Goal: Information Seeking & Learning: Learn about a topic

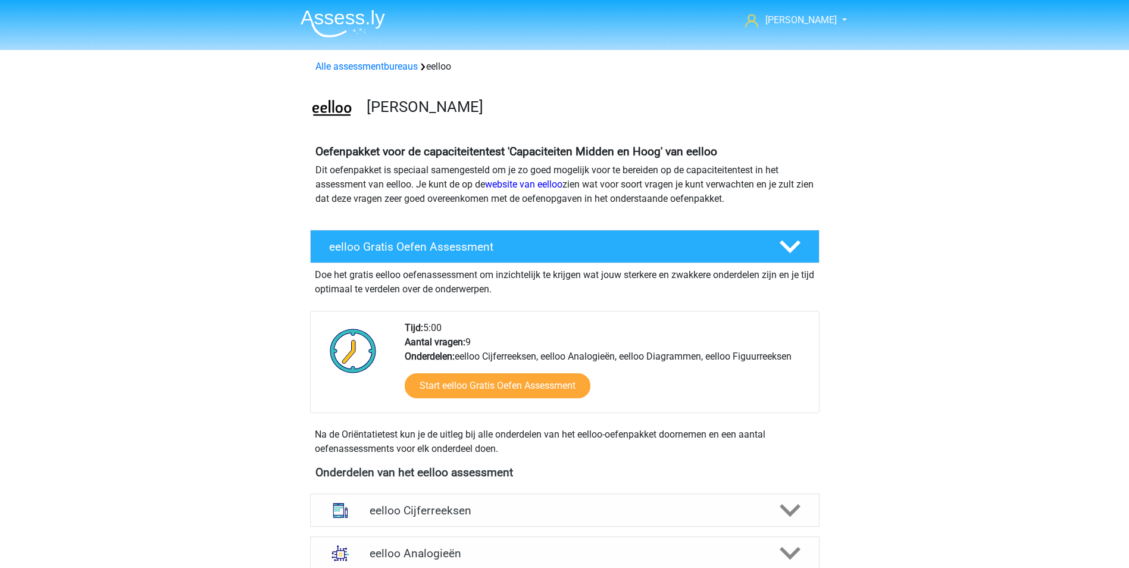
scroll to position [655, 0]
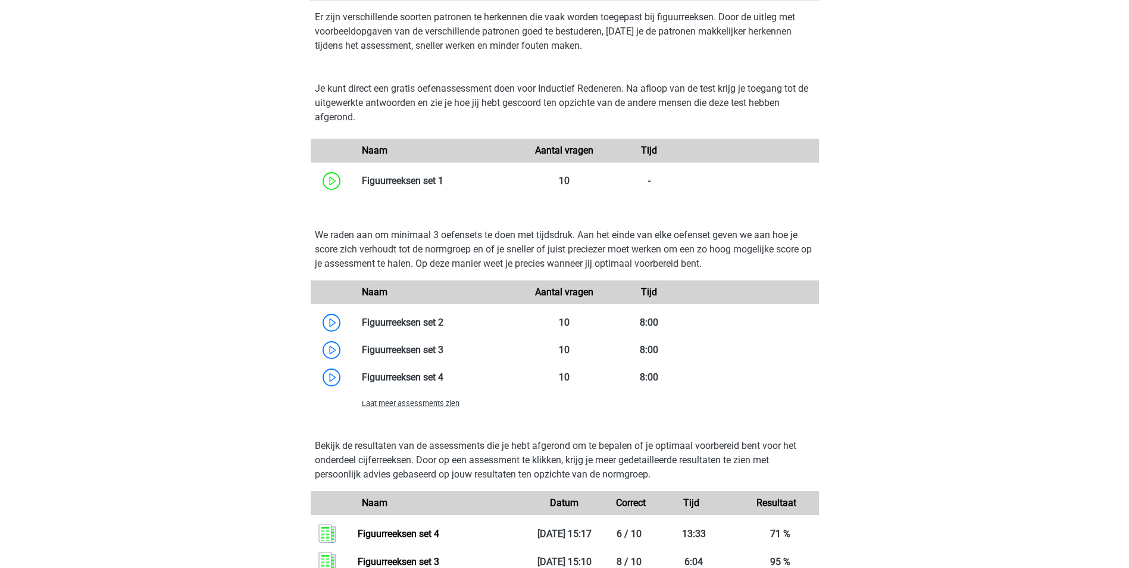
click at [453, 405] on span "Laat meer assessments zien" at bounding box center [411, 403] width 98 height 9
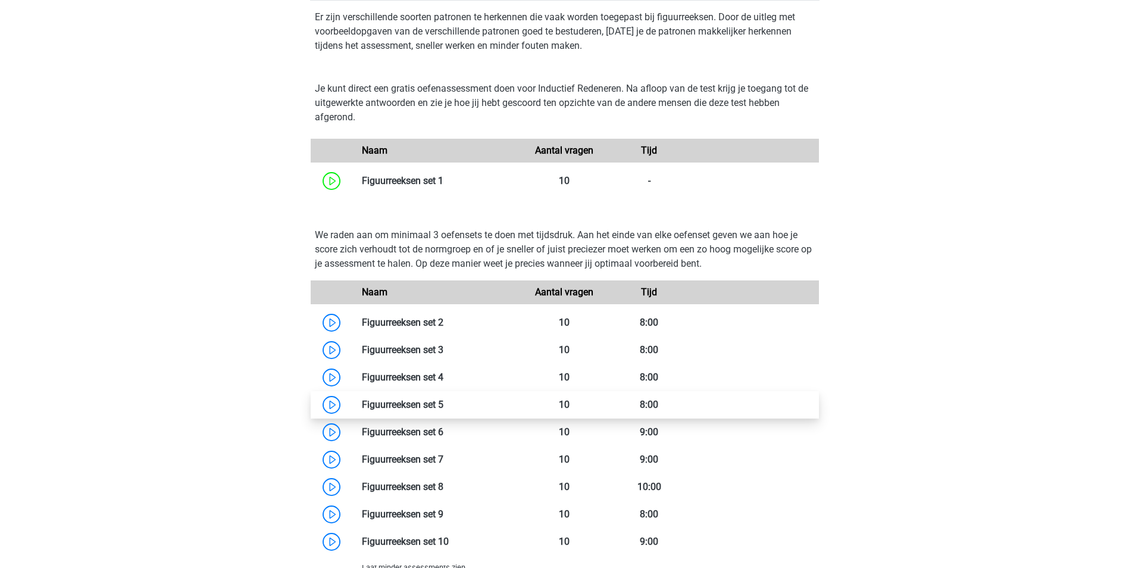
click at [443, 405] on link at bounding box center [443, 404] width 0 height 11
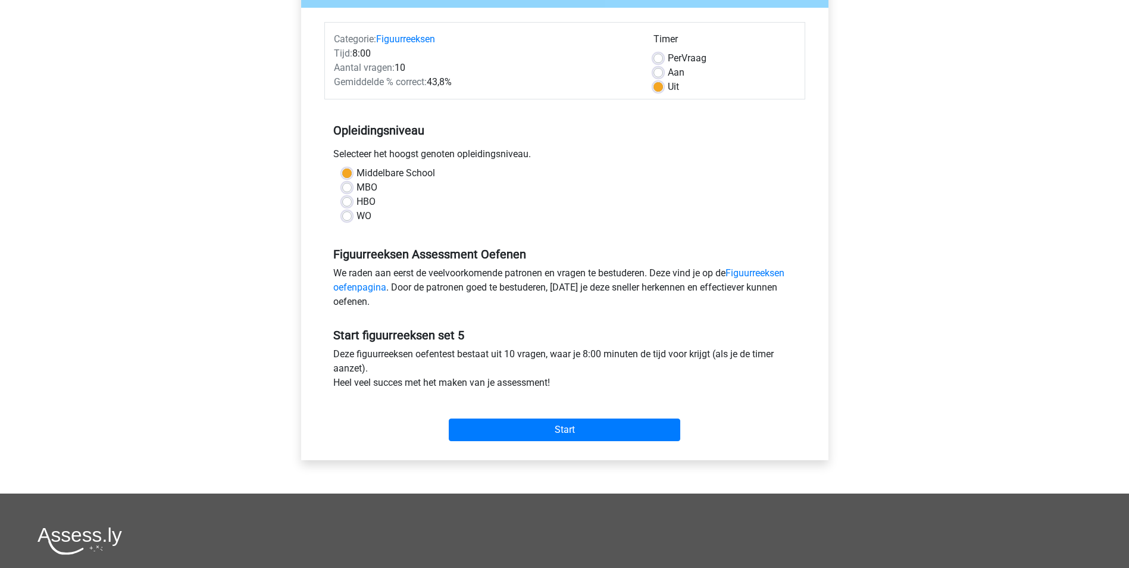
scroll to position [179, 0]
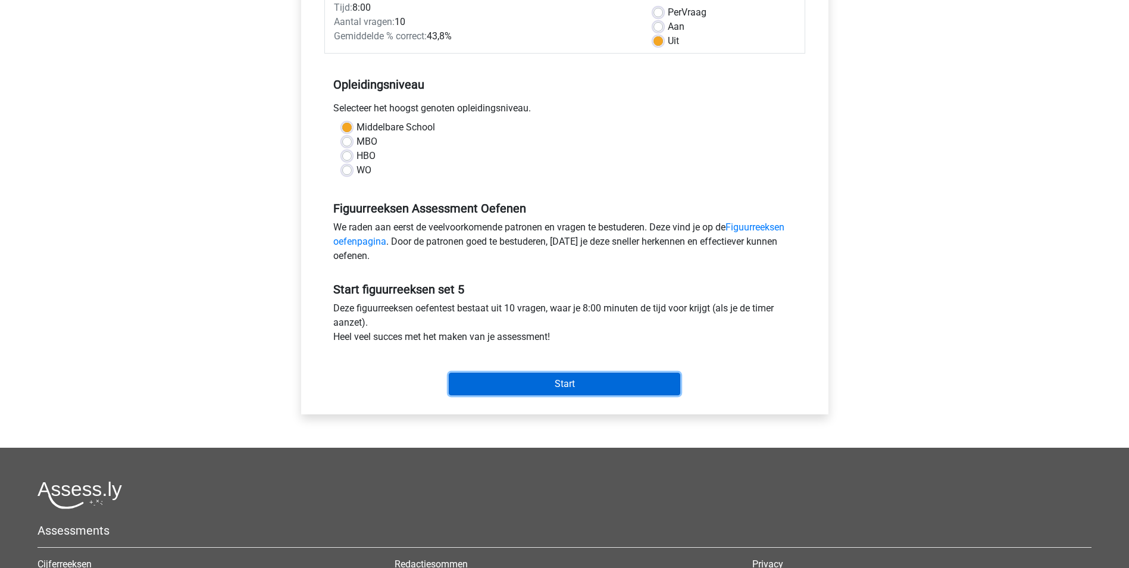
click at [579, 383] on input "Start" at bounding box center [565, 384] width 232 height 23
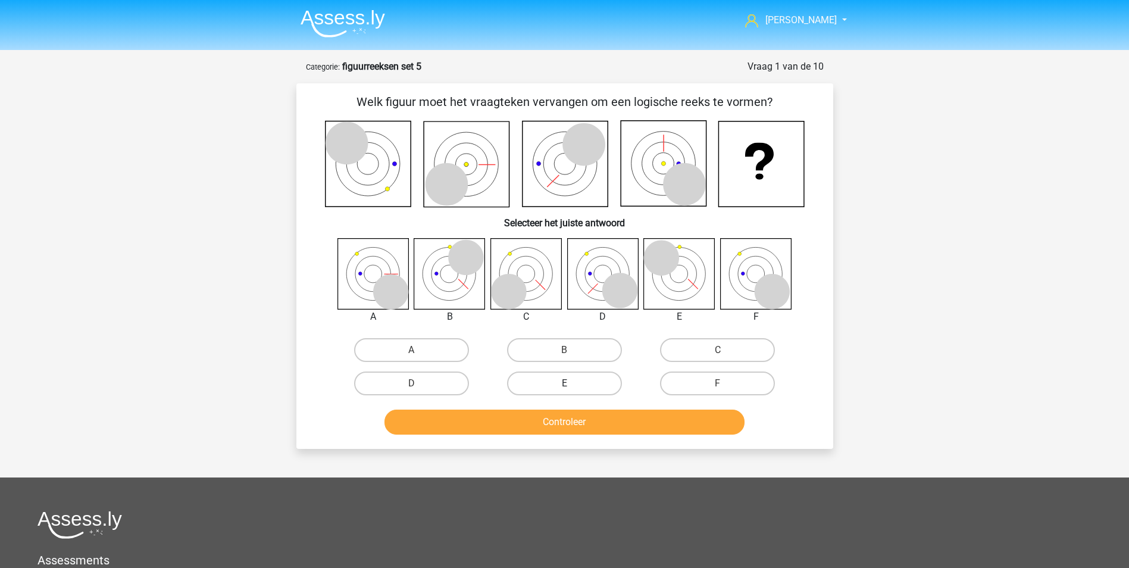
click at [572, 383] on label "E" at bounding box center [564, 383] width 115 height 24
click at [572, 383] on input "E" at bounding box center [568, 387] width 8 height 8
radio input "true"
click at [582, 417] on button "Controleer" at bounding box center [565, 422] width 360 height 25
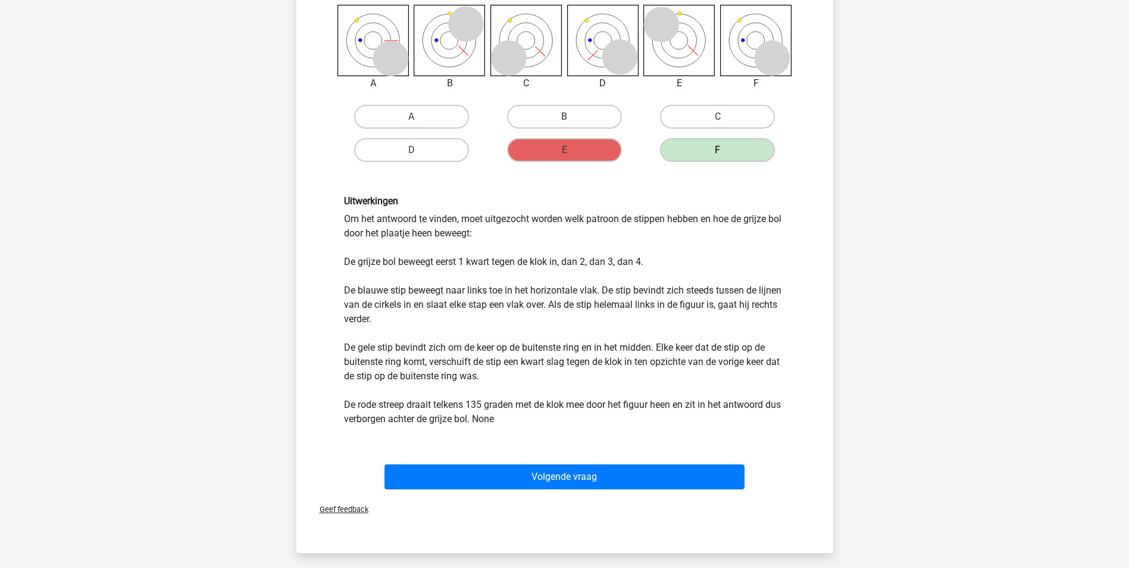
scroll to position [238, 0]
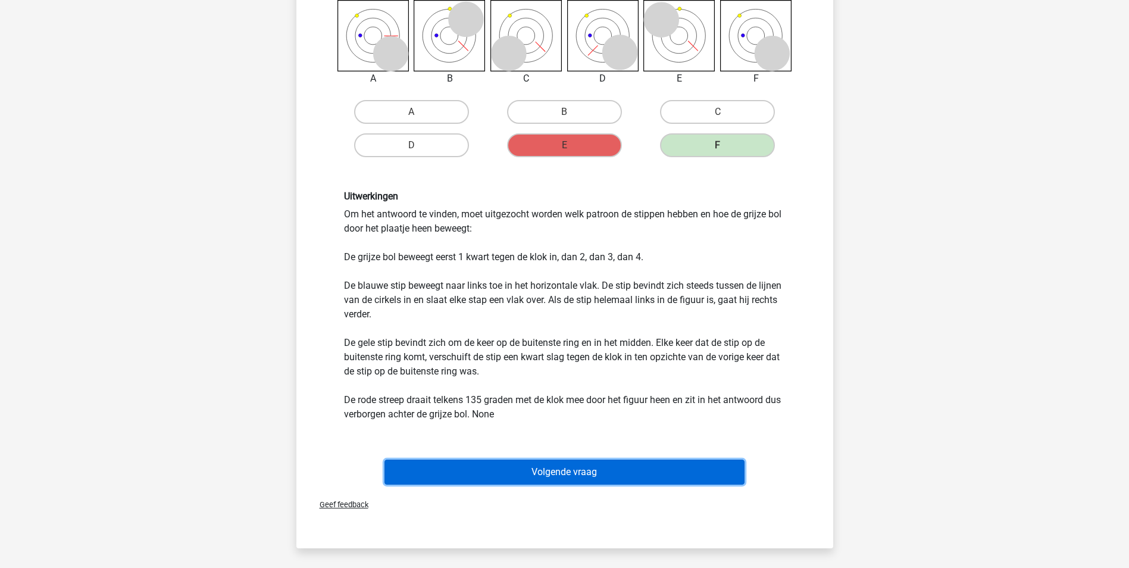
click at [608, 470] on button "Volgende vraag" at bounding box center [565, 472] width 360 height 25
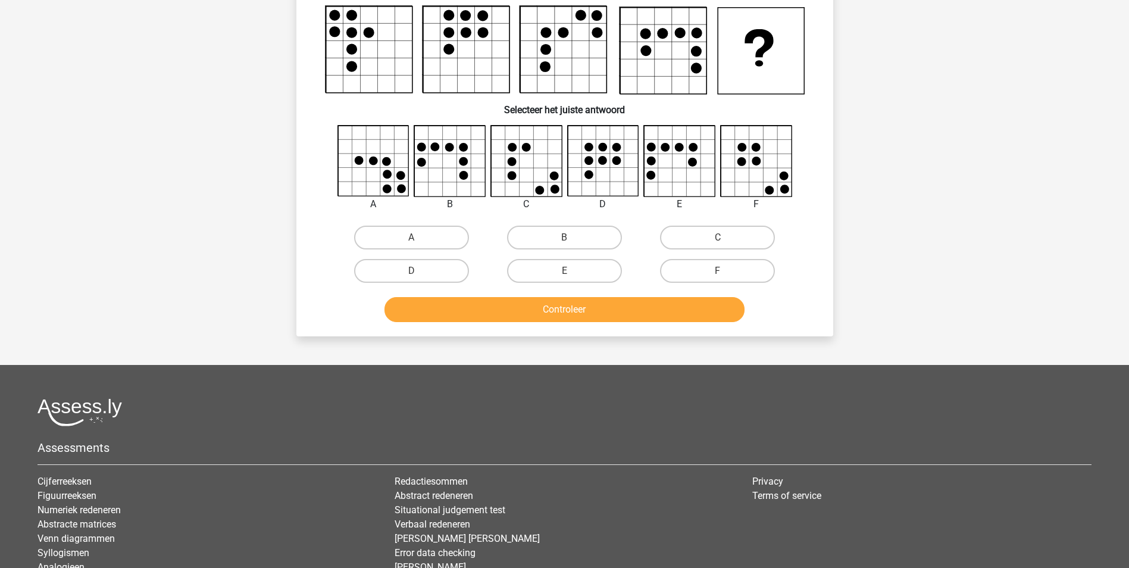
scroll to position [60, 0]
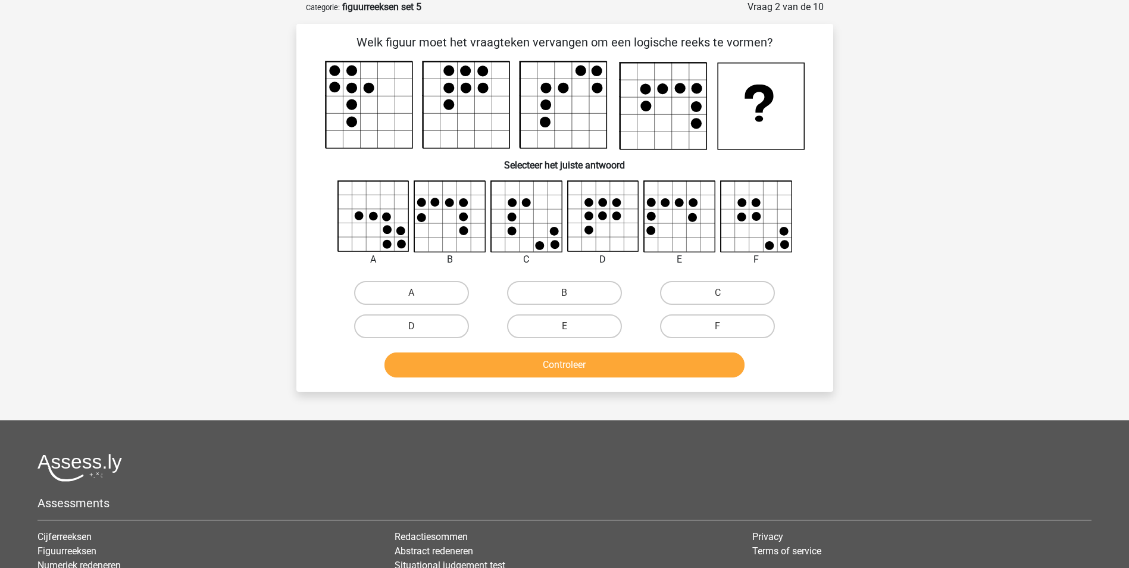
click at [725, 296] on input "C" at bounding box center [722, 297] width 8 height 8
radio input "true"
click at [648, 365] on button "Controleer" at bounding box center [565, 364] width 360 height 25
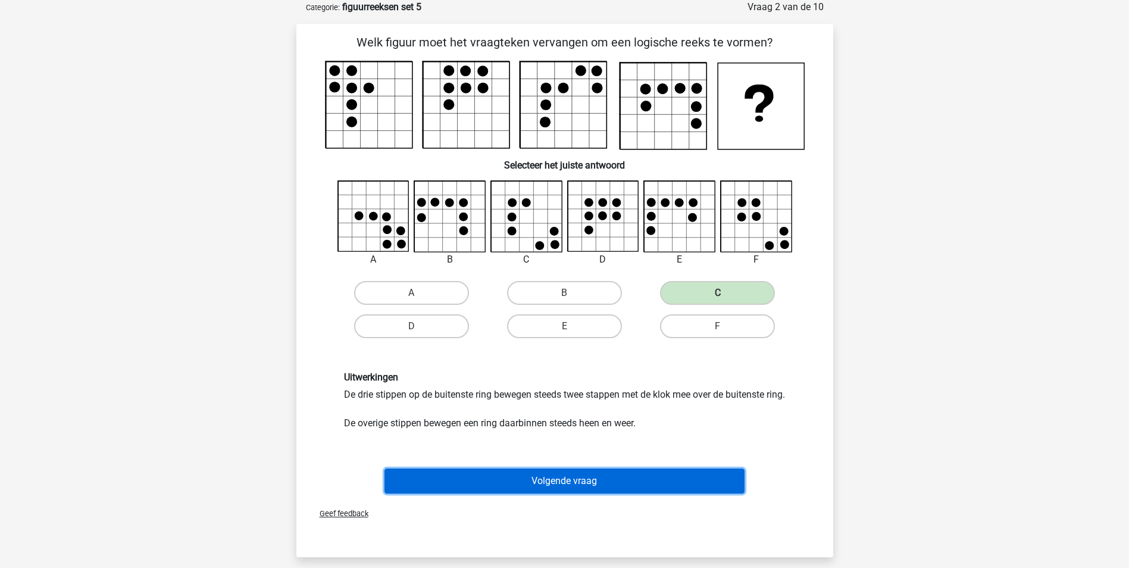
click at [595, 493] on button "Volgende vraag" at bounding box center [565, 480] width 360 height 25
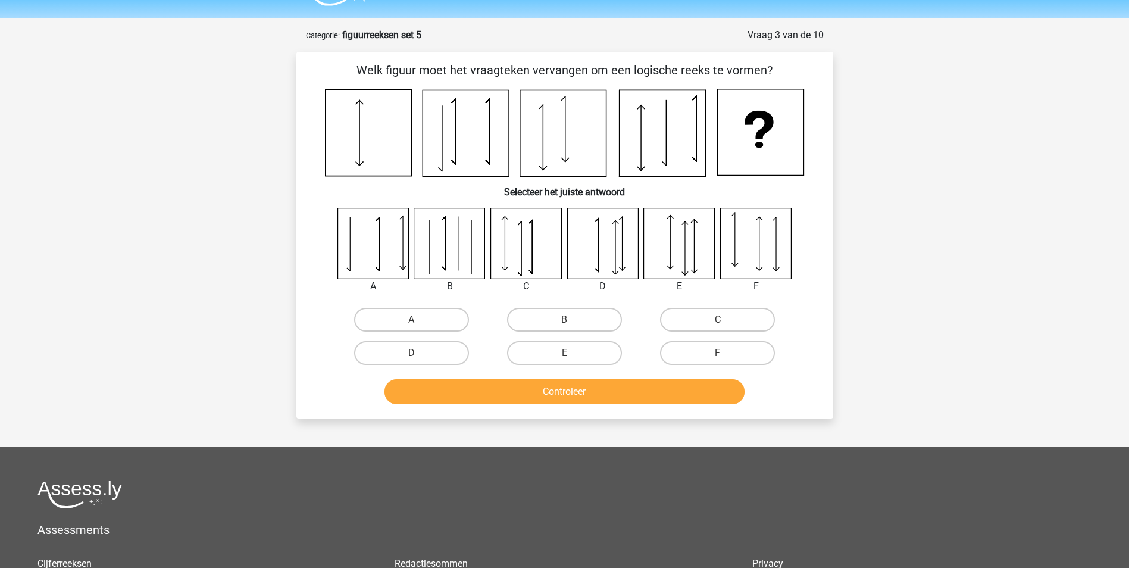
scroll to position [0, 0]
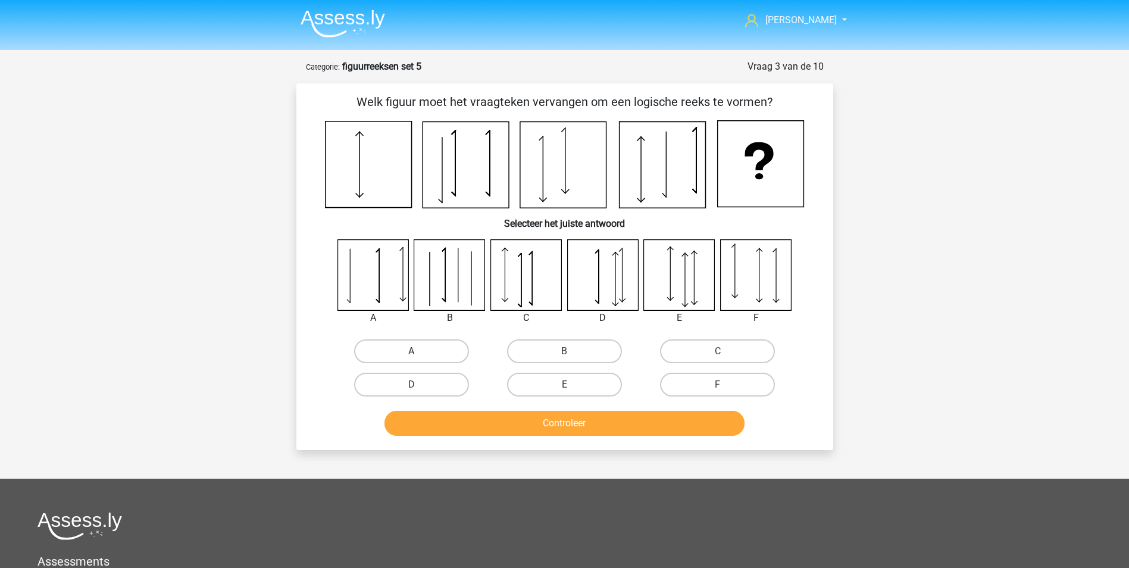
click at [430, 350] on label "A" at bounding box center [411, 351] width 115 height 24
click at [419, 351] on input "A" at bounding box center [415, 355] width 8 height 8
radio input "true"
click at [575, 424] on button "Controleer" at bounding box center [565, 423] width 360 height 25
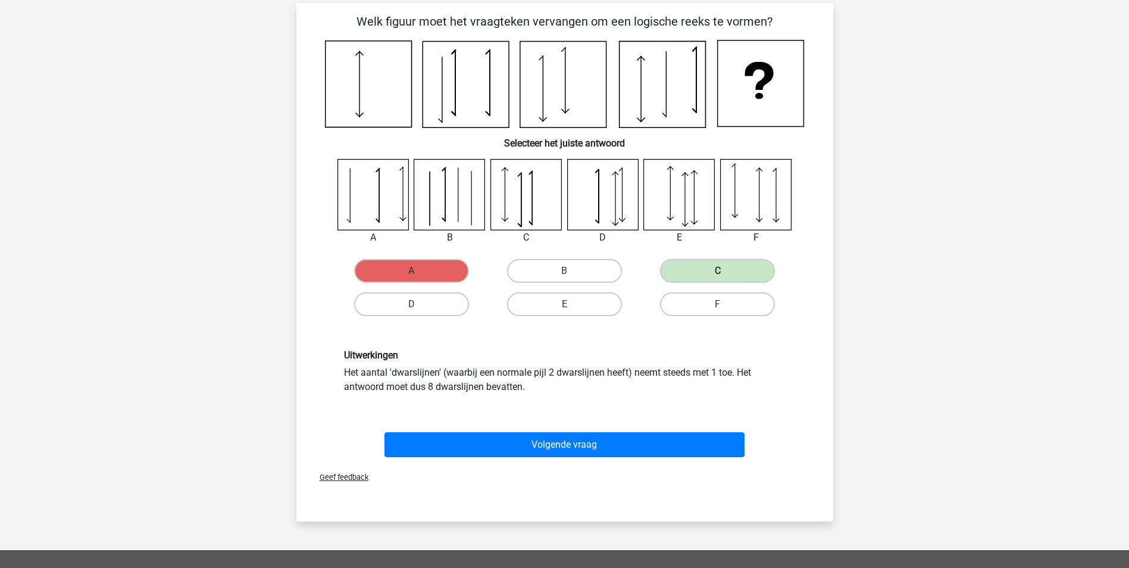
scroll to position [60, 0]
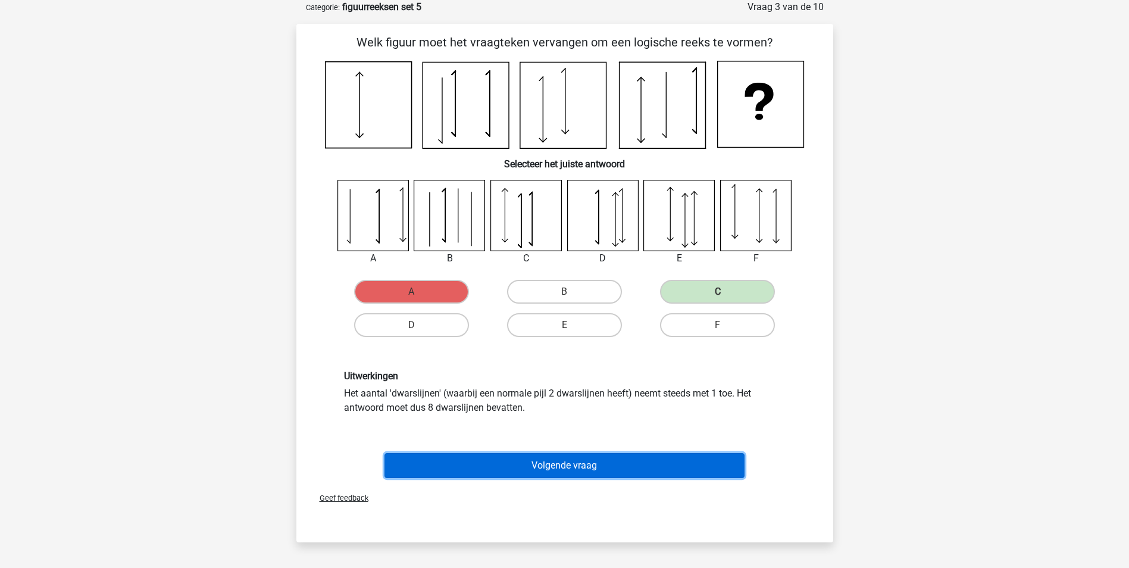
click at [562, 467] on button "Volgende vraag" at bounding box center [565, 465] width 360 height 25
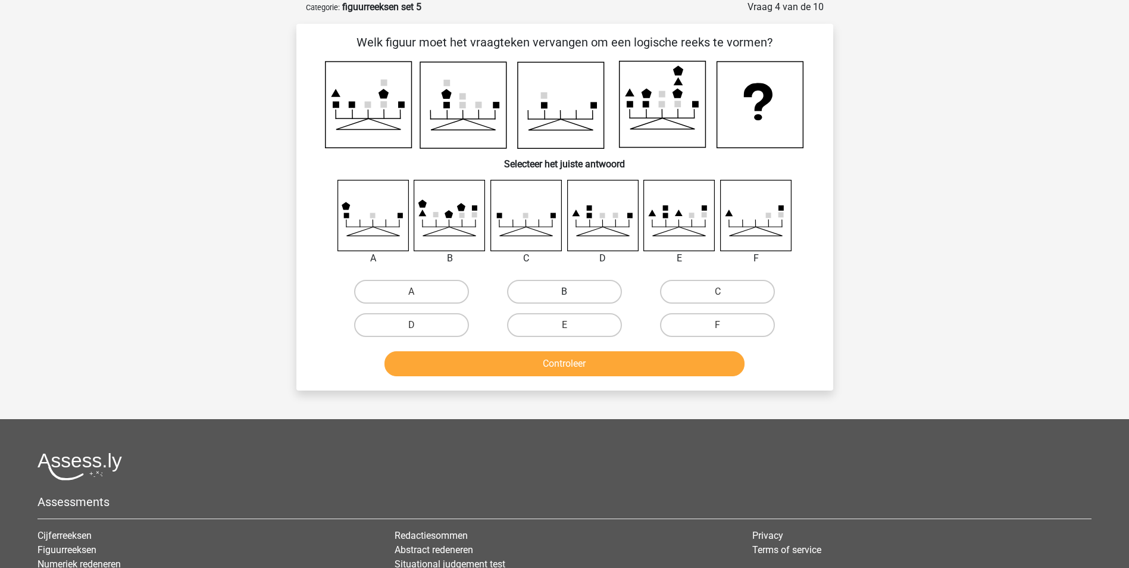
click at [537, 293] on label "B" at bounding box center [564, 292] width 115 height 24
click at [564, 293] on input "B" at bounding box center [568, 296] width 8 height 8
radio input "true"
click at [557, 359] on button "Controleer" at bounding box center [565, 363] width 360 height 25
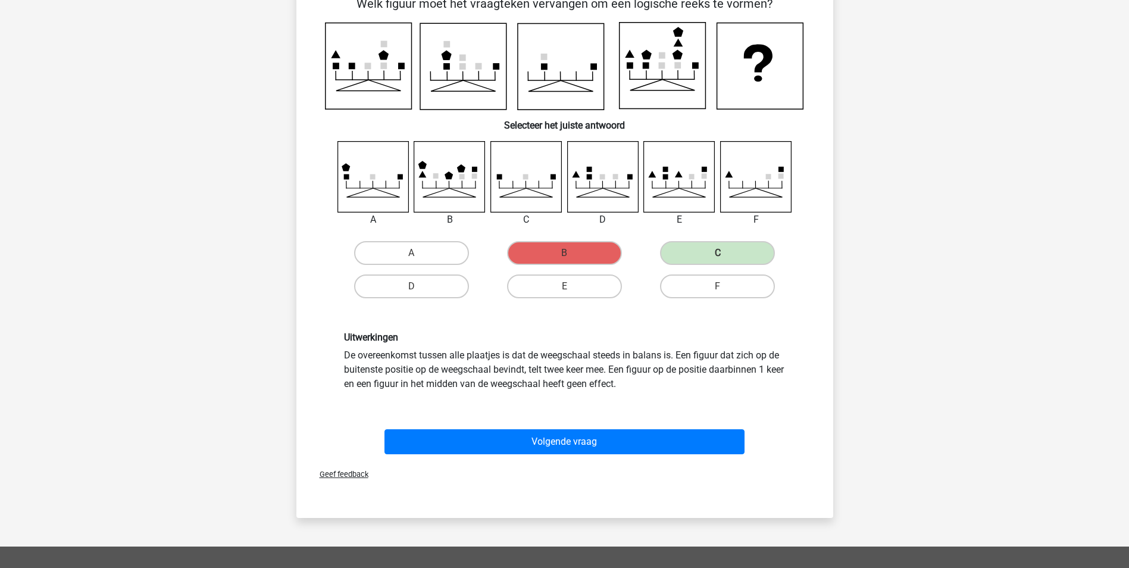
scroll to position [119, 0]
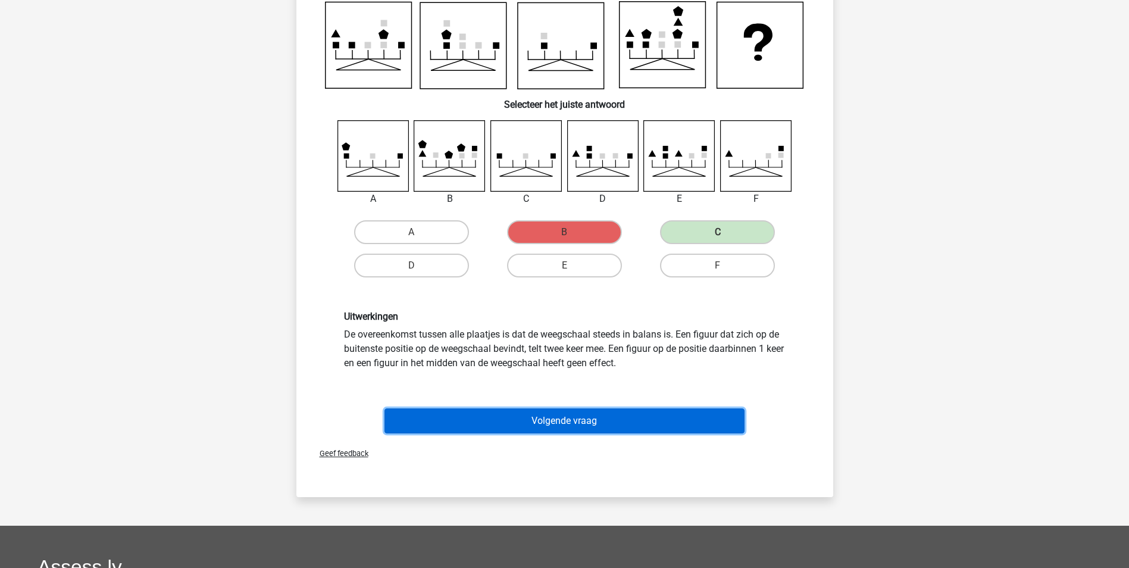
click at [475, 418] on button "Volgende vraag" at bounding box center [565, 420] width 360 height 25
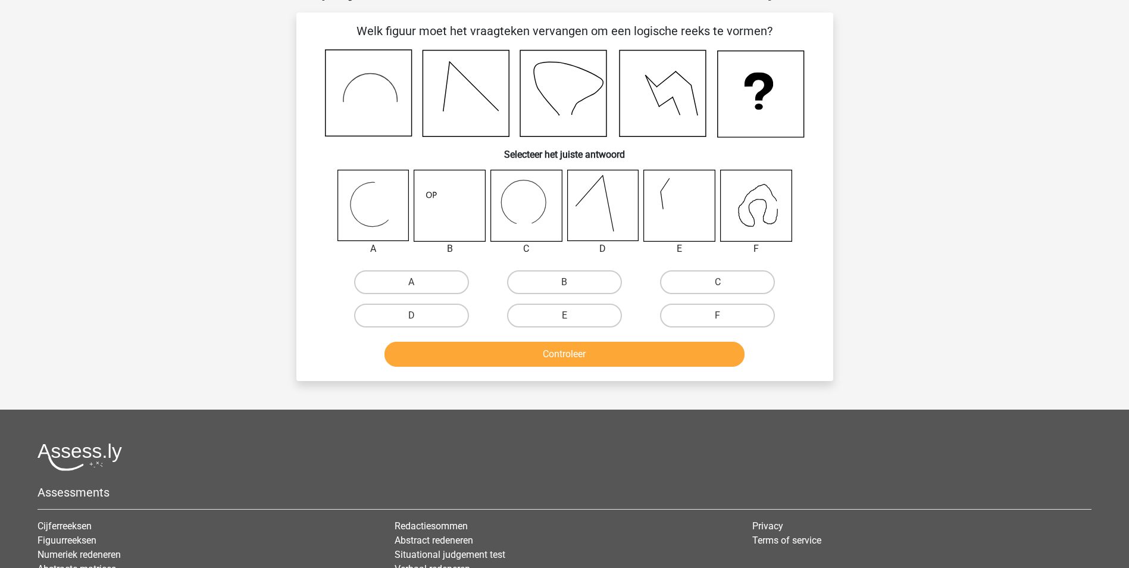
scroll to position [60, 0]
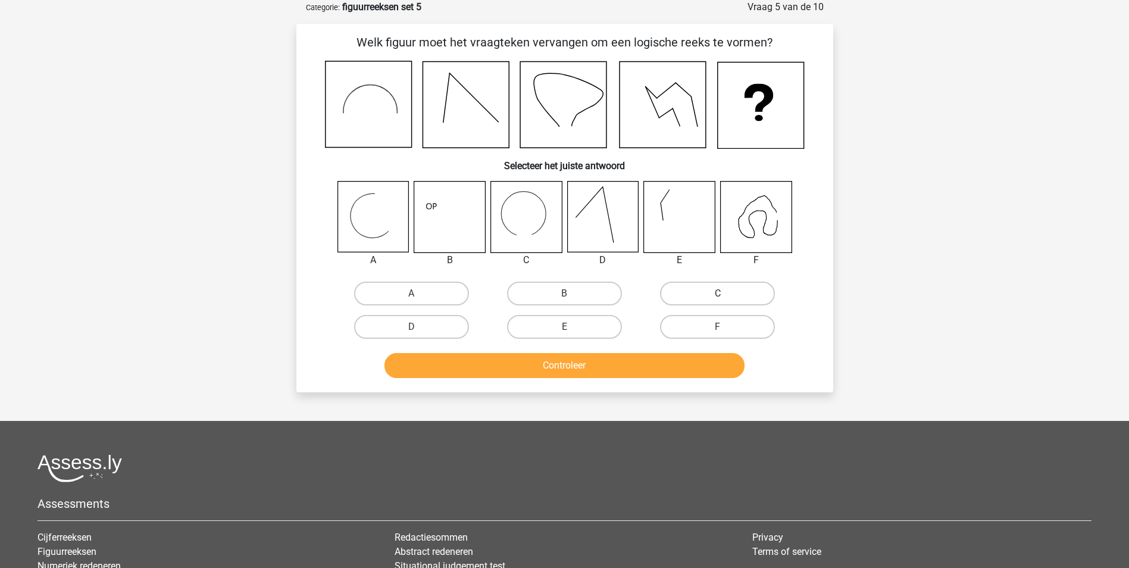
click at [685, 293] on label "C" at bounding box center [717, 294] width 115 height 24
click at [718, 293] on input "C" at bounding box center [722, 297] width 8 height 8
radio input "true"
click at [620, 360] on button "Controleer" at bounding box center [565, 365] width 360 height 25
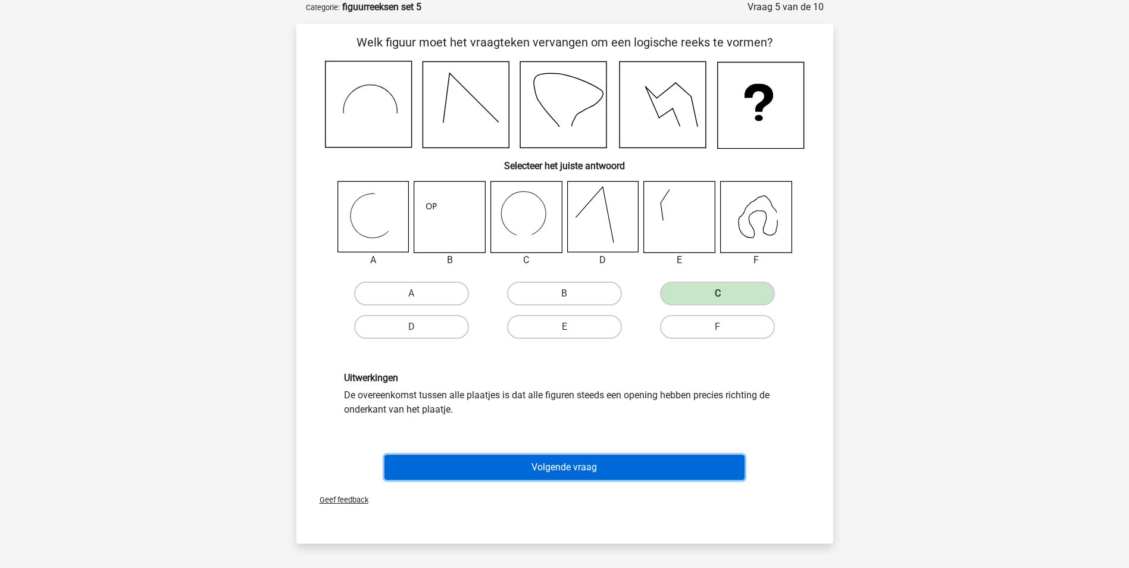
click at [572, 466] on button "Volgende vraag" at bounding box center [565, 467] width 360 height 25
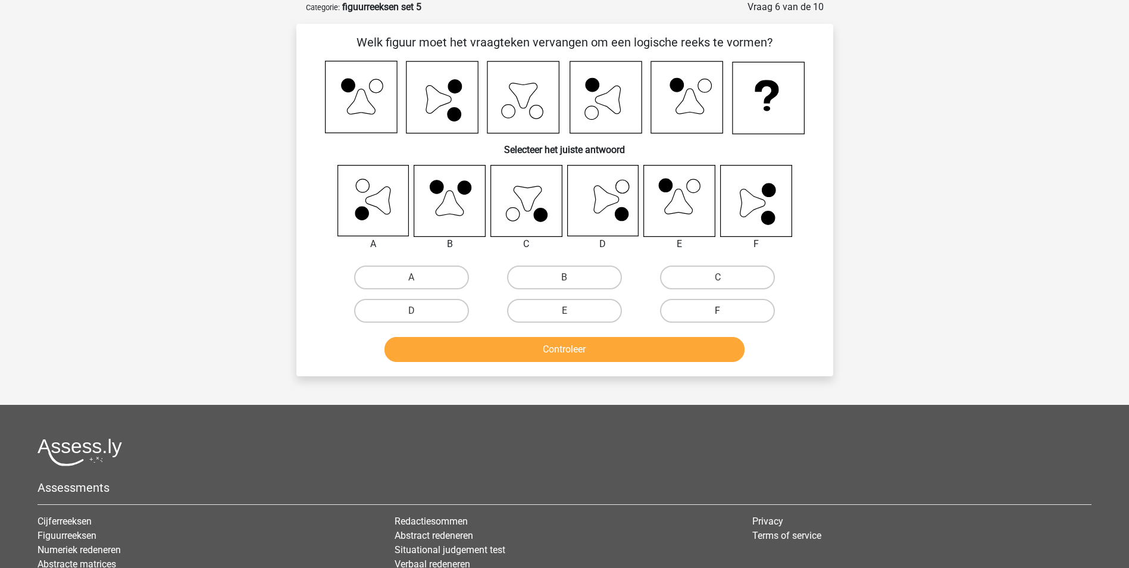
click at [739, 314] on label "F" at bounding box center [717, 311] width 115 height 24
click at [726, 314] on input "F" at bounding box center [722, 315] width 8 height 8
radio input "true"
click at [672, 354] on button "Controleer" at bounding box center [565, 349] width 360 height 25
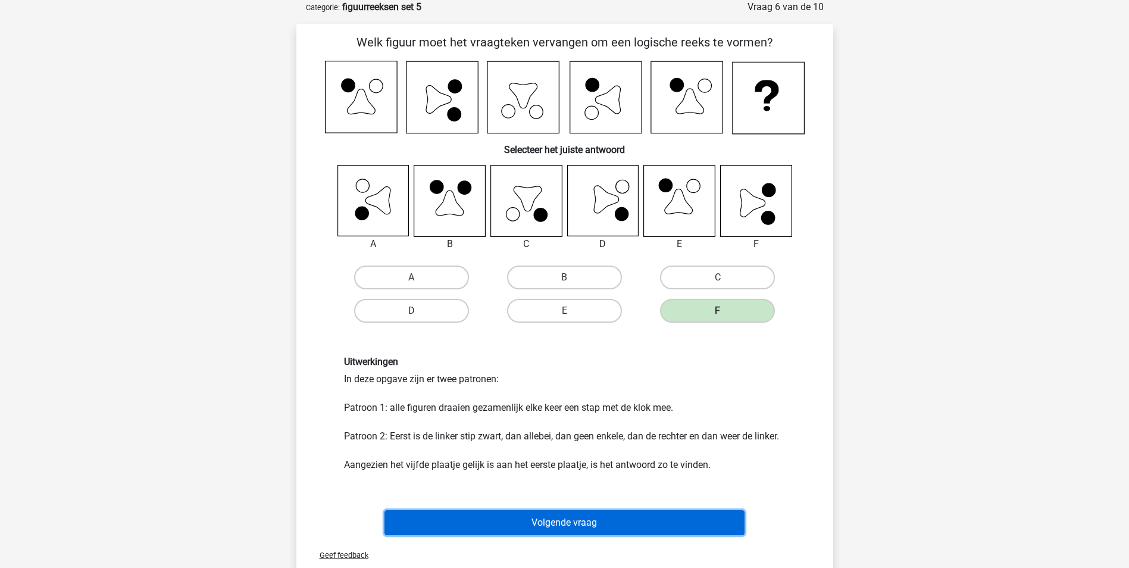
click at [557, 523] on button "Volgende vraag" at bounding box center [565, 522] width 360 height 25
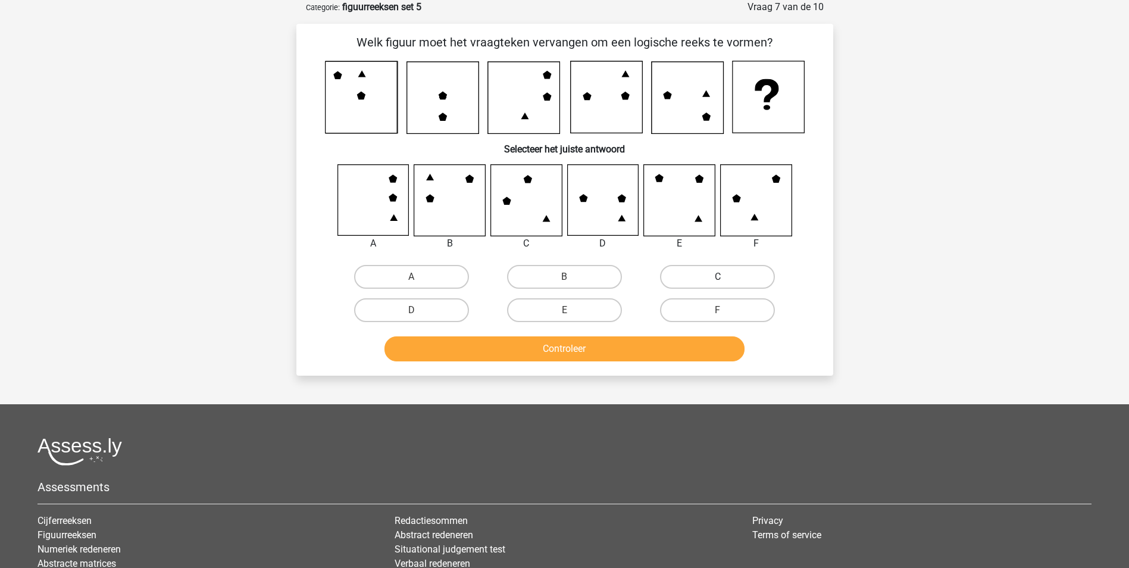
click at [699, 273] on label "C" at bounding box center [717, 277] width 115 height 24
click at [718, 277] on input "C" at bounding box center [722, 281] width 8 height 8
radio input "true"
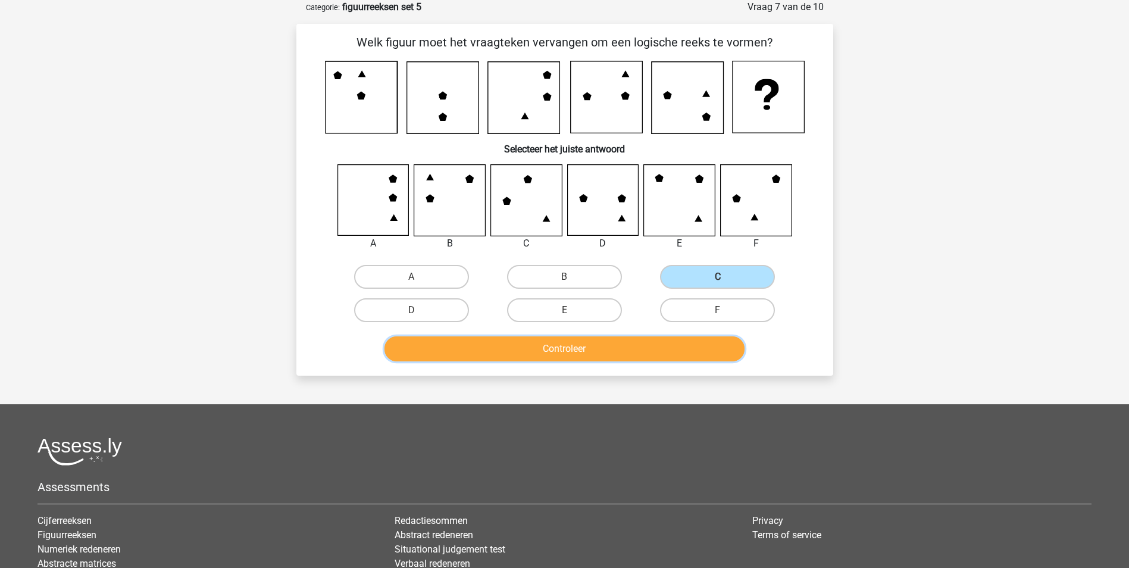
click at [636, 351] on button "Controleer" at bounding box center [565, 348] width 360 height 25
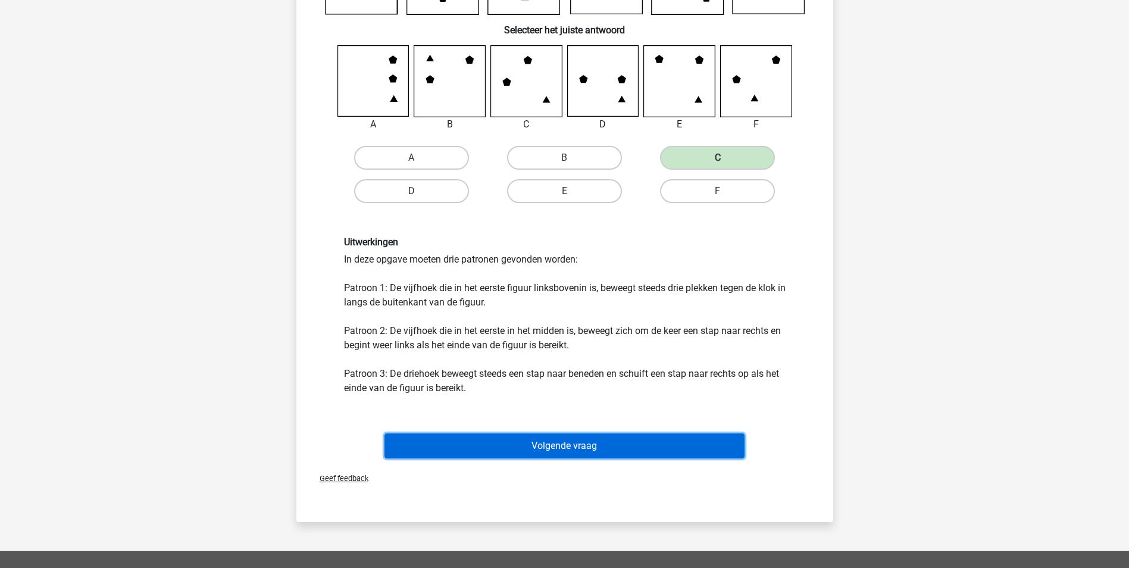
click at [581, 440] on button "Volgende vraag" at bounding box center [565, 445] width 360 height 25
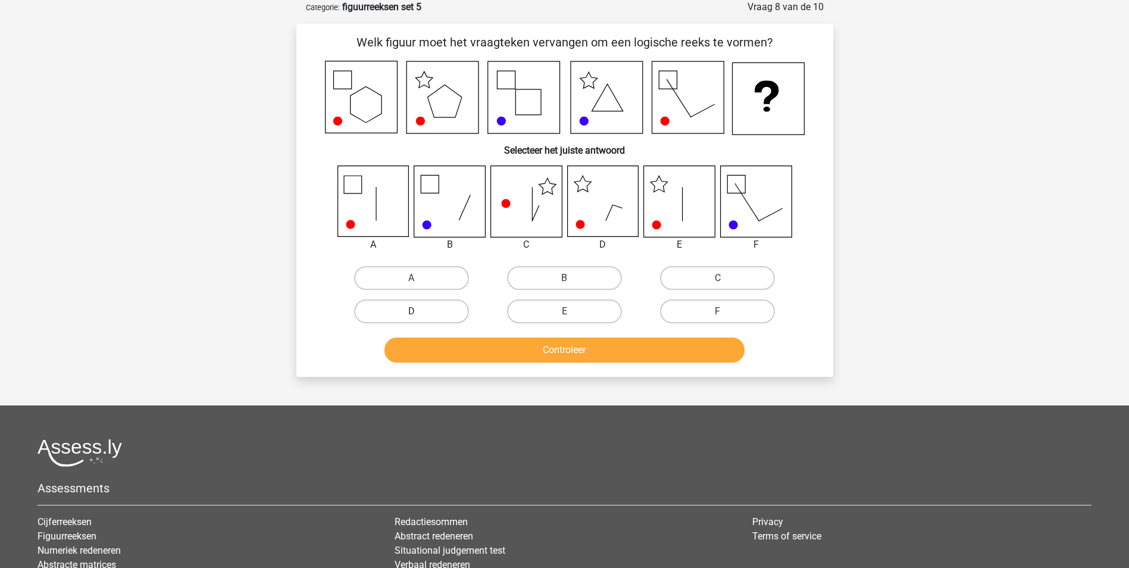
click at [410, 311] on label "D" at bounding box center [411, 311] width 115 height 24
click at [411, 311] on input "D" at bounding box center [415, 315] width 8 height 8
radio input "true"
click at [551, 351] on button "Controleer" at bounding box center [565, 349] width 360 height 25
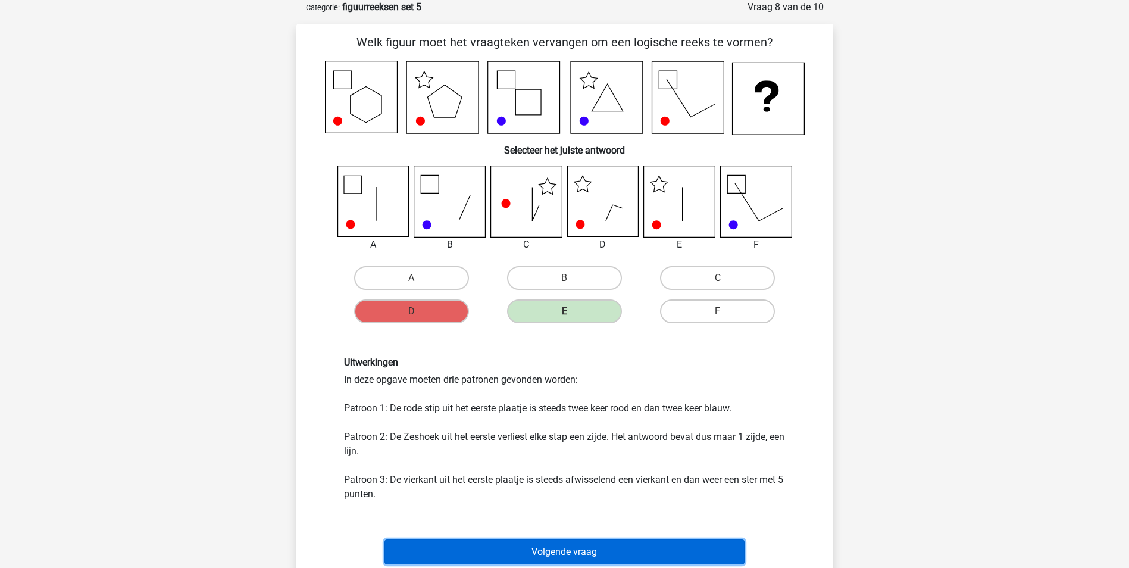
click at [566, 552] on button "Volgende vraag" at bounding box center [565, 551] width 360 height 25
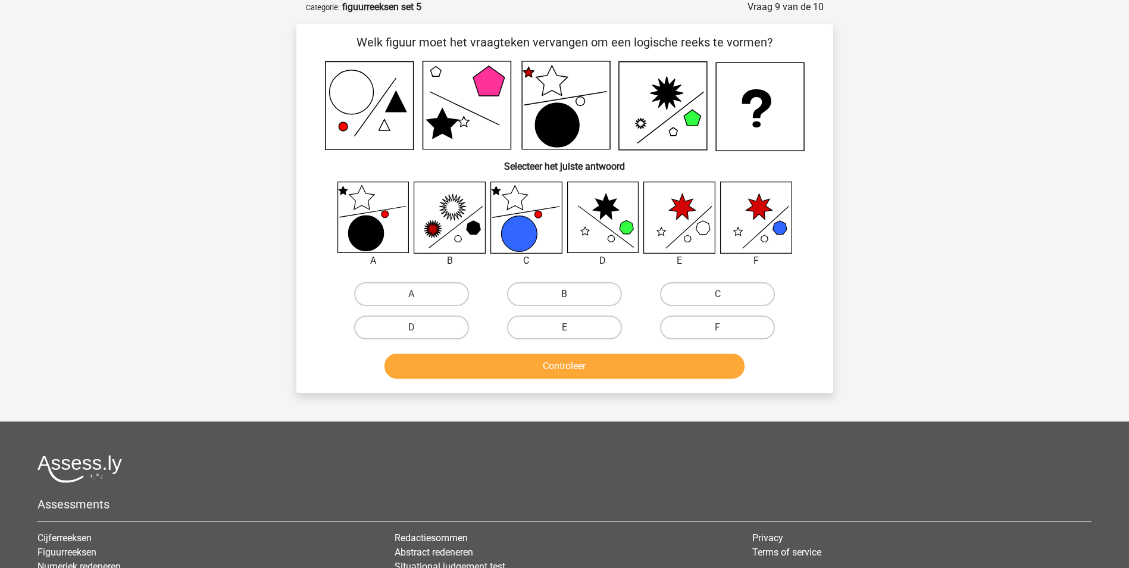
click at [559, 287] on label "B" at bounding box center [564, 294] width 115 height 24
click at [564, 294] on input "B" at bounding box center [568, 298] width 8 height 8
radio input "true"
click at [587, 356] on button "Controleer" at bounding box center [565, 366] width 360 height 25
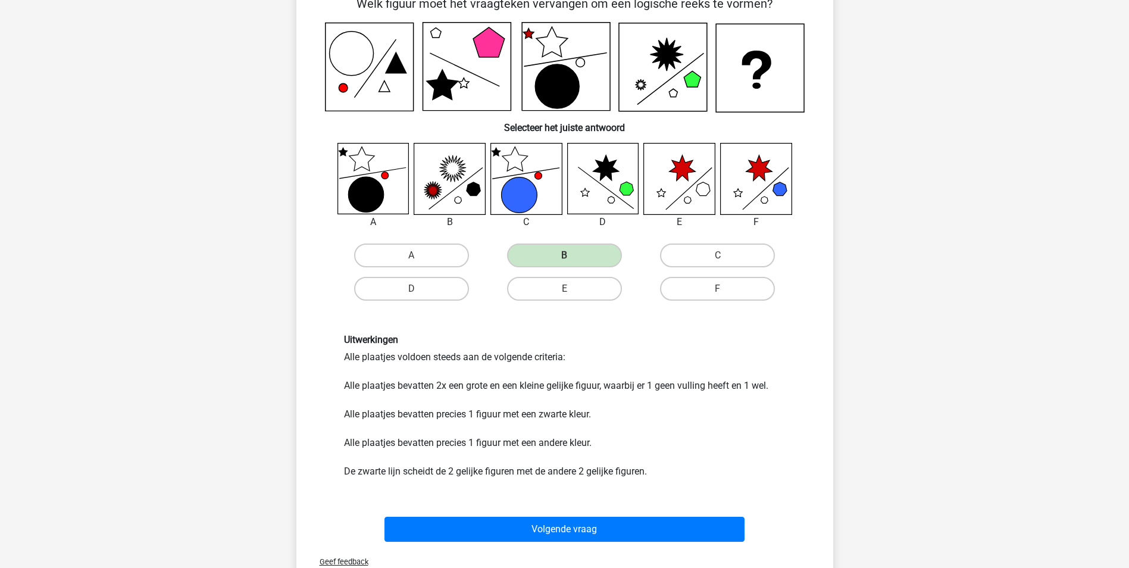
scroll to position [119, 0]
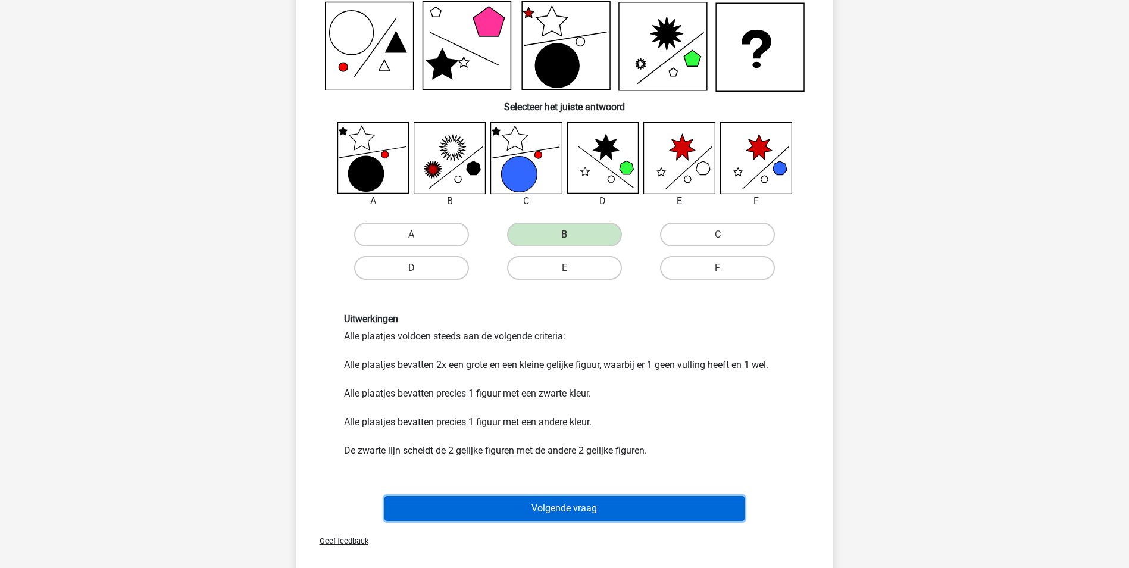
click at [615, 507] on button "Volgende vraag" at bounding box center [565, 508] width 360 height 25
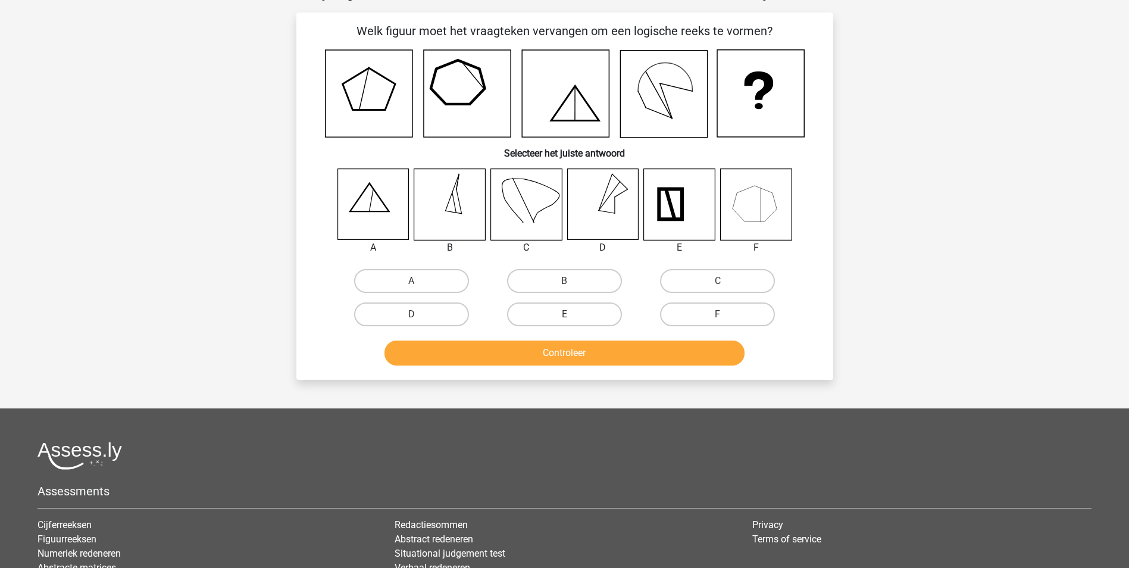
scroll to position [60, 0]
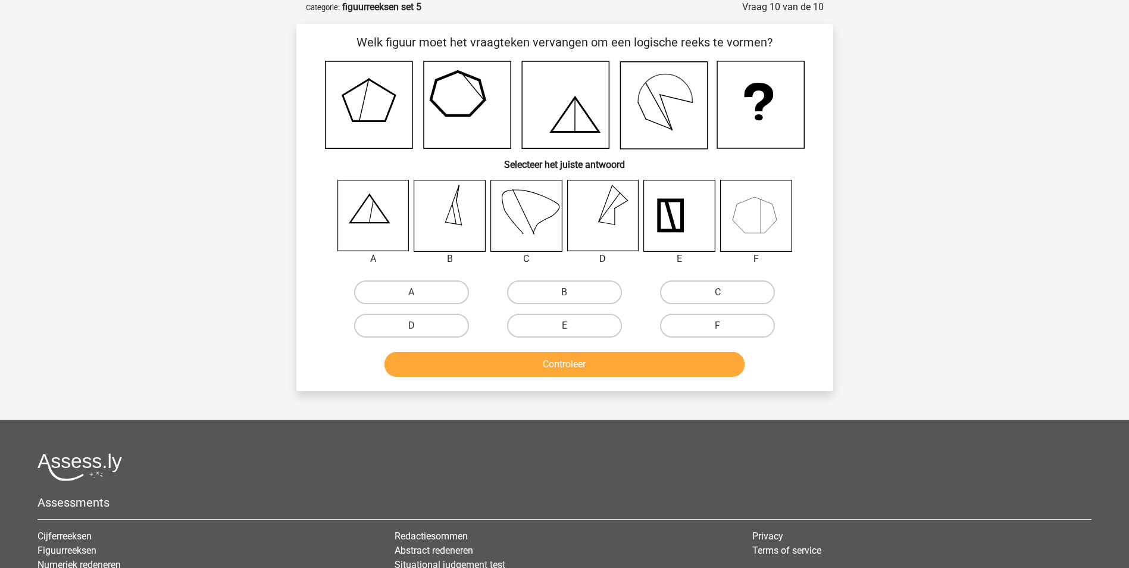
click at [415, 295] on input "A" at bounding box center [415, 296] width 8 height 8
radio input "true"
click at [568, 365] on button "Controleer" at bounding box center [565, 364] width 360 height 25
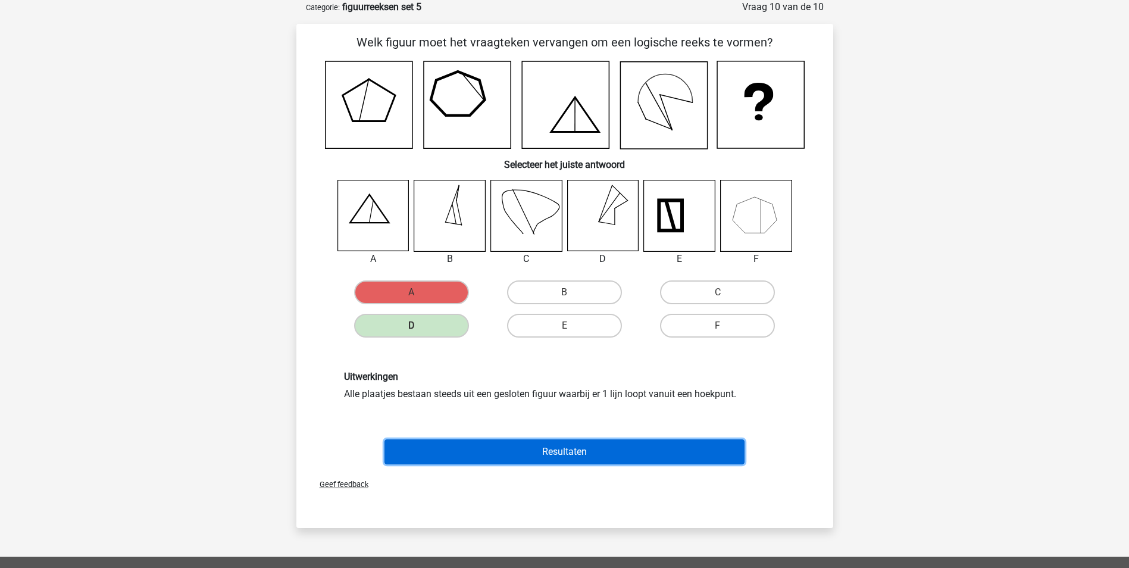
click at [586, 451] on button "Resultaten" at bounding box center [565, 451] width 360 height 25
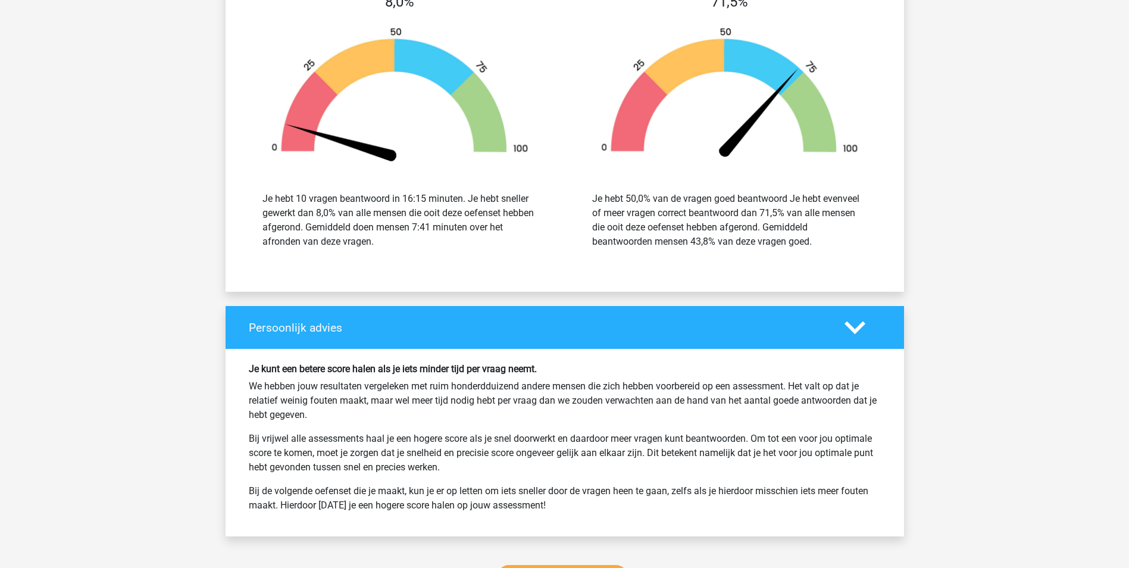
scroll to position [1369, 0]
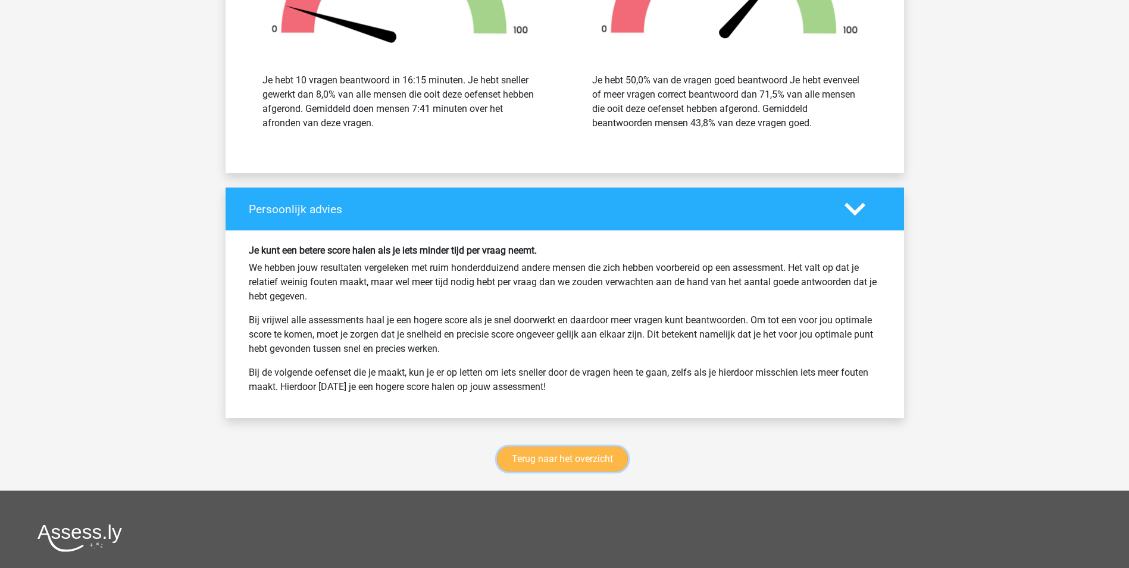
click at [576, 460] on link "Terug naar het overzicht" at bounding box center [562, 458] width 131 height 25
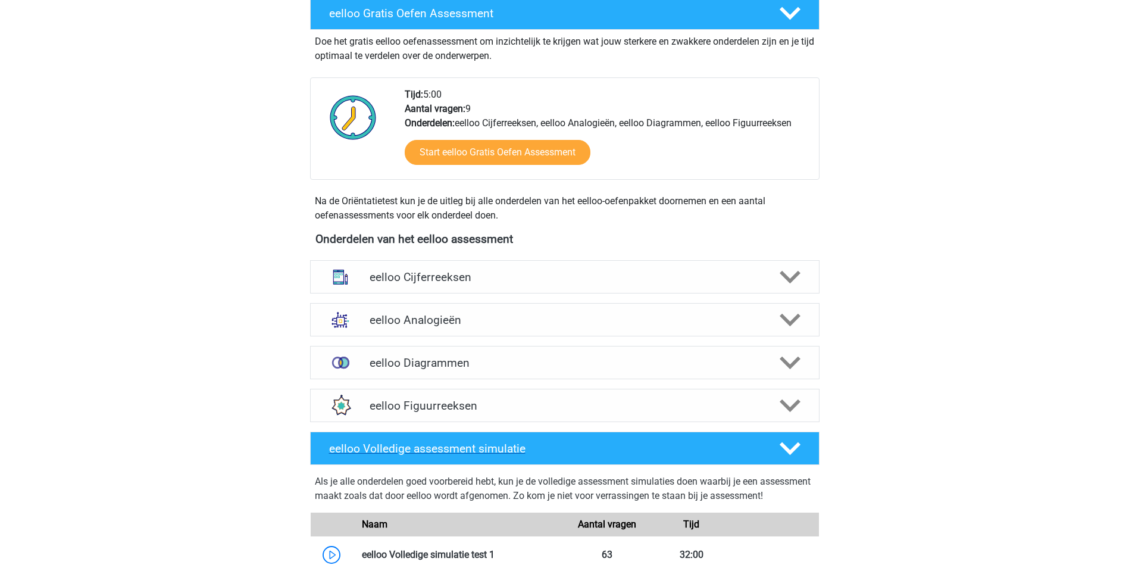
scroll to position [298, 0]
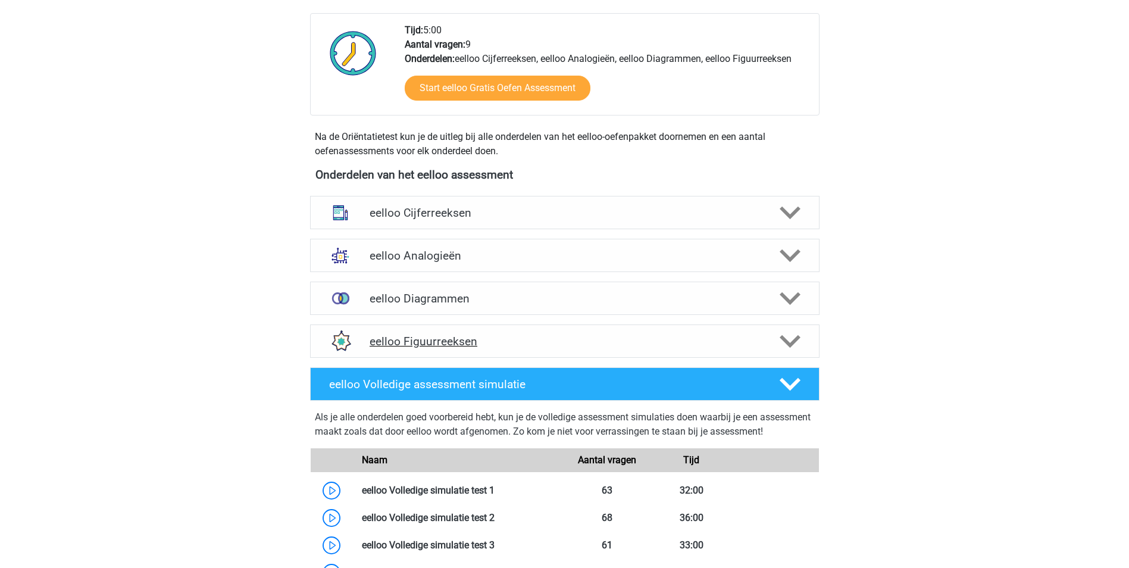
click at [479, 348] on h4 "eelloo Figuurreeksen" at bounding box center [565, 342] width 390 height 14
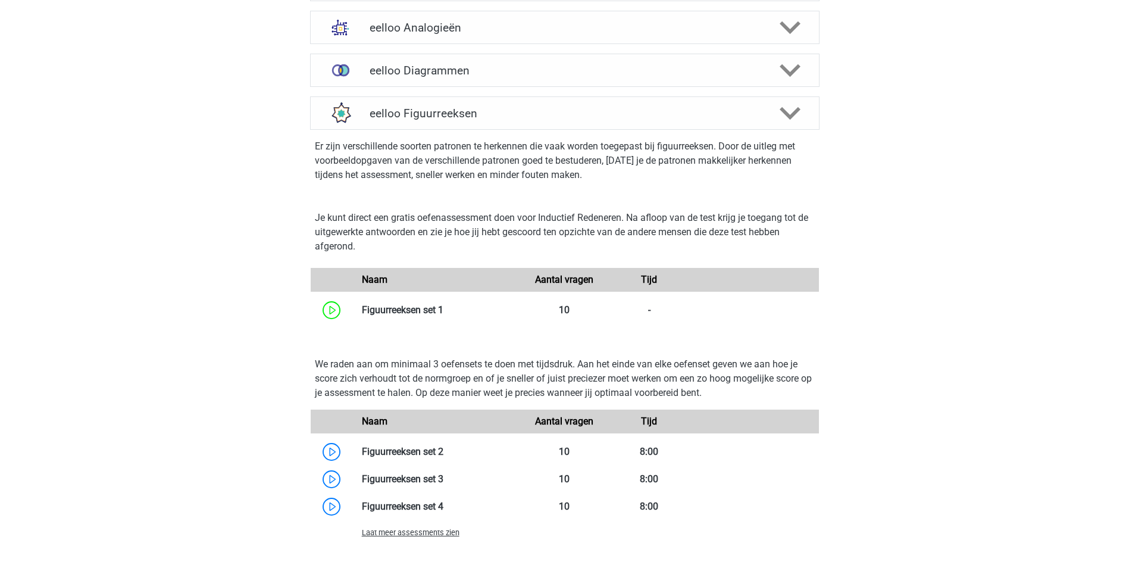
scroll to position [595, 0]
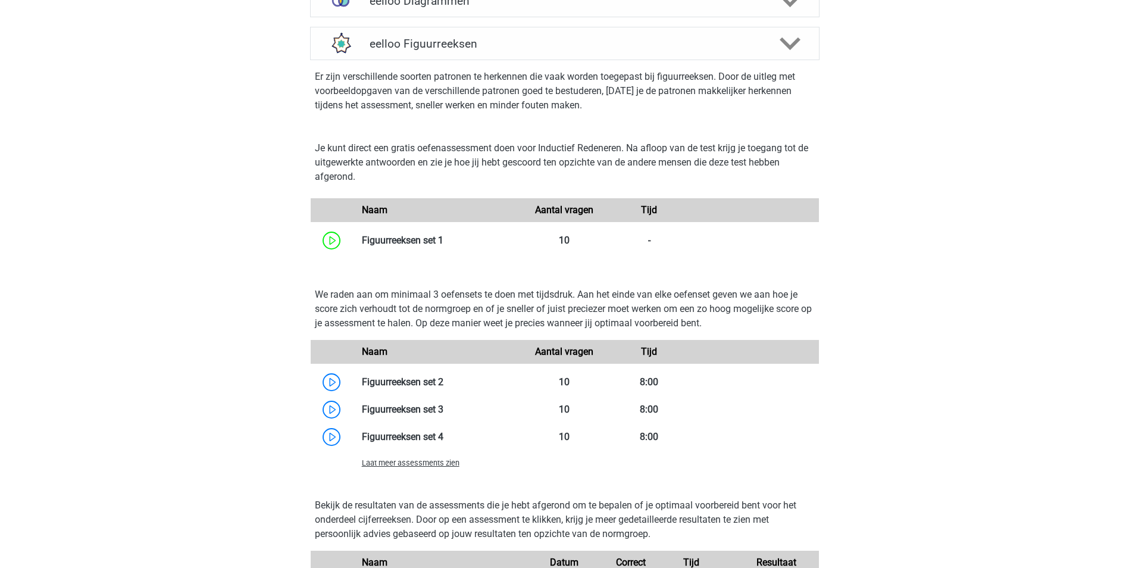
click at [458, 463] on span "Laat meer assessments zien" at bounding box center [411, 462] width 98 height 9
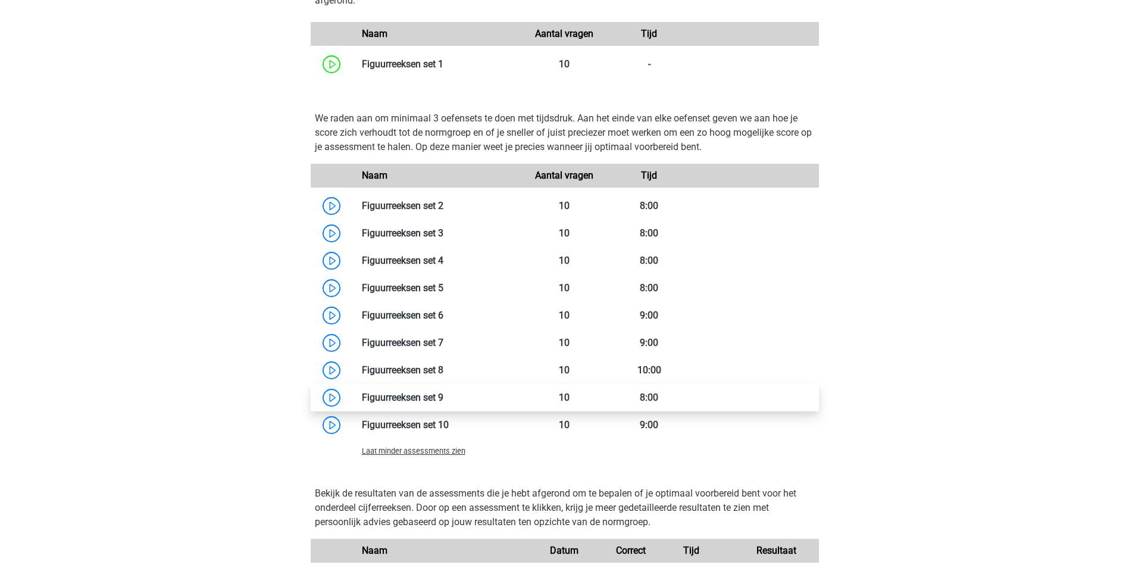
scroll to position [833, 0]
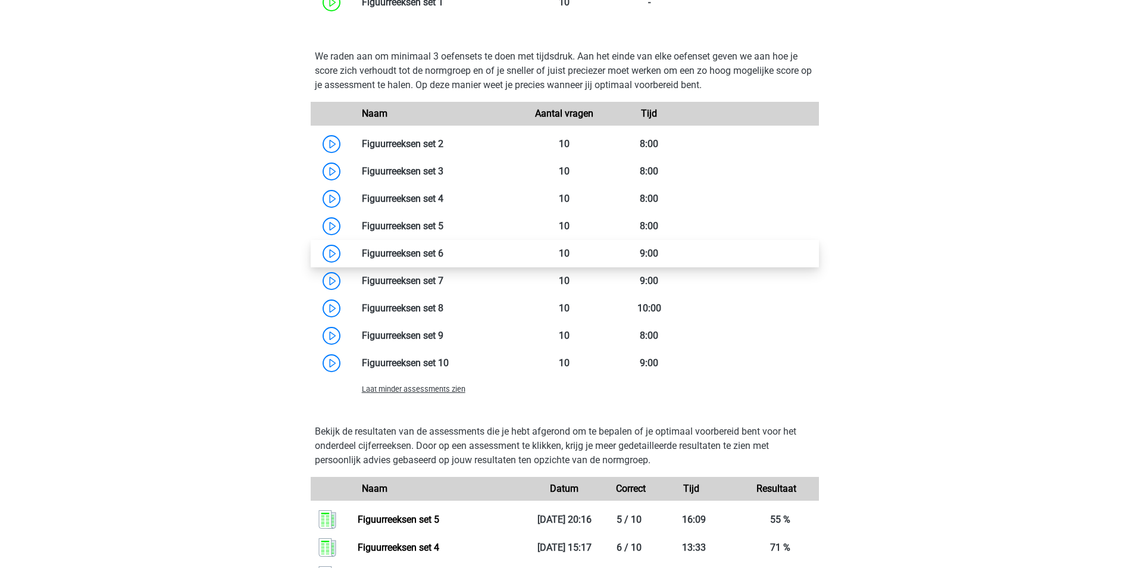
click at [443, 256] on link at bounding box center [443, 253] width 0 height 11
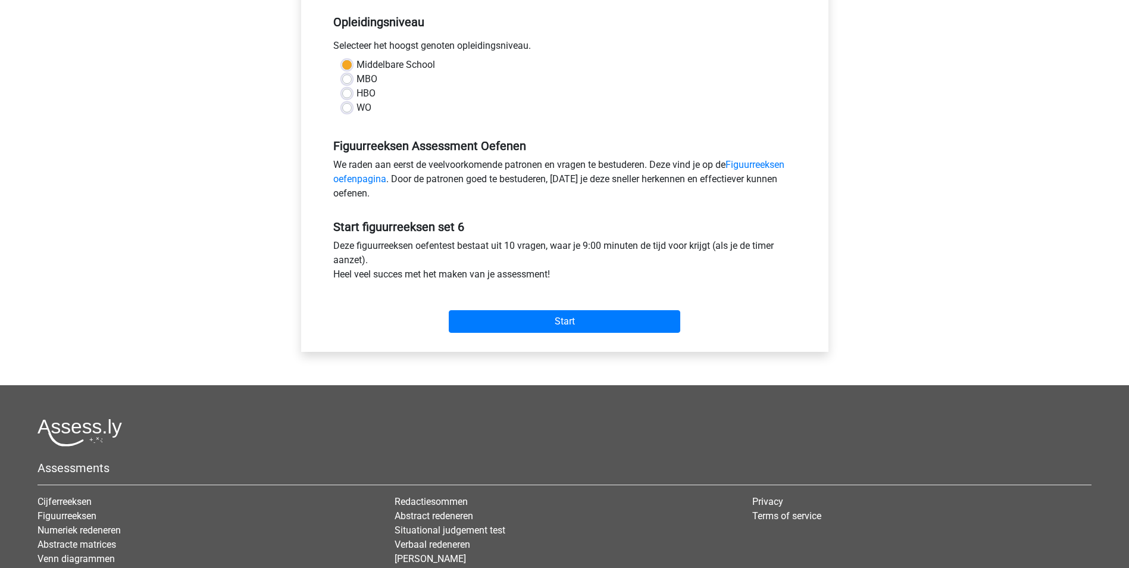
scroll to position [298, 0]
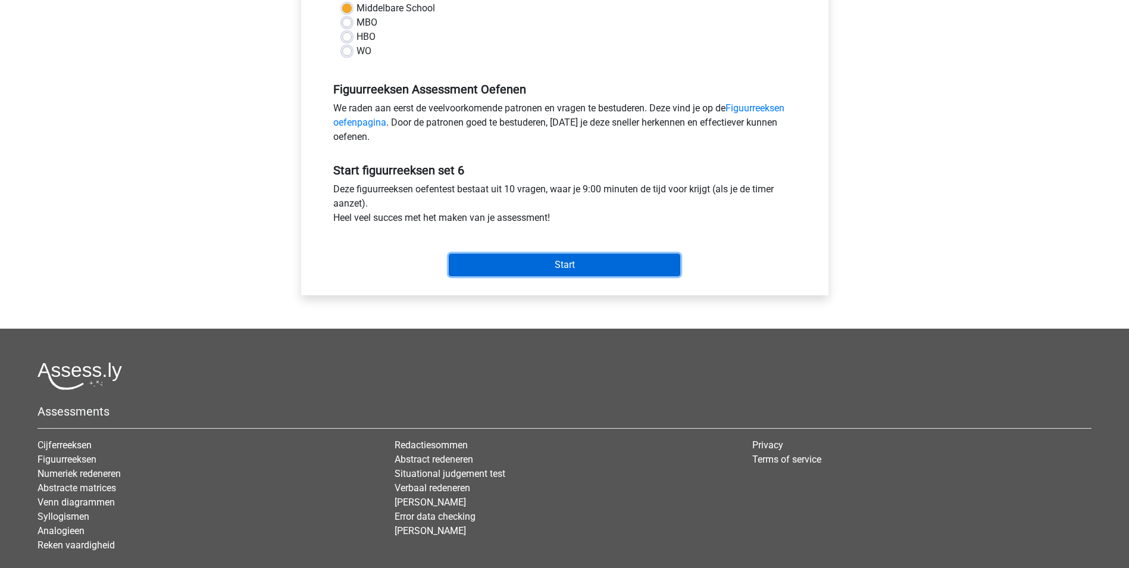
click at [562, 266] on input "Start" at bounding box center [565, 265] width 232 height 23
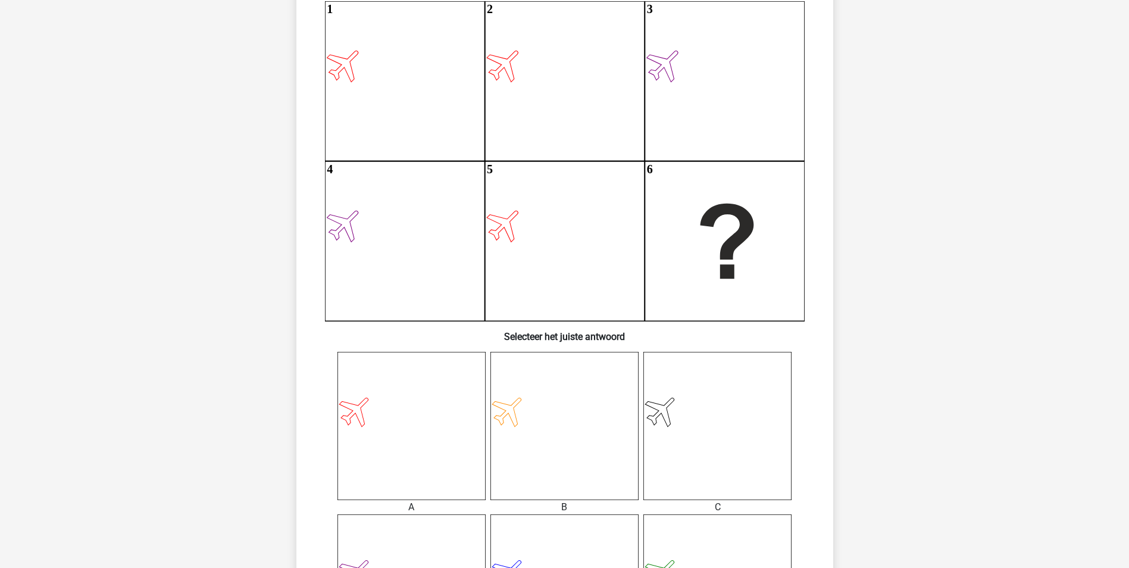
scroll to position [179, 0]
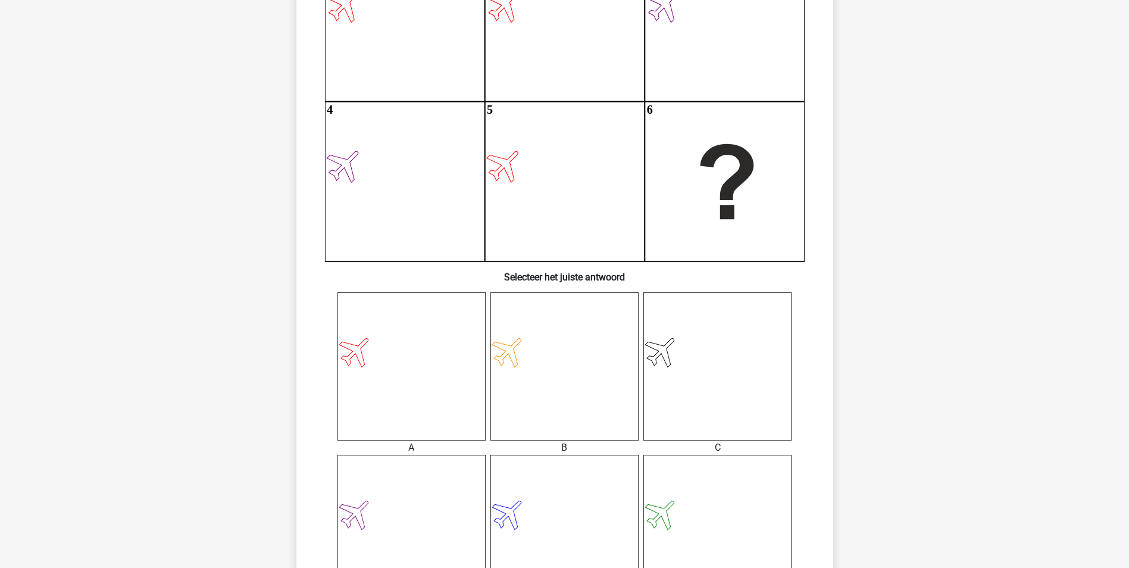
click at [387, 376] on icon at bounding box center [411, 366] width 148 height 148
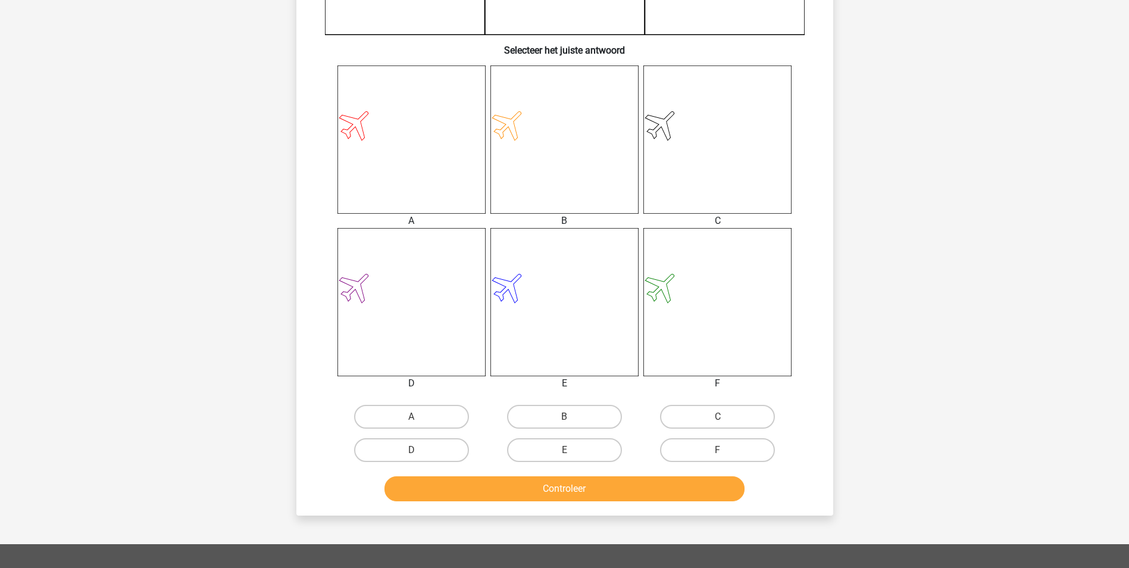
scroll to position [417, 0]
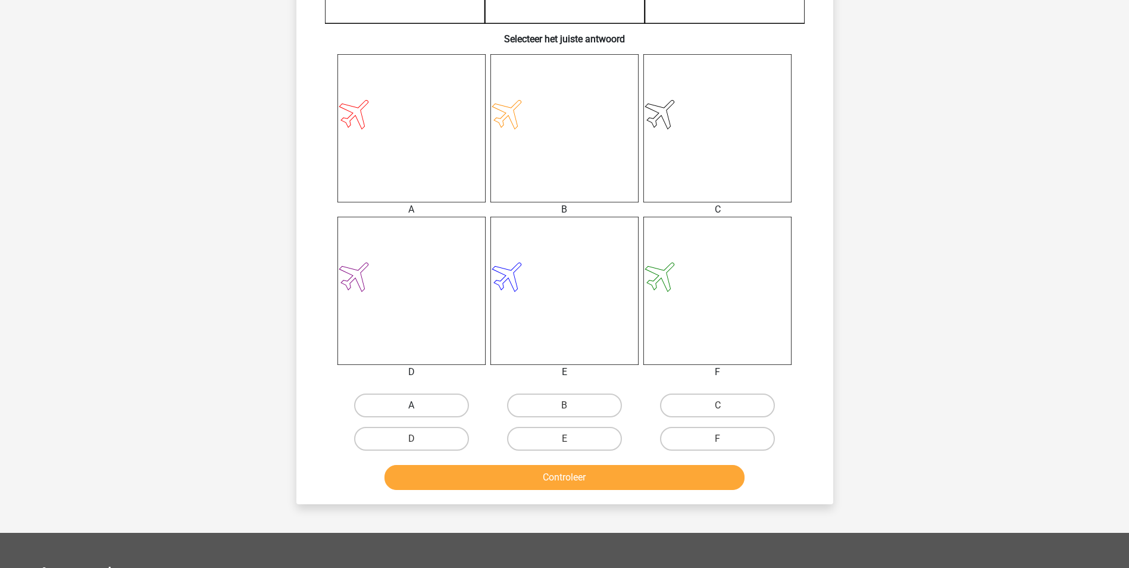
click at [435, 406] on label "A" at bounding box center [411, 405] width 115 height 24
click at [419, 406] on input "A" at bounding box center [415, 409] width 8 height 8
radio input "true"
click at [520, 473] on button "Controleer" at bounding box center [565, 477] width 360 height 25
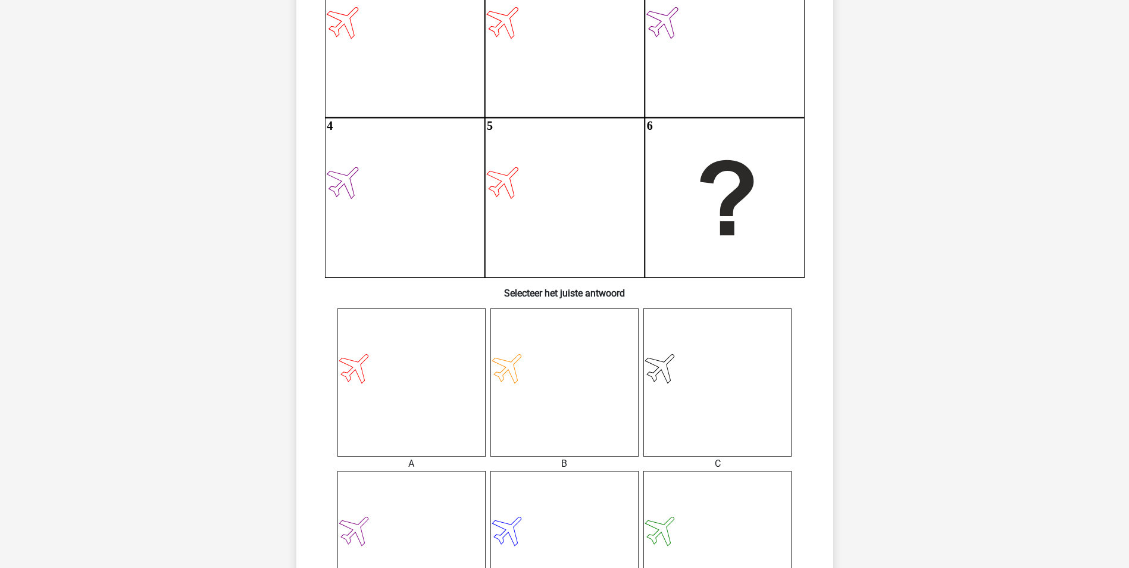
scroll to position [119, 0]
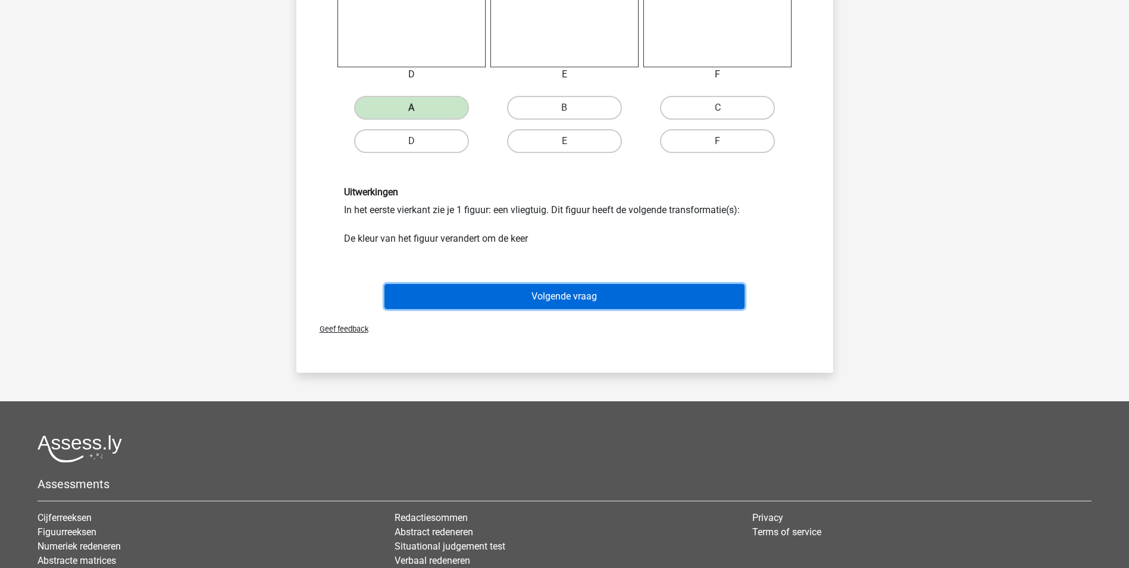
click at [581, 298] on button "Volgende vraag" at bounding box center [565, 296] width 360 height 25
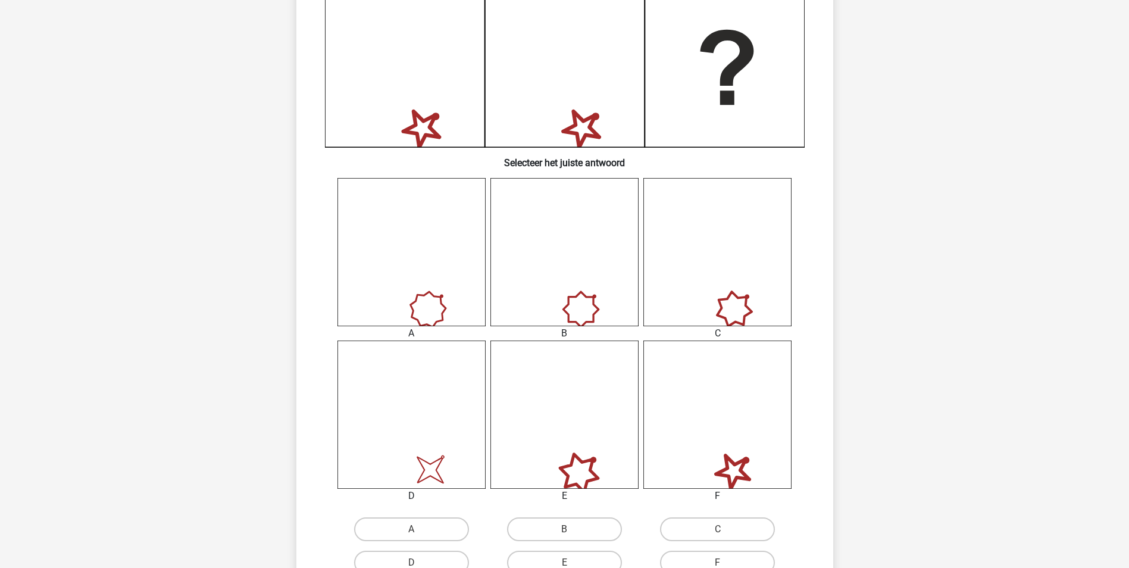
scroll to position [298, 0]
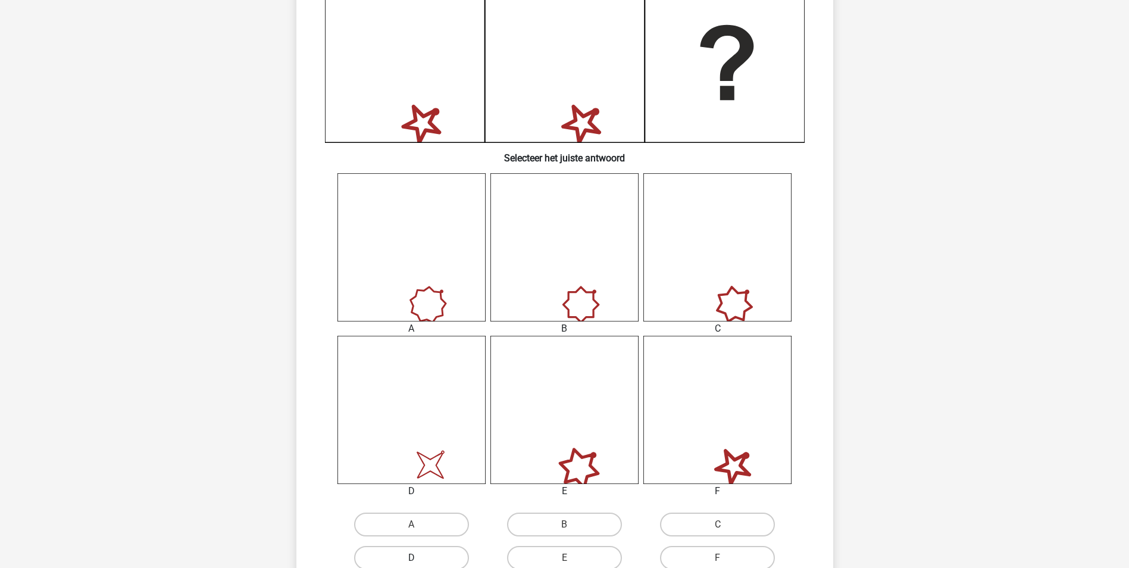
click at [421, 556] on label "D" at bounding box center [411, 558] width 115 height 24
click at [419, 558] on input "D" at bounding box center [415, 562] width 8 height 8
radio input "true"
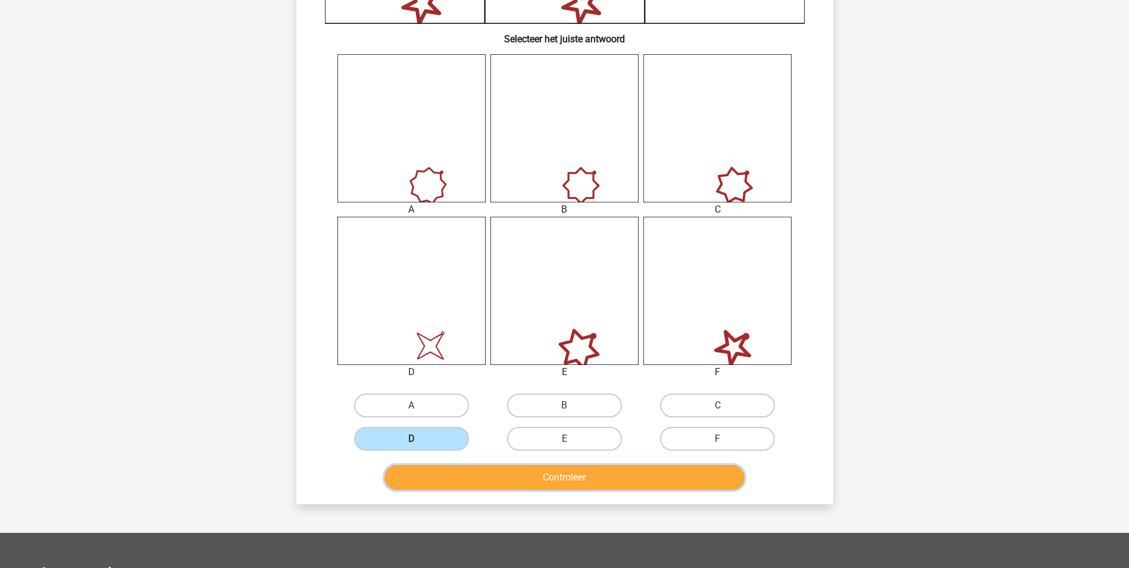
click at [577, 482] on button "Controleer" at bounding box center [565, 477] width 360 height 25
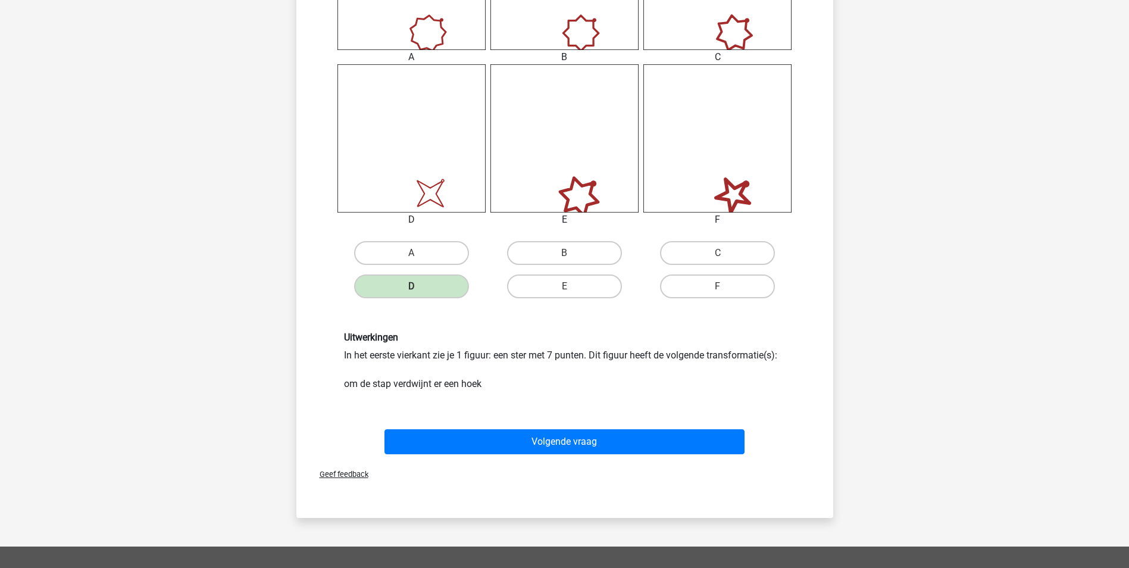
scroll to position [595, 0]
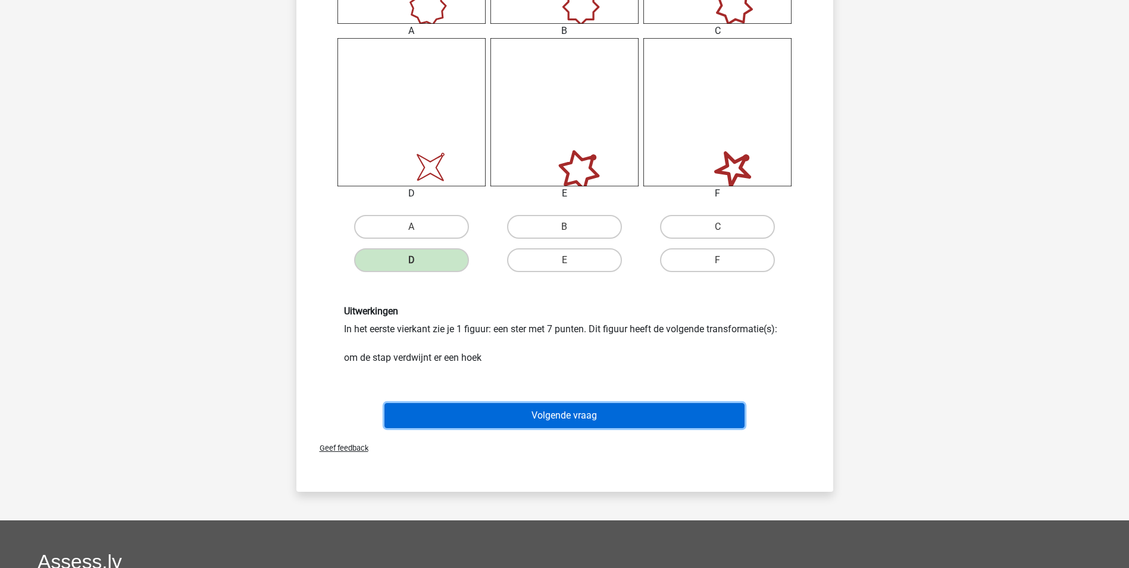
click at [589, 413] on button "Volgende vraag" at bounding box center [565, 415] width 360 height 25
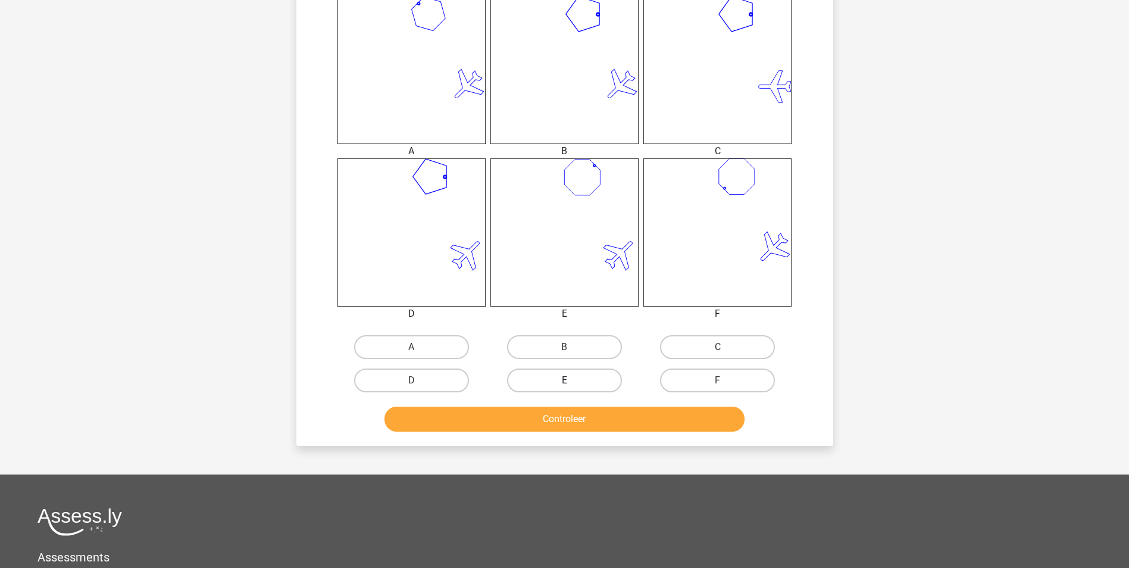
scroll to position [476, 0]
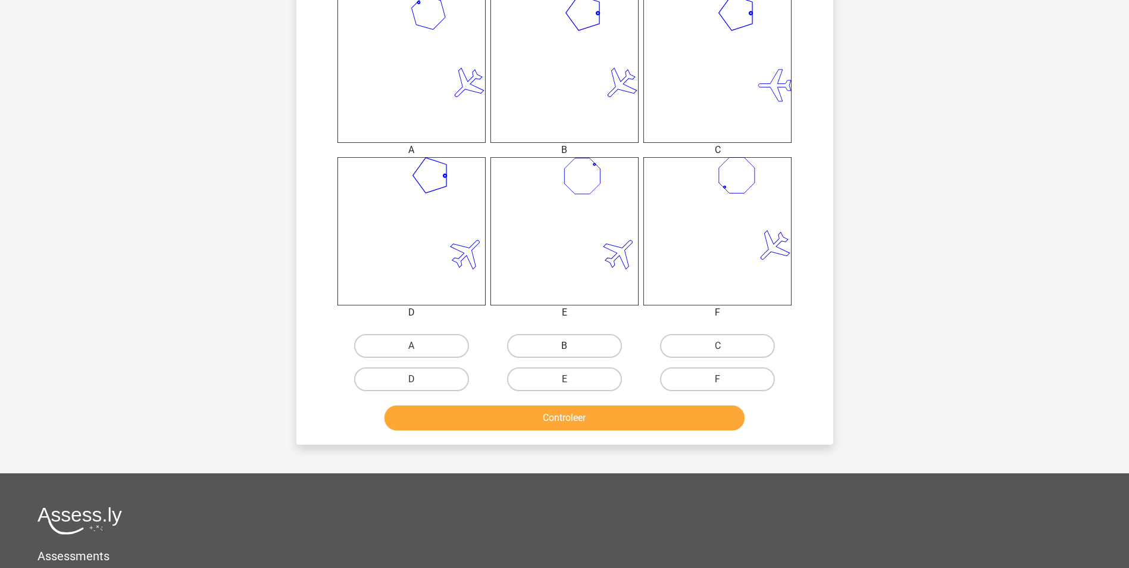
click at [573, 343] on label "B" at bounding box center [564, 346] width 115 height 24
click at [572, 346] on input "B" at bounding box center [568, 350] width 8 height 8
radio input "true"
click at [587, 418] on button "Controleer" at bounding box center [565, 417] width 360 height 25
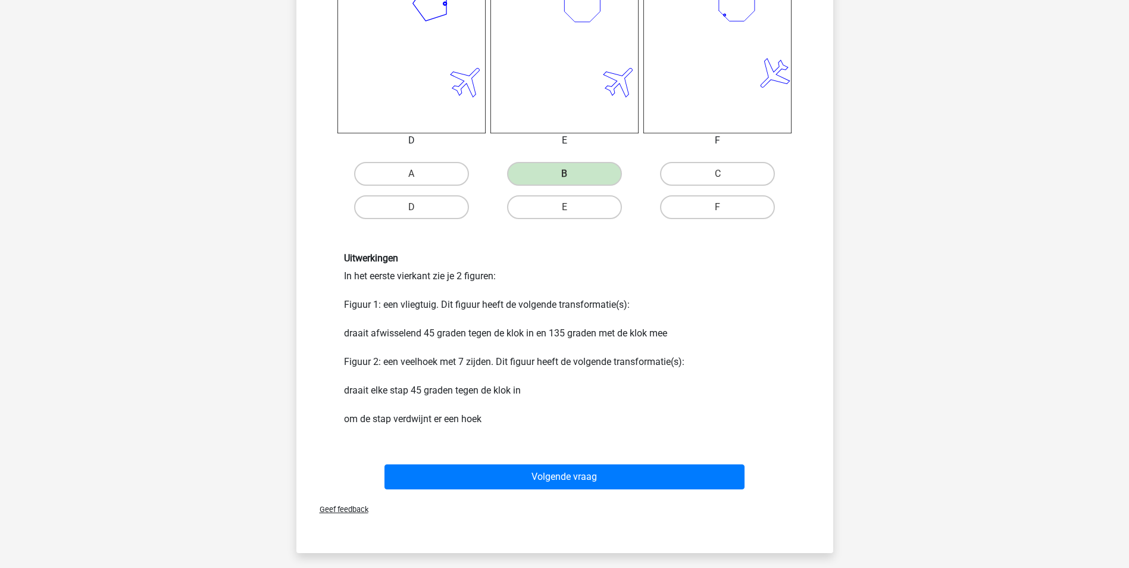
scroll to position [655, 0]
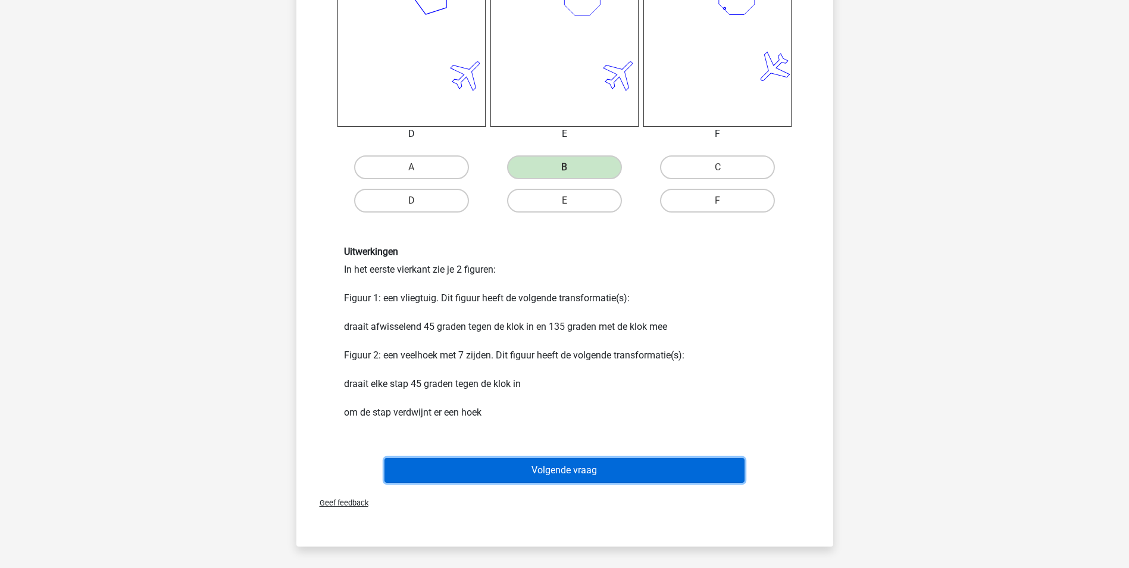
click at [572, 471] on button "Volgende vraag" at bounding box center [565, 470] width 360 height 25
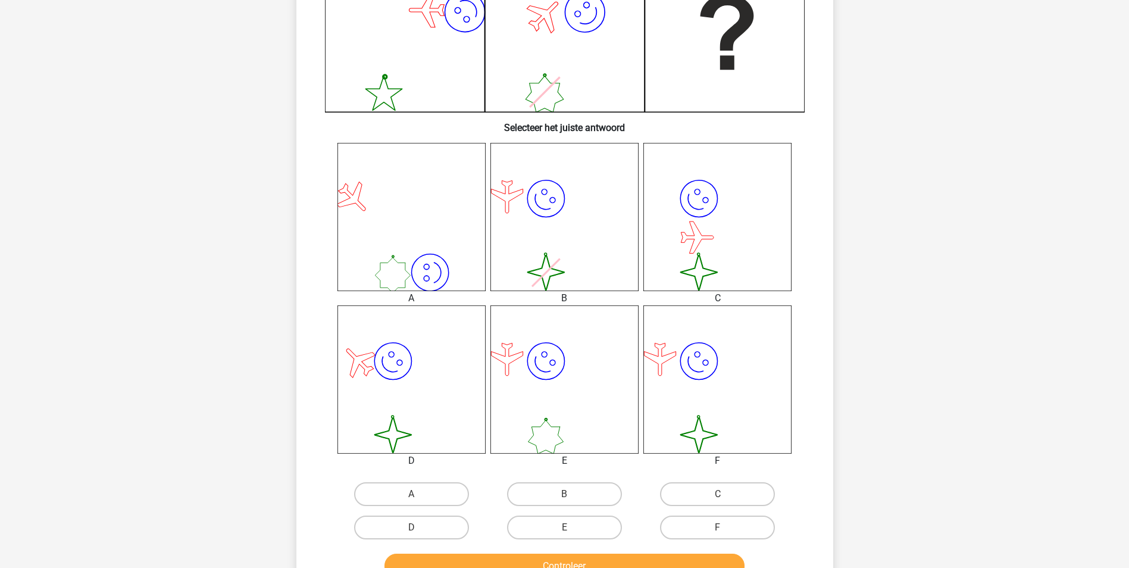
scroll to position [357, 0]
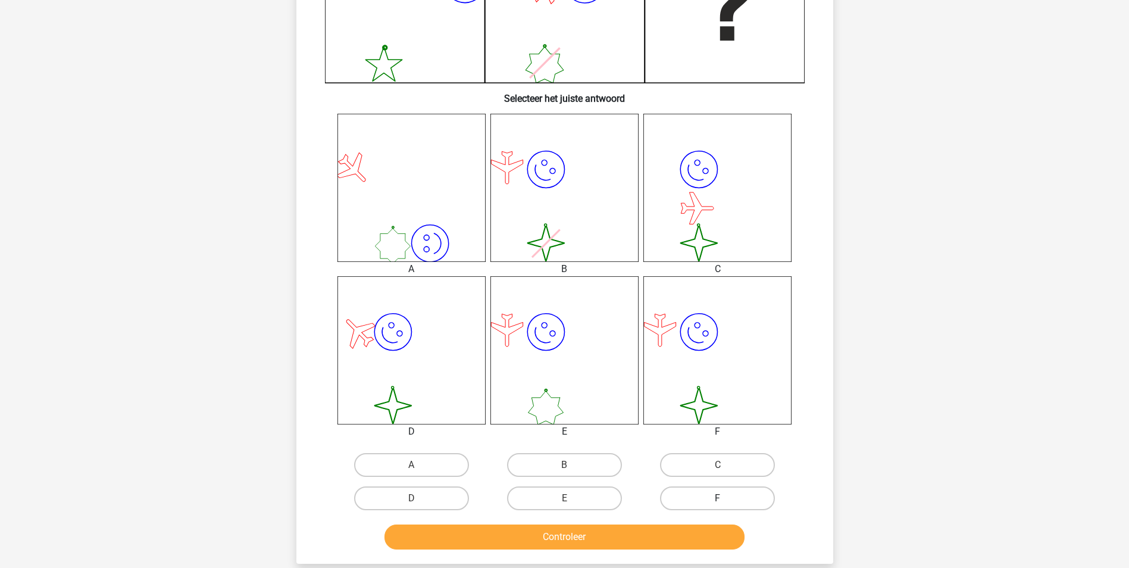
click at [754, 498] on label "F" at bounding box center [717, 498] width 115 height 24
click at [726, 498] on input "F" at bounding box center [722, 502] width 8 height 8
radio input "true"
click at [684, 533] on button "Controleer" at bounding box center [565, 536] width 360 height 25
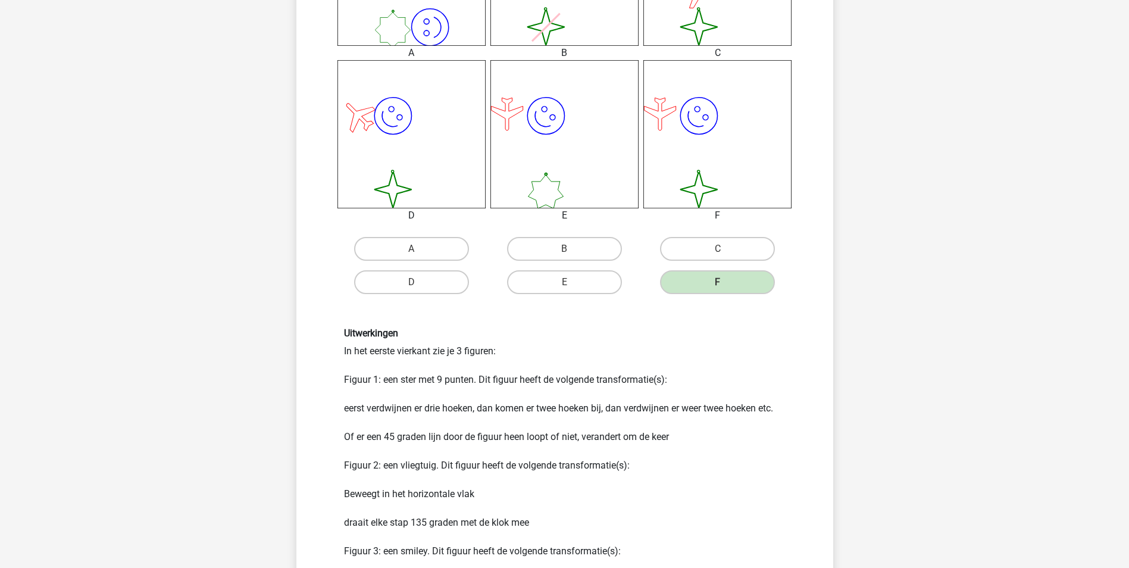
scroll to position [714, 0]
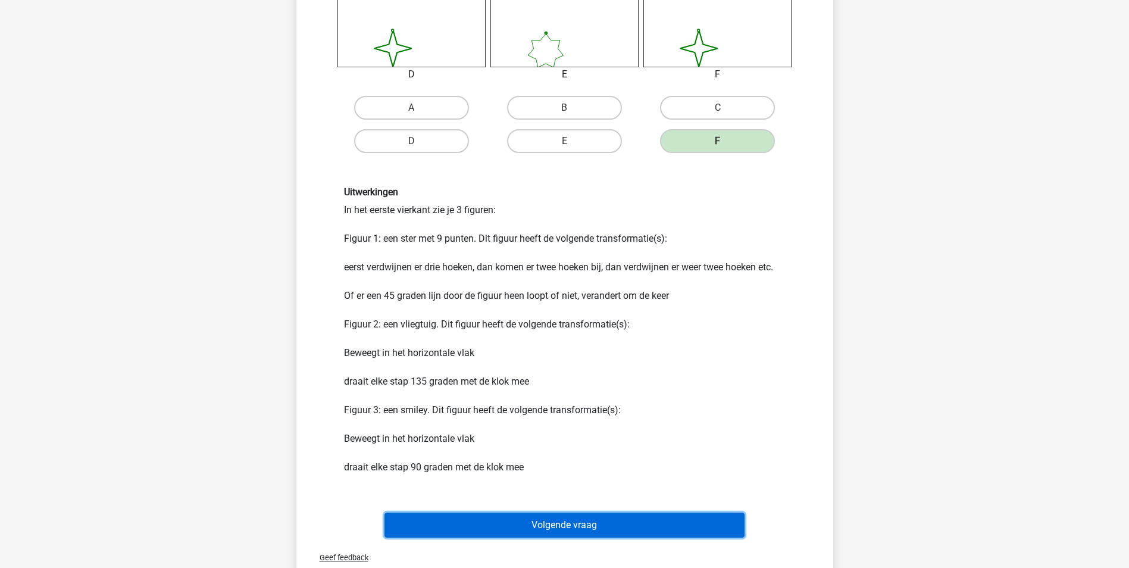
click at [576, 521] on button "Volgende vraag" at bounding box center [565, 524] width 360 height 25
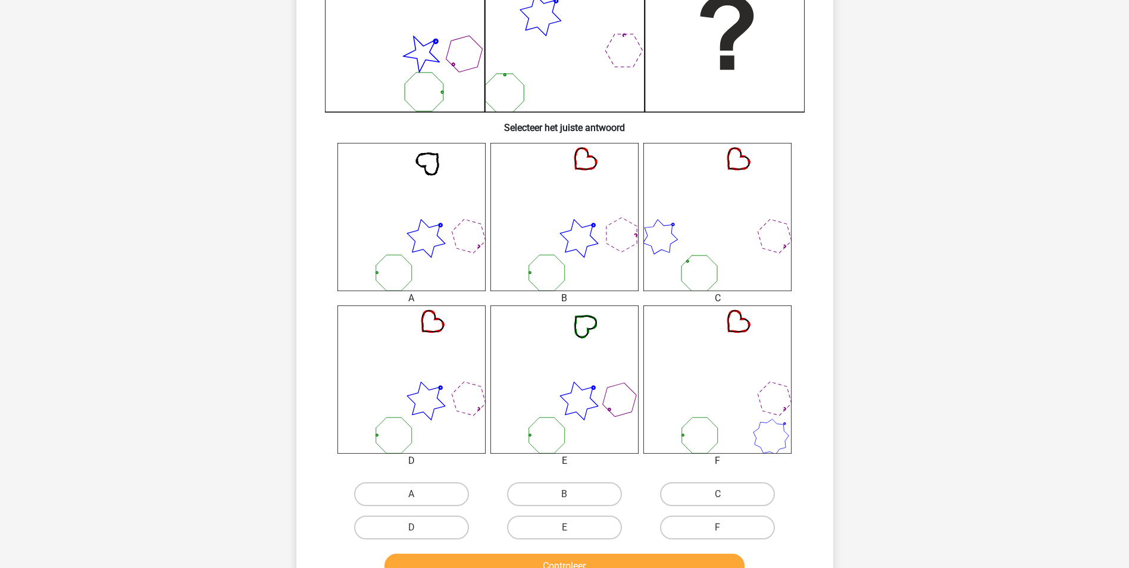
scroll to position [357, 0]
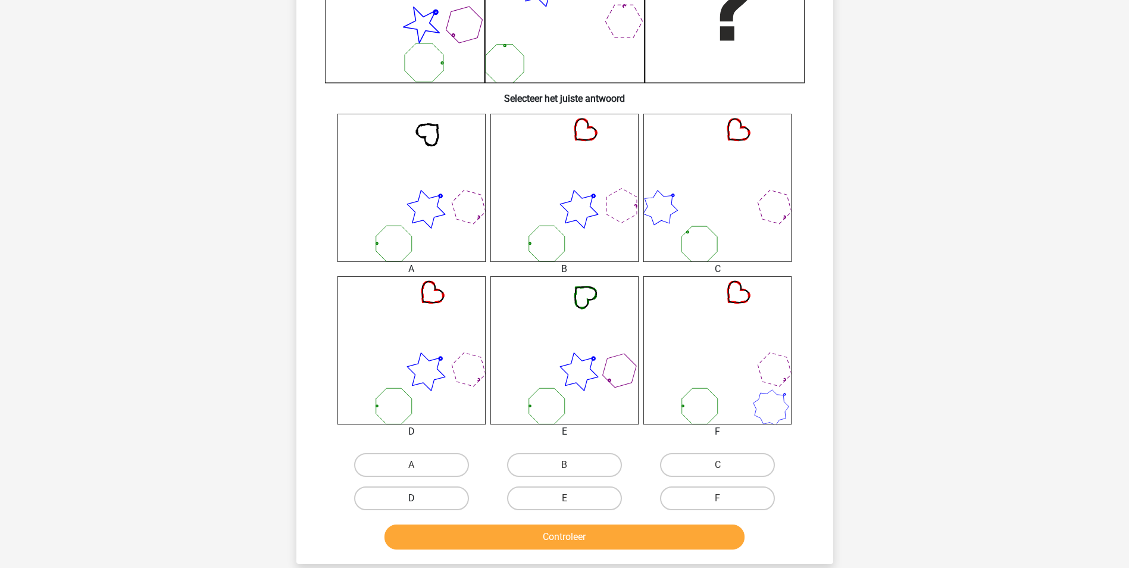
click at [427, 500] on label "D" at bounding box center [411, 498] width 115 height 24
click at [419, 500] on input "D" at bounding box center [415, 502] width 8 height 8
radio input "true"
click at [491, 537] on button "Controleer" at bounding box center [565, 536] width 360 height 25
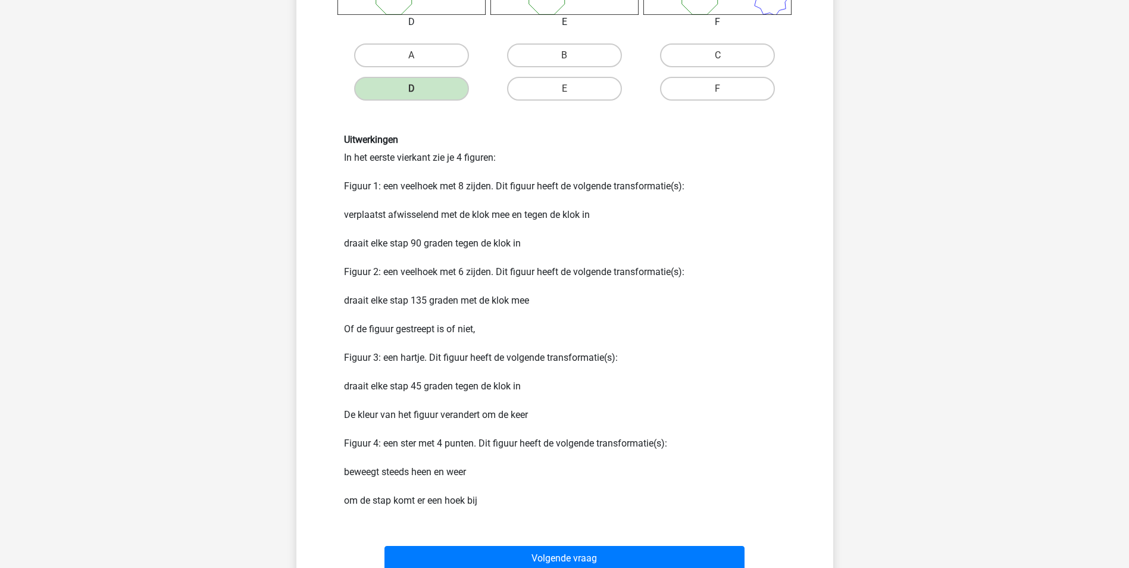
scroll to position [774, 0]
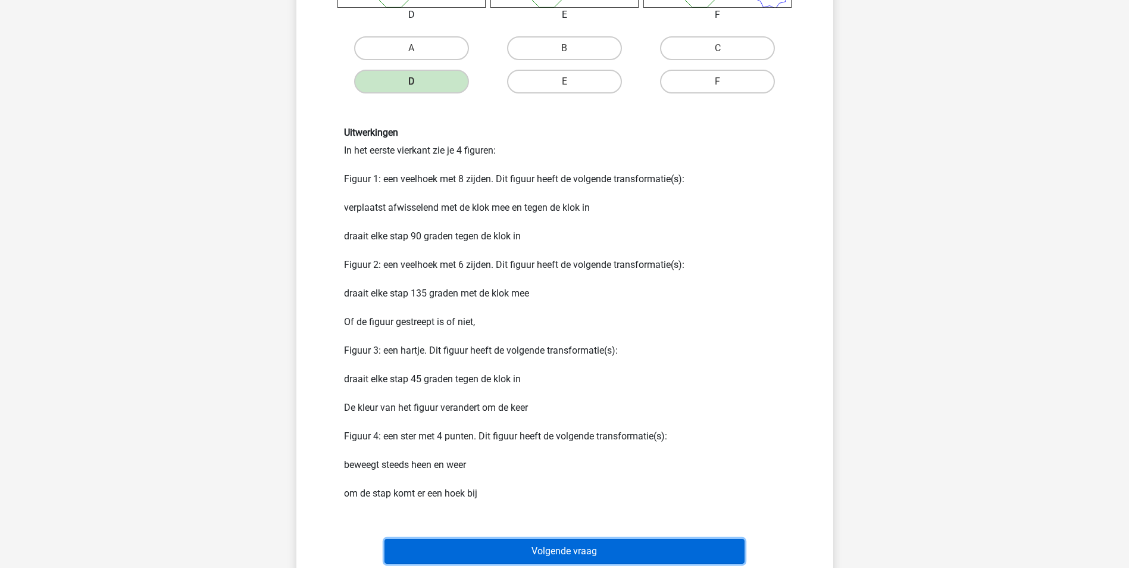
click at [573, 549] on button "Volgende vraag" at bounding box center [565, 551] width 360 height 25
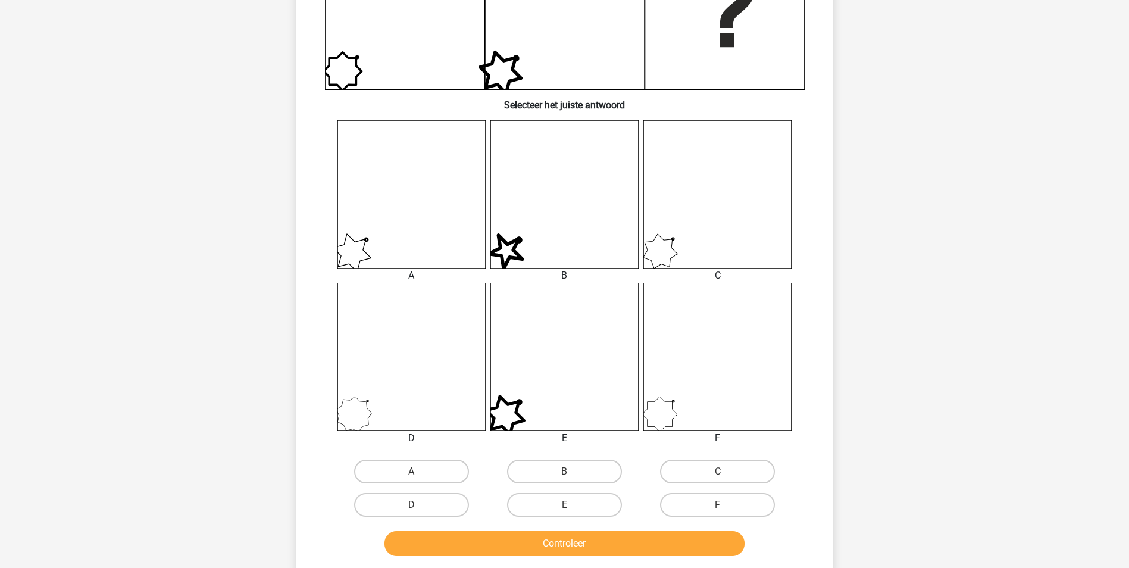
scroll to position [357, 0]
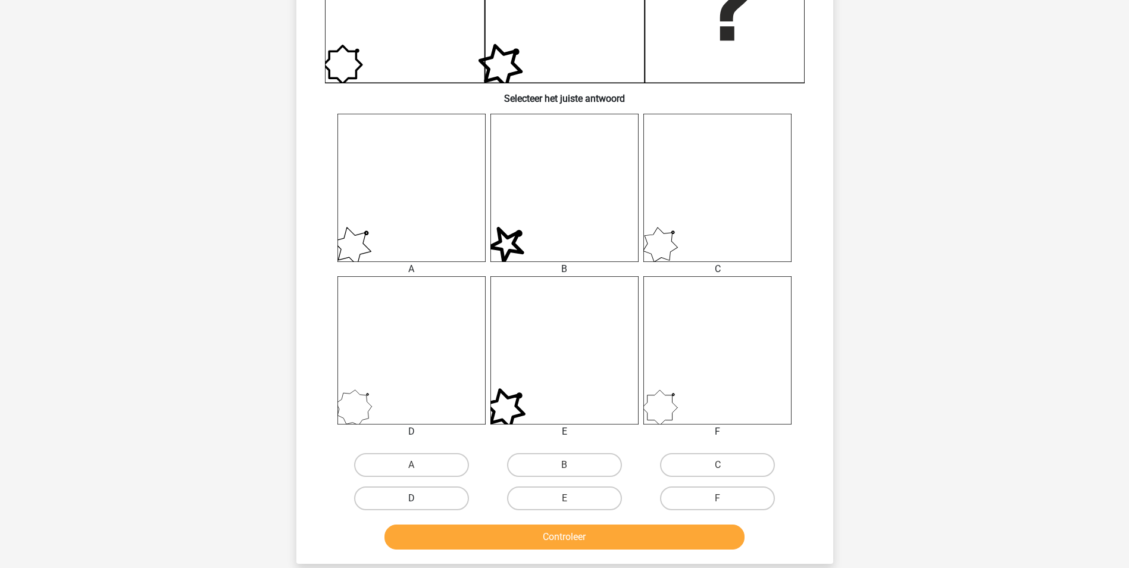
click at [447, 502] on label "D" at bounding box center [411, 498] width 115 height 24
click at [419, 502] on input "D" at bounding box center [415, 502] width 8 height 8
radio input "true"
click at [507, 535] on button "Controleer" at bounding box center [565, 536] width 360 height 25
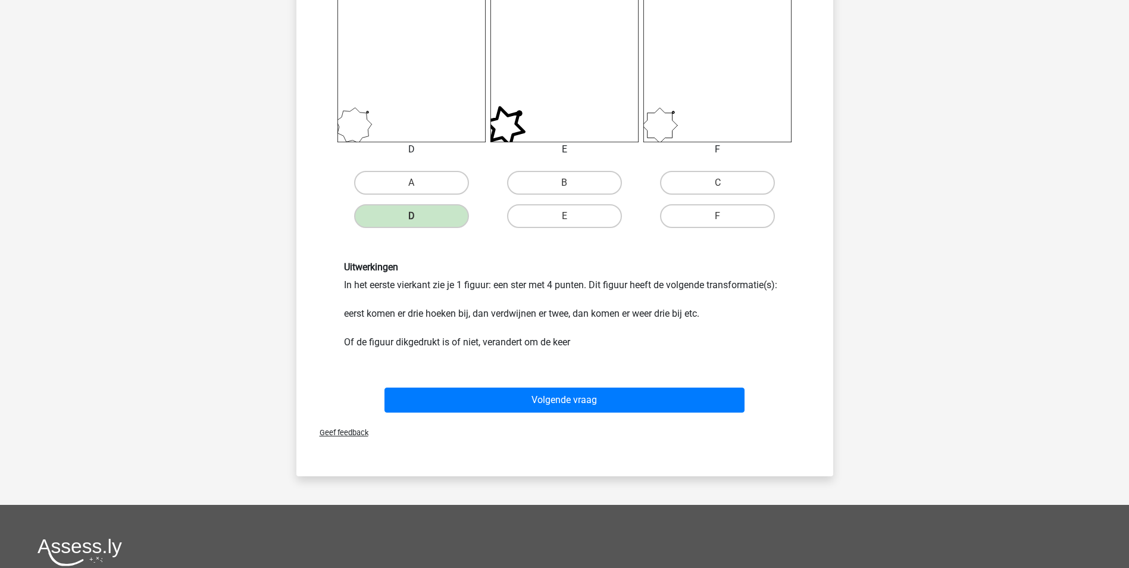
scroll to position [655, 0]
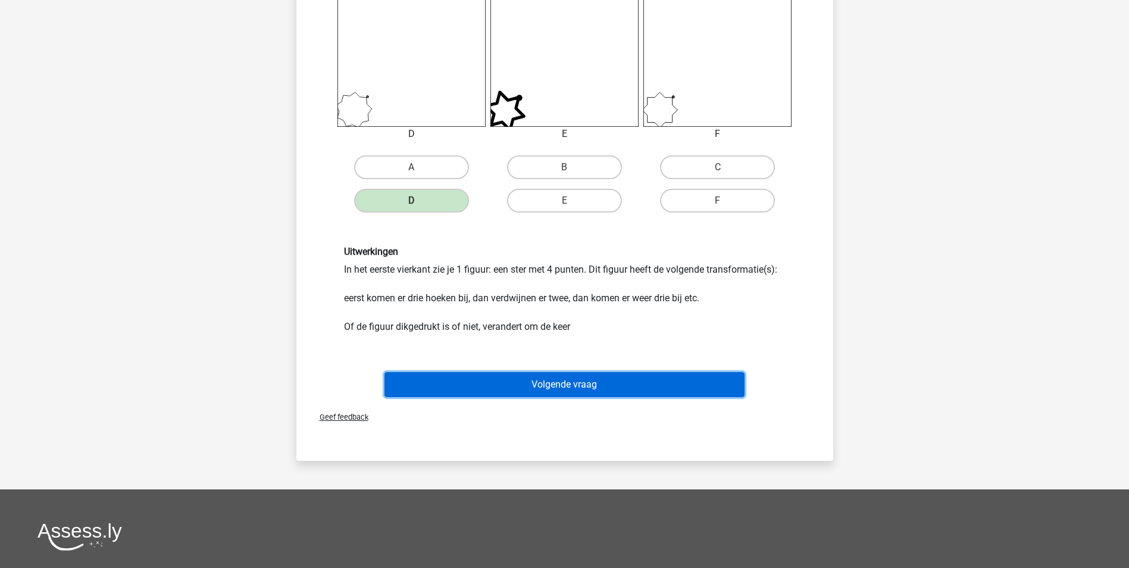
click at [571, 386] on button "Volgende vraag" at bounding box center [565, 384] width 360 height 25
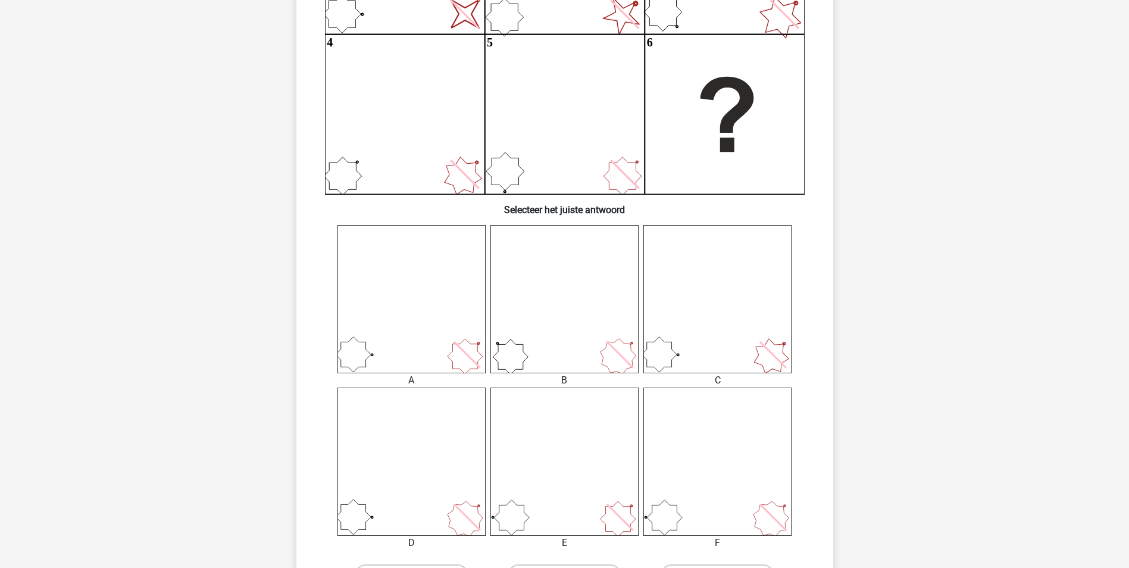
scroll to position [298, 0]
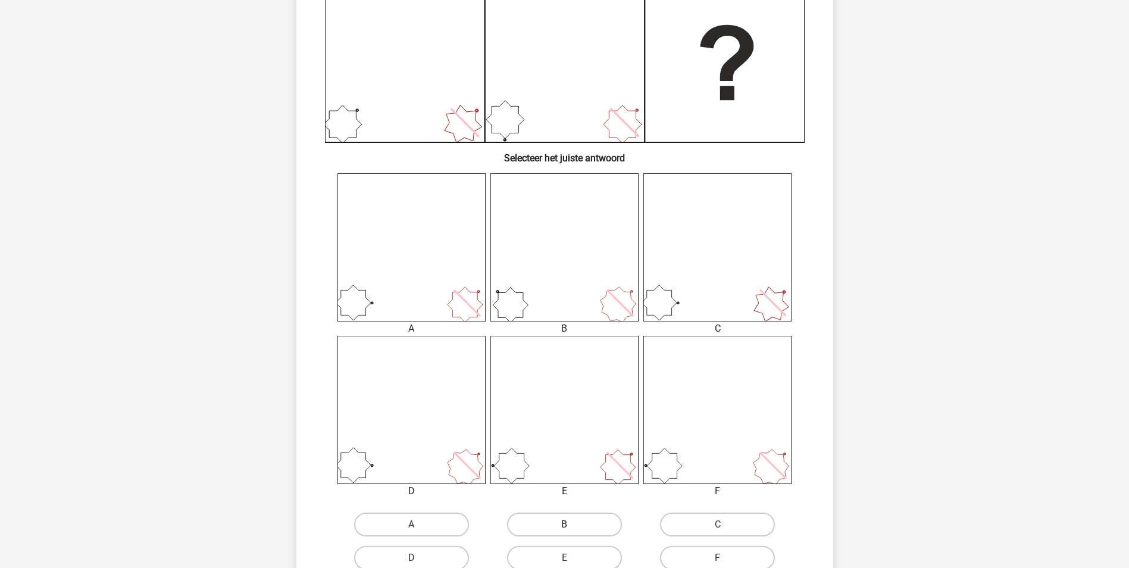
click at [588, 520] on label "B" at bounding box center [564, 524] width 115 height 24
click at [572, 524] on input "B" at bounding box center [568, 528] width 8 height 8
radio input "true"
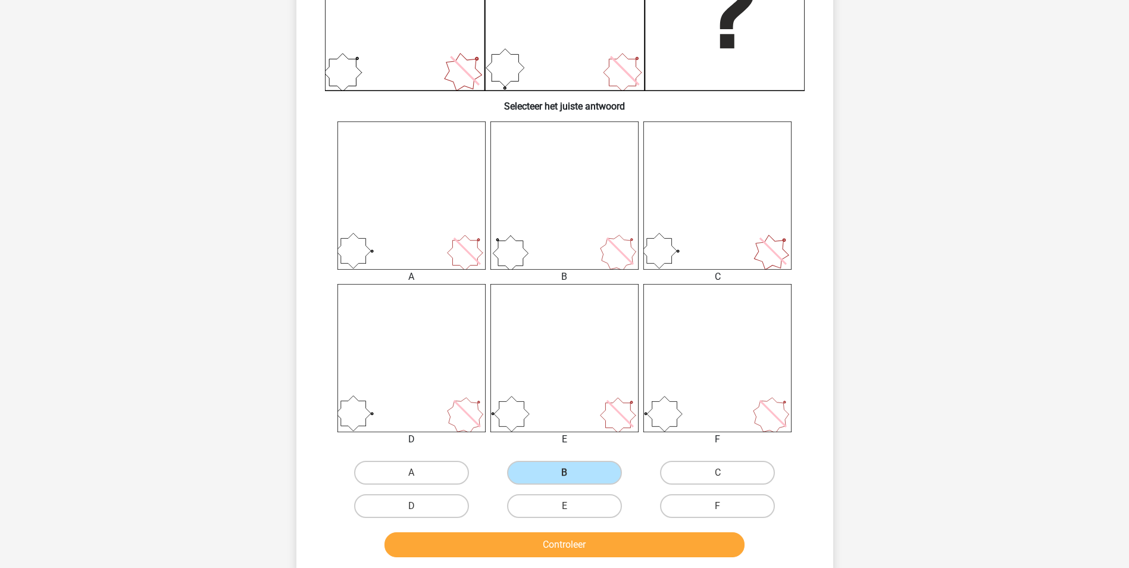
scroll to position [417, 0]
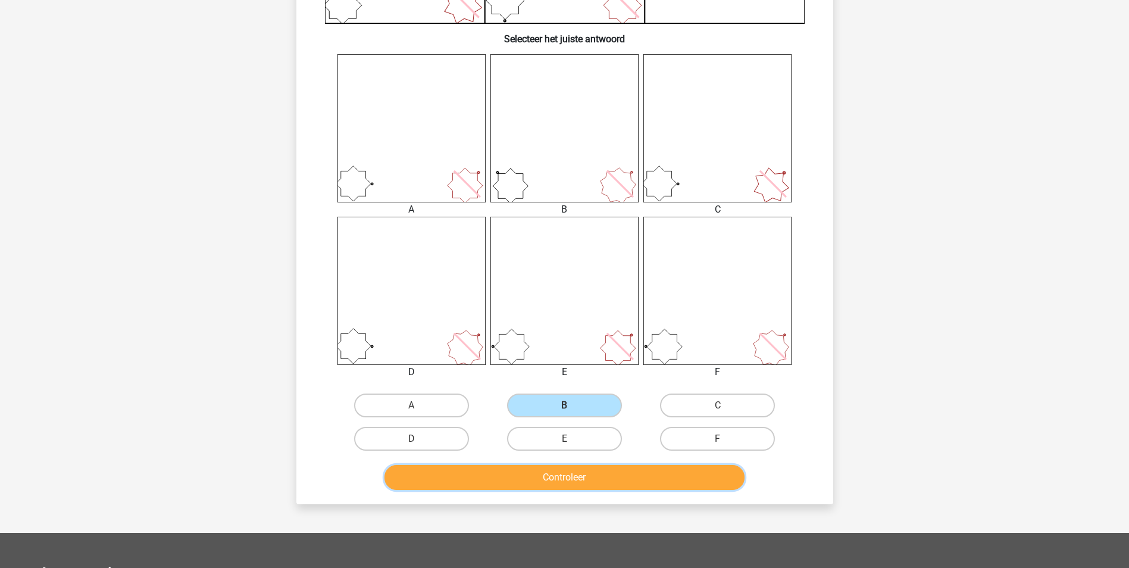
click at [553, 479] on button "Controleer" at bounding box center [565, 477] width 360 height 25
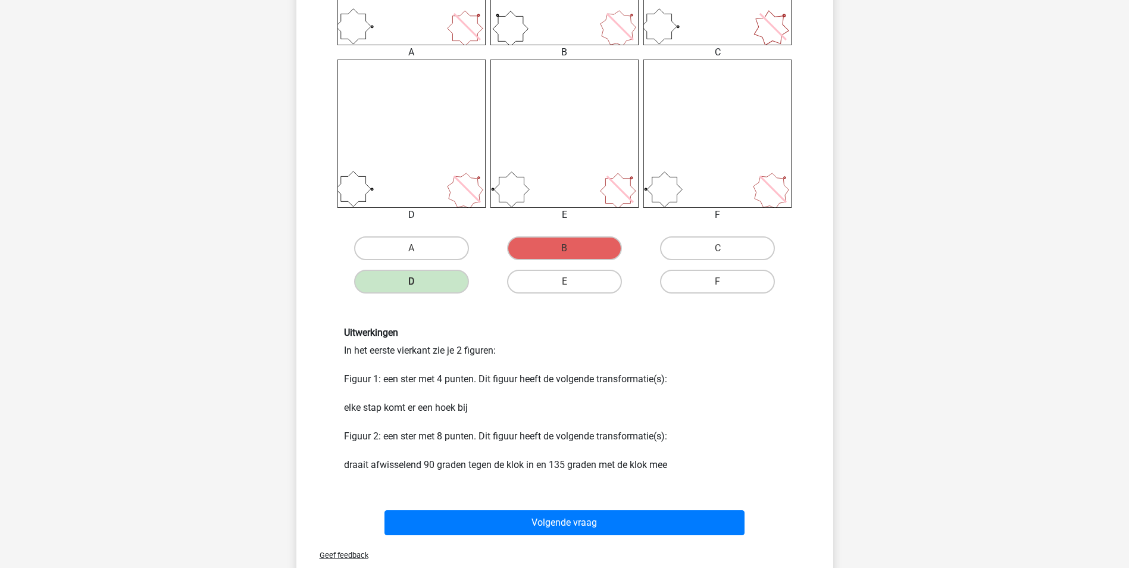
scroll to position [595, 0]
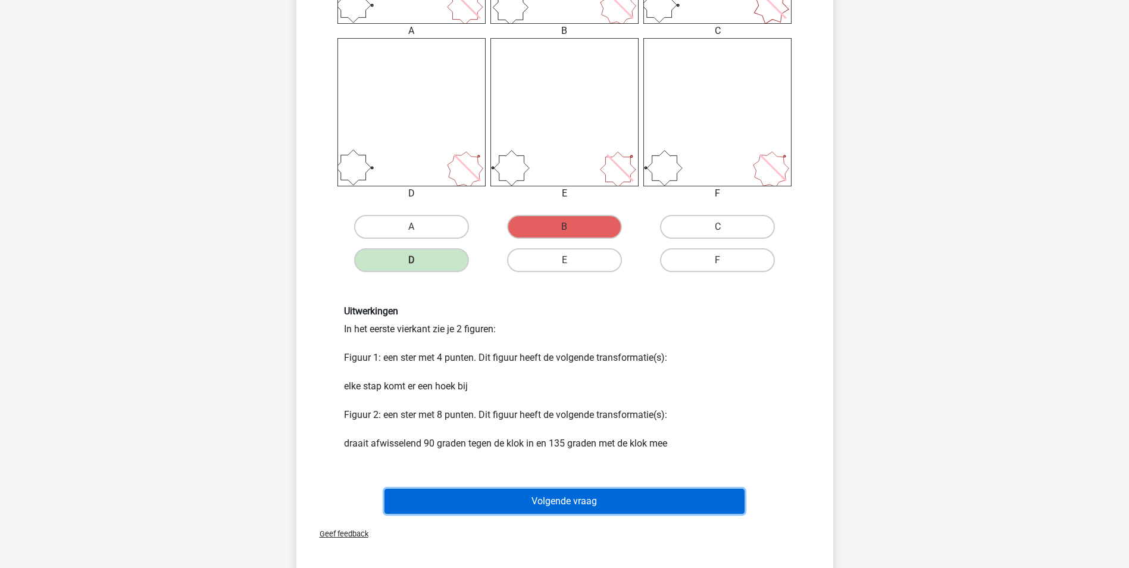
click at [547, 501] on button "Volgende vraag" at bounding box center [565, 501] width 360 height 25
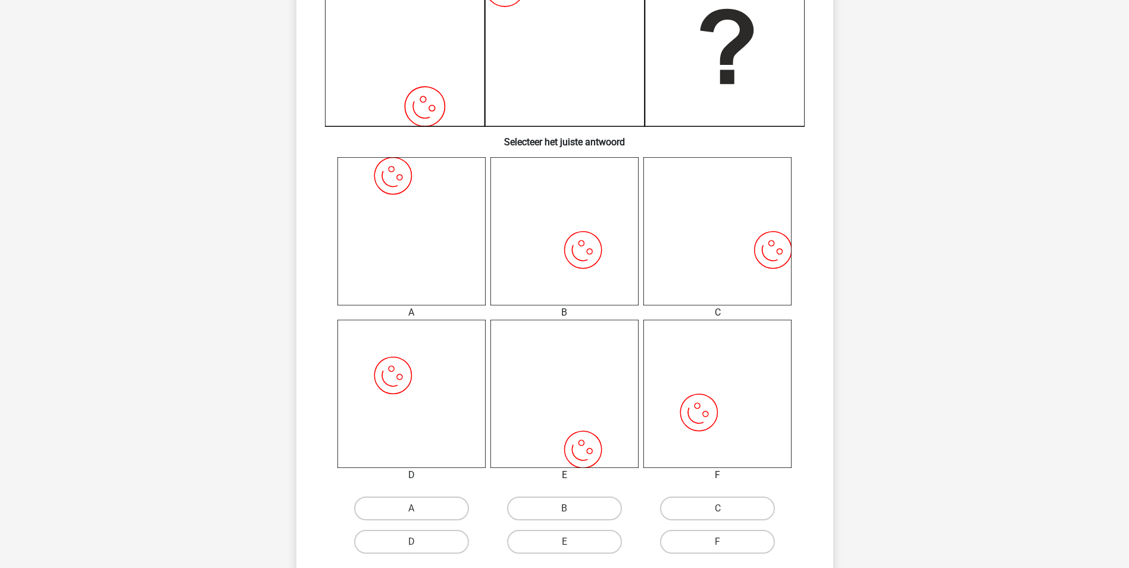
scroll to position [357, 0]
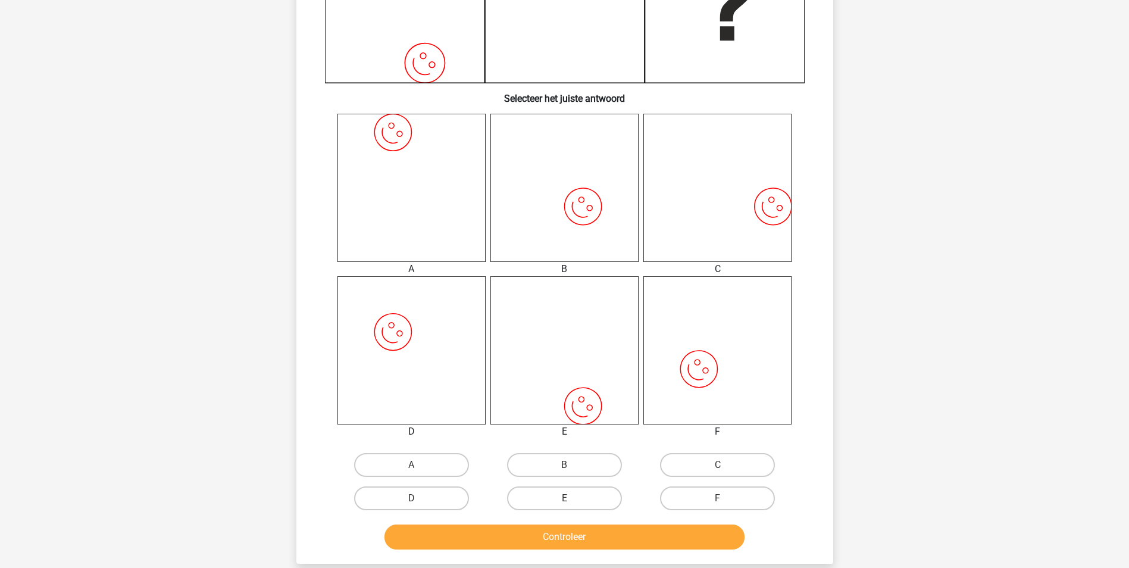
click at [720, 467] on input "C" at bounding box center [722, 469] width 8 height 8
radio input "true"
click at [670, 542] on button "Controleer" at bounding box center [565, 536] width 360 height 25
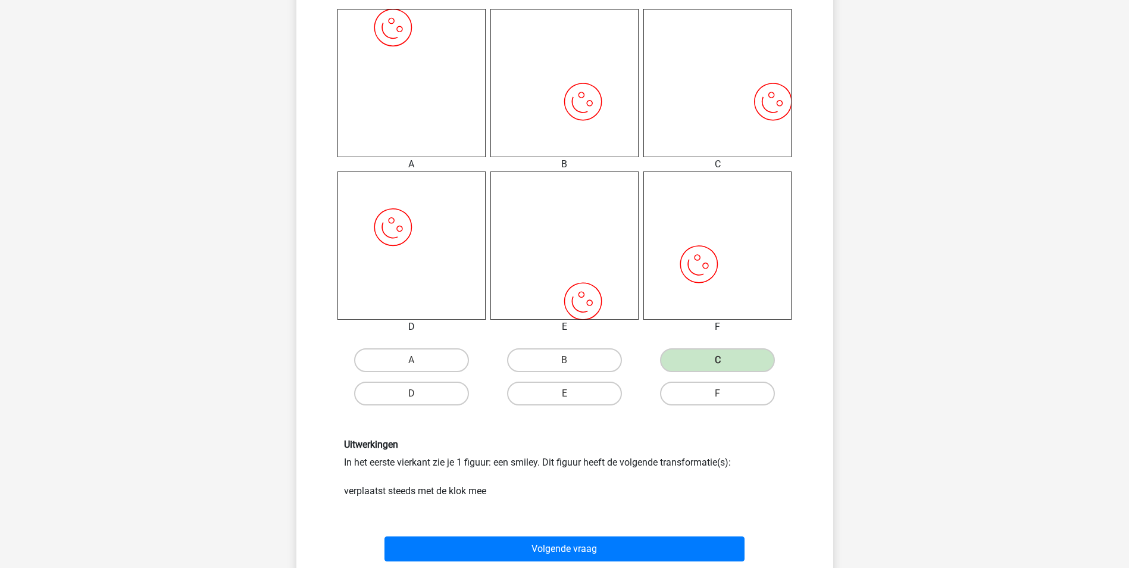
scroll to position [536, 0]
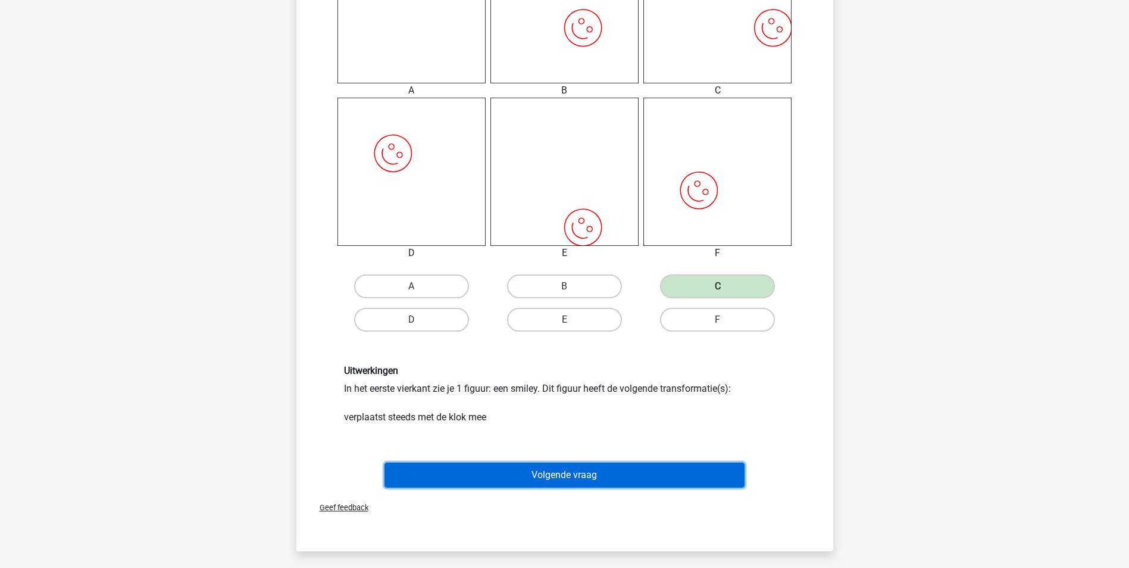
click at [599, 475] on button "Volgende vraag" at bounding box center [565, 474] width 360 height 25
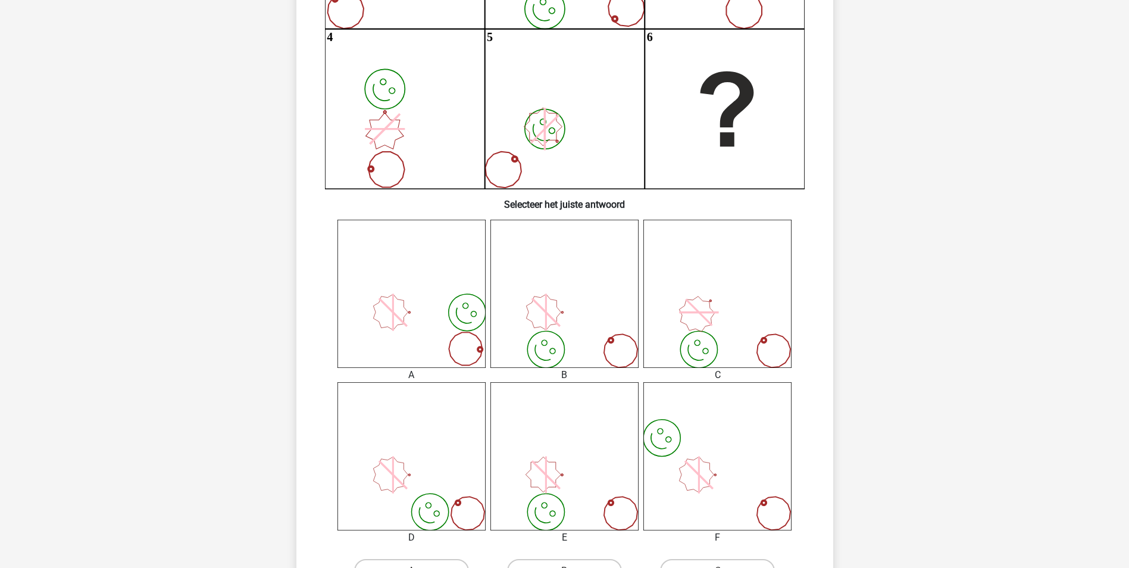
scroll to position [298, 0]
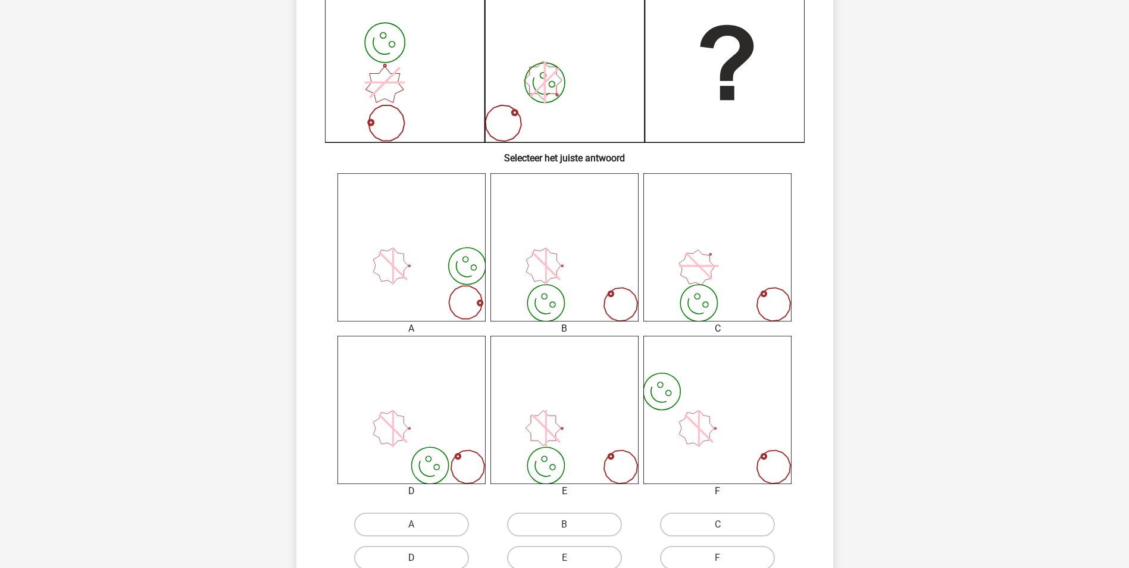
click at [448, 557] on label "D" at bounding box center [411, 558] width 115 height 24
click at [419, 558] on input "D" at bounding box center [415, 562] width 8 height 8
radio input "true"
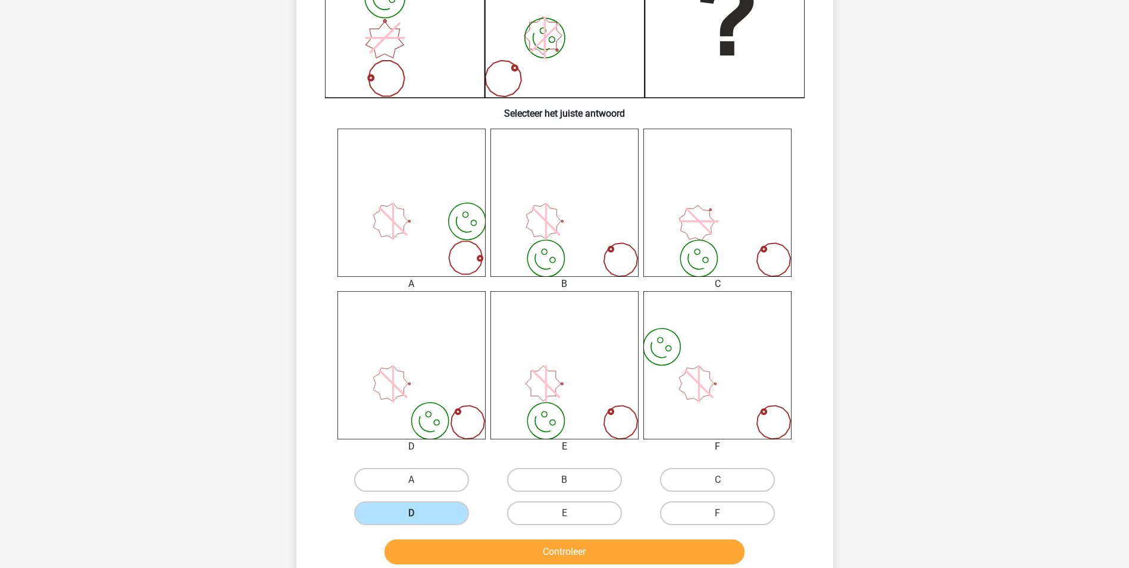
scroll to position [476, 0]
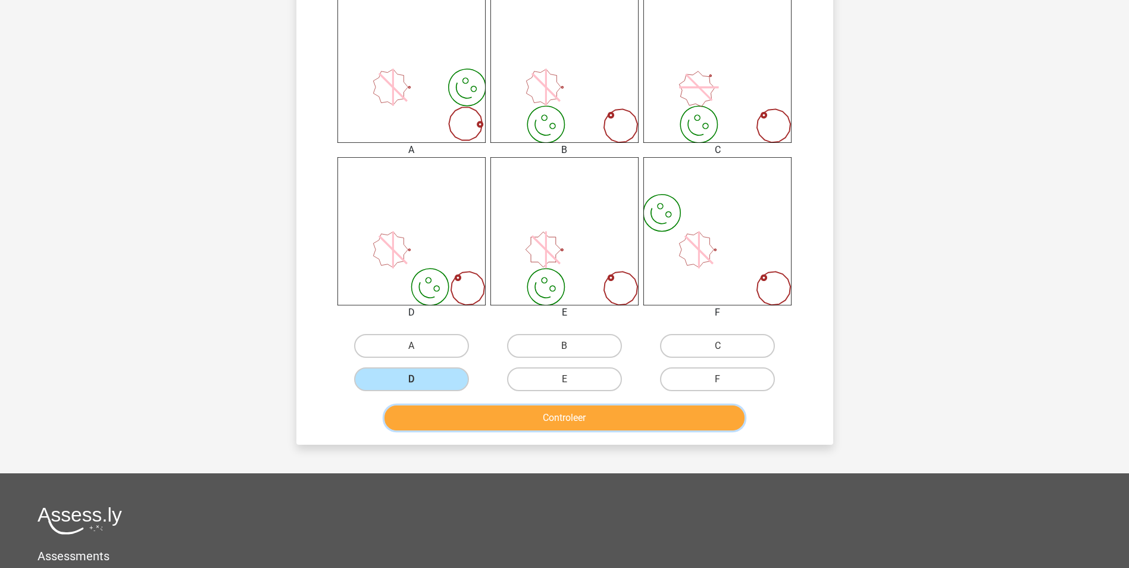
click at [505, 411] on button "Controleer" at bounding box center [565, 417] width 360 height 25
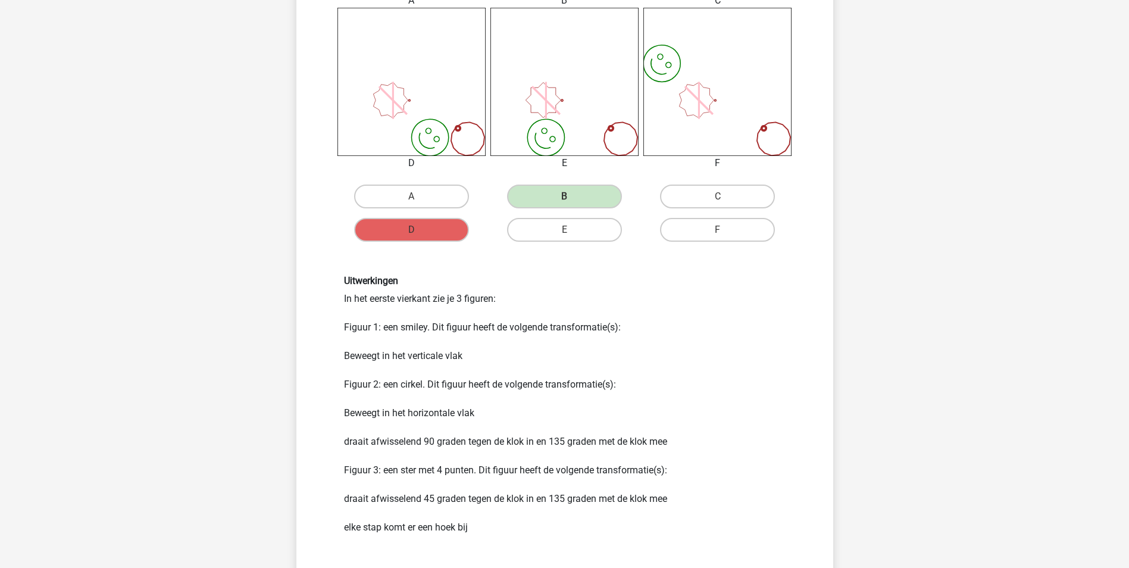
scroll to position [655, 0]
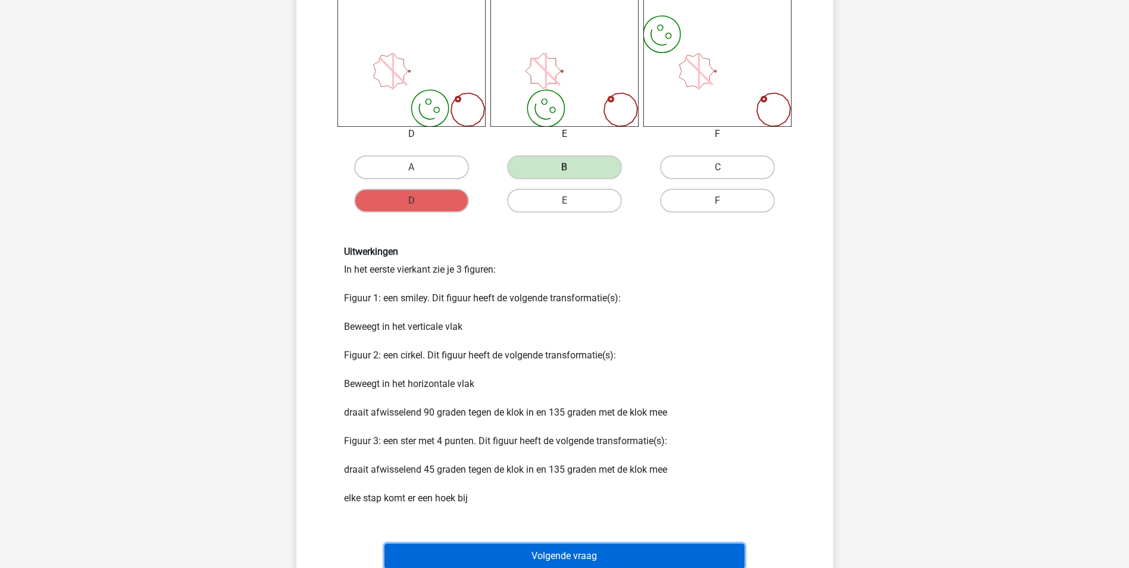
click at [557, 560] on button "Volgende vraag" at bounding box center [565, 555] width 360 height 25
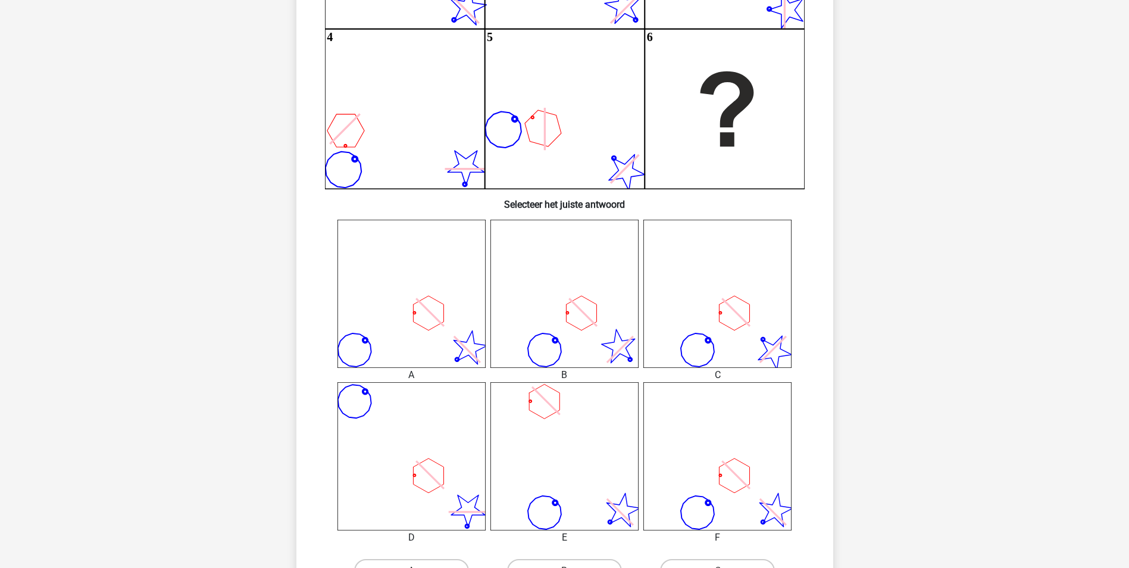
scroll to position [298, 0]
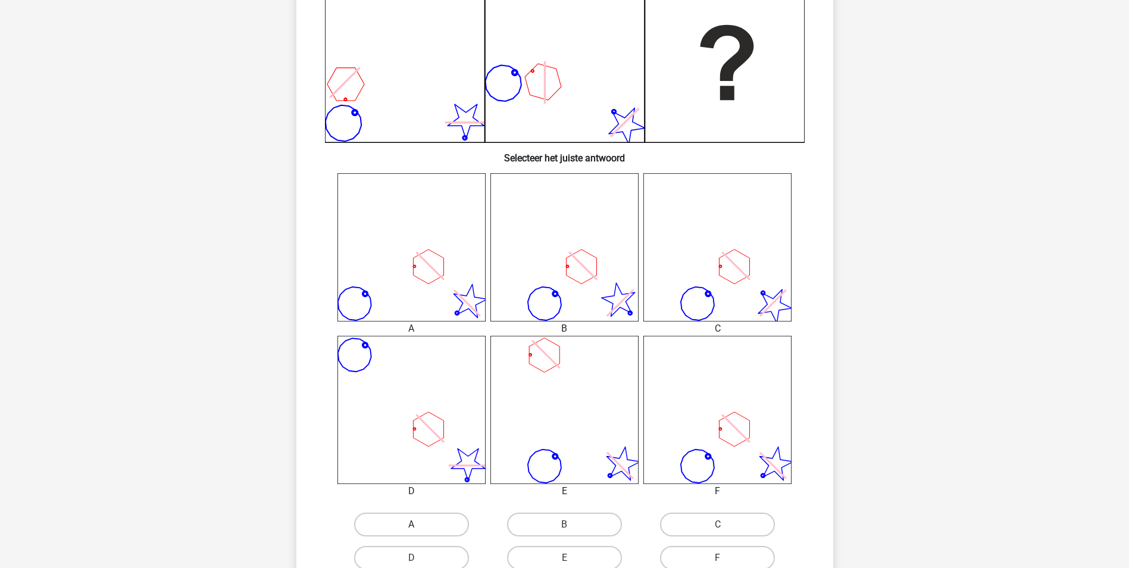
click at [437, 518] on label "A" at bounding box center [411, 524] width 115 height 24
click at [419, 524] on input "A" at bounding box center [415, 528] width 8 height 8
radio input "true"
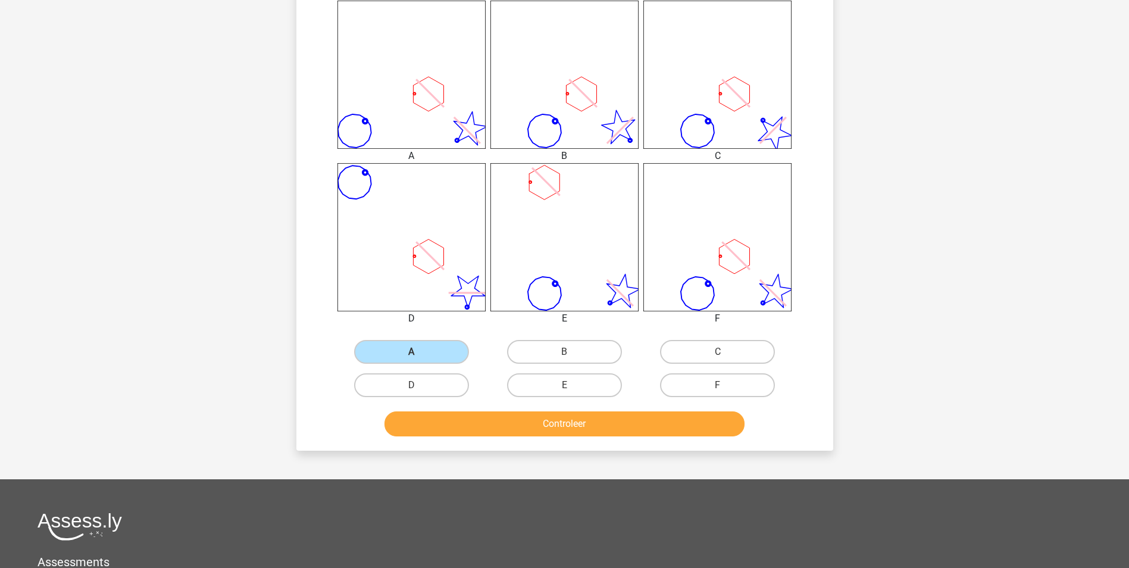
scroll to position [476, 0]
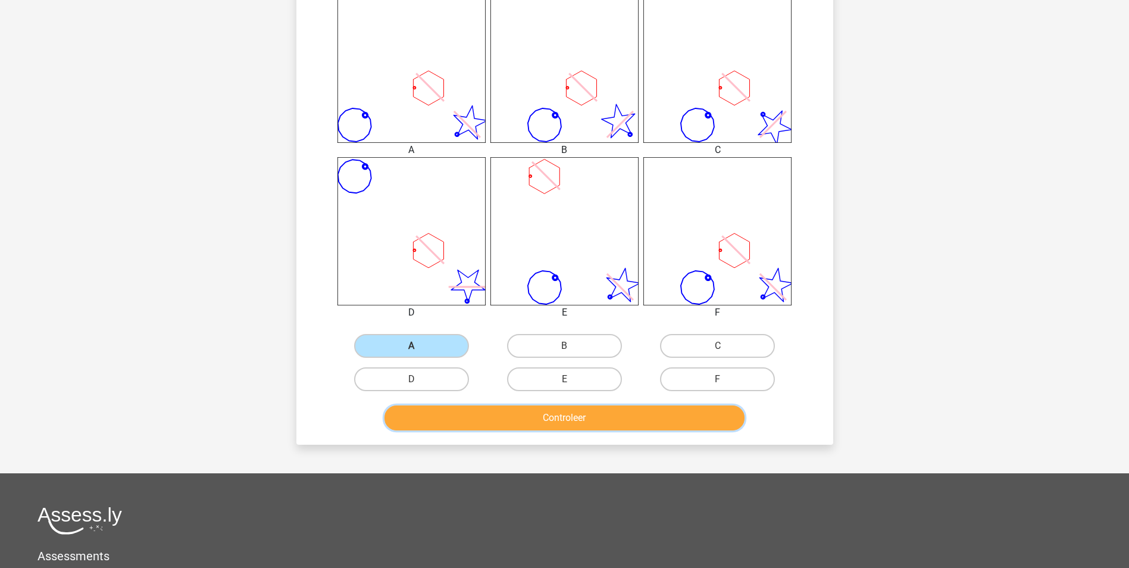
click at [479, 417] on button "Controleer" at bounding box center [565, 417] width 360 height 25
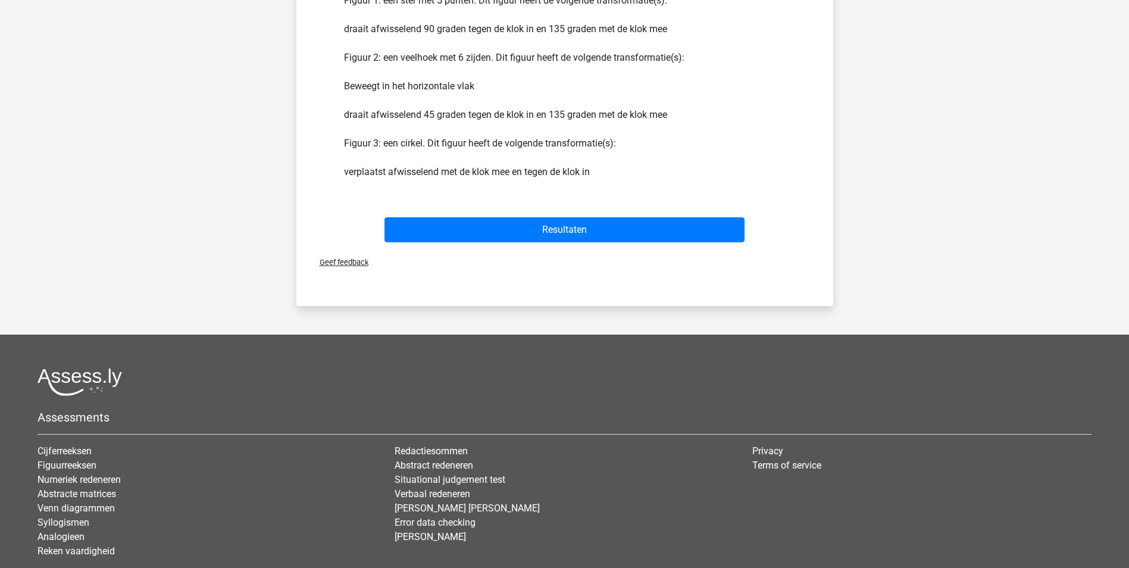
scroll to position [714, 0]
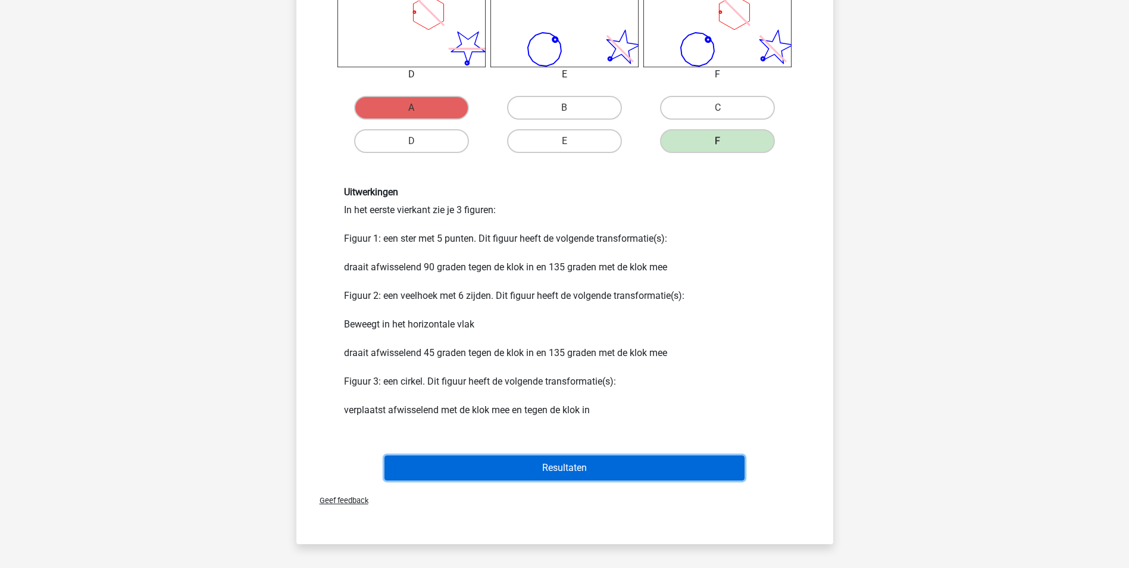
click at [596, 470] on button "Resultaten" at bounding box center [565, 467] width 360 height 25
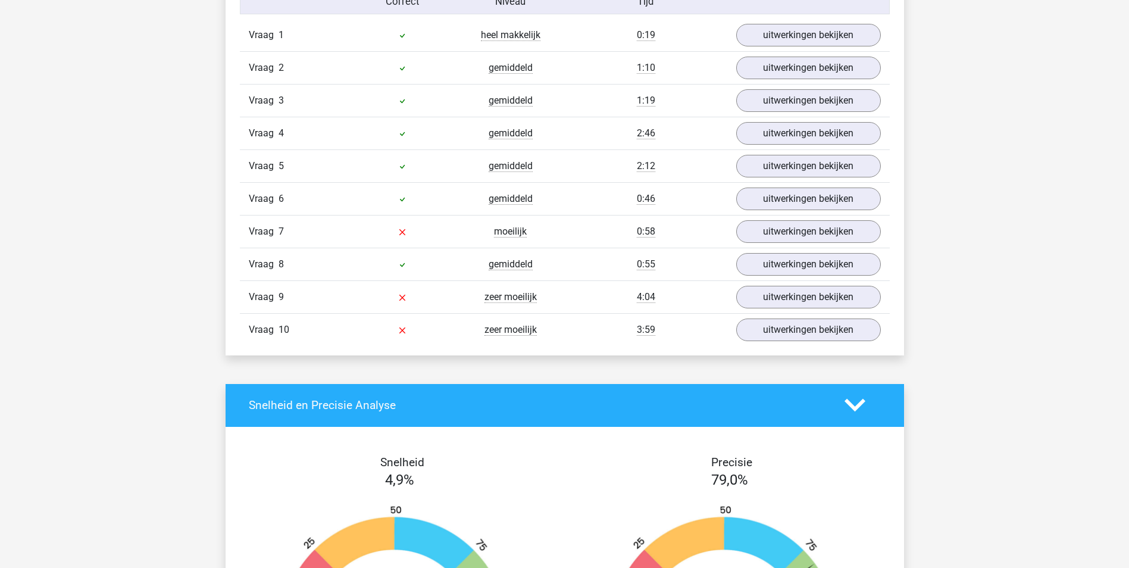
scroll to position [774, 0]
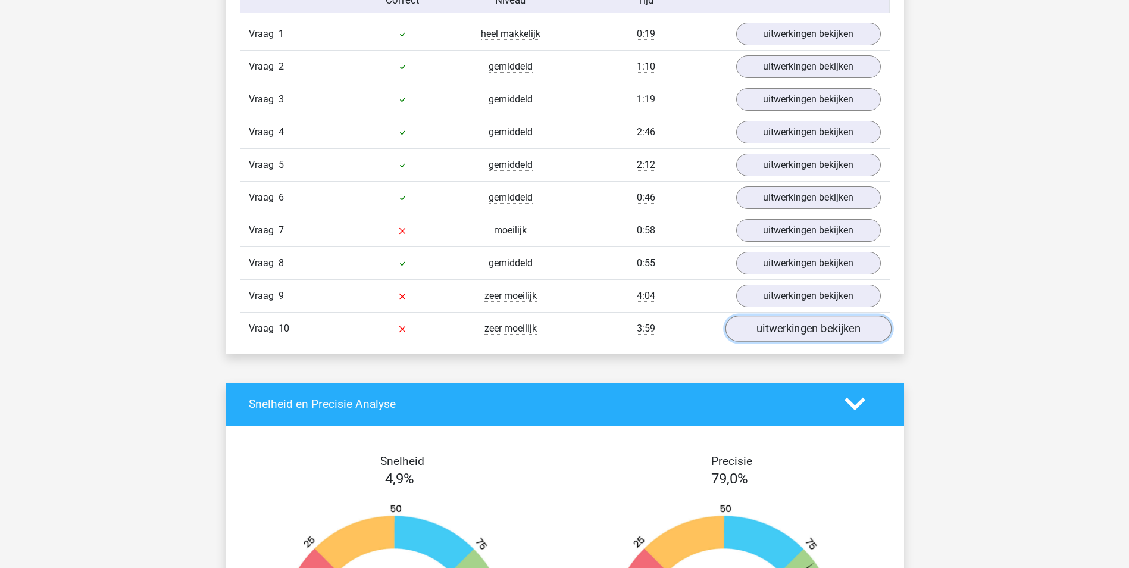
click at [800, 326] on link "uitwerkingen bekijken" at bounding box center [808, 328] width 166 height 26
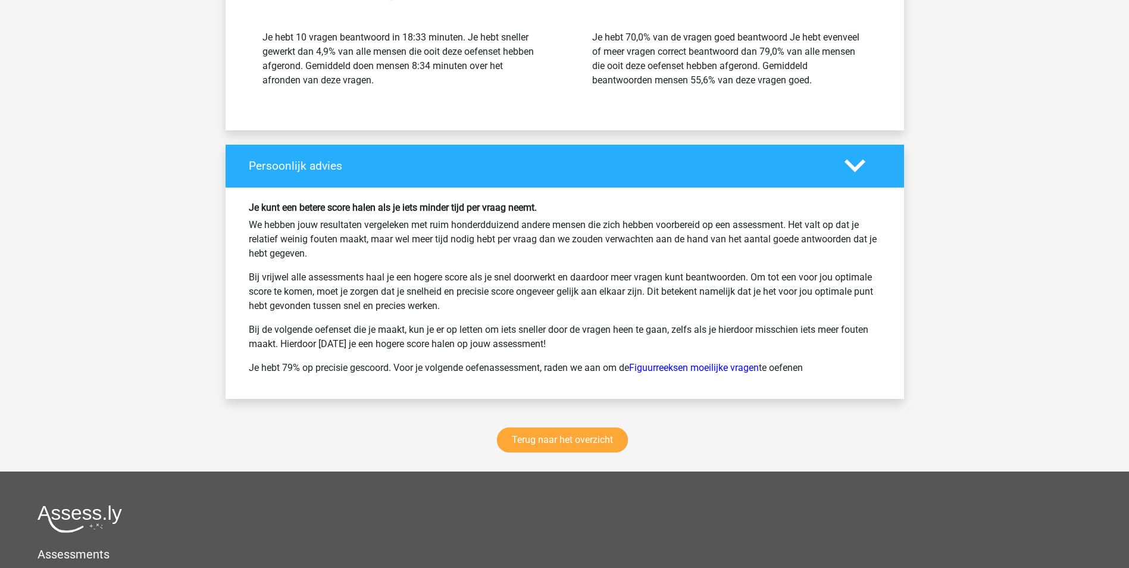
scroll to position [2500, 0]
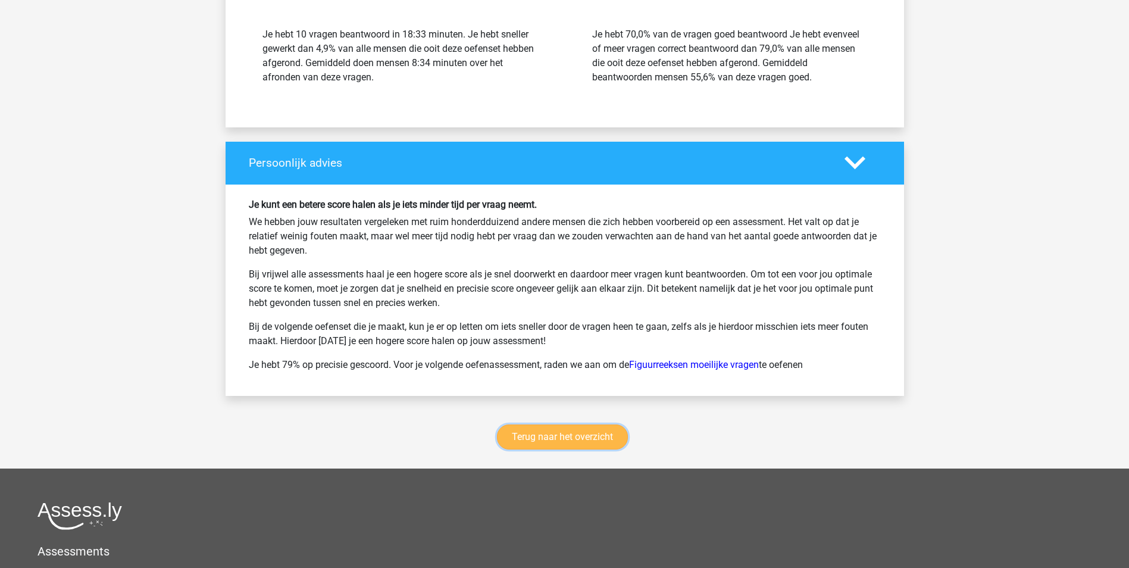
click at [561, 436] on link "Terug naar het overzicht" at bounding box center [562, 436] width 131 height 25
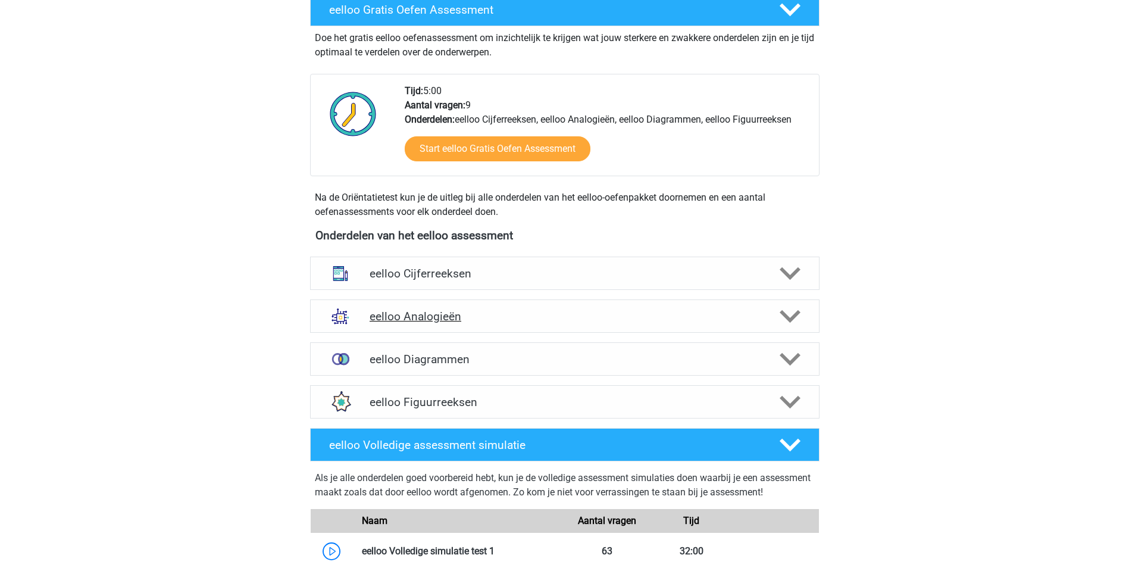
scroll to position [238, 0]
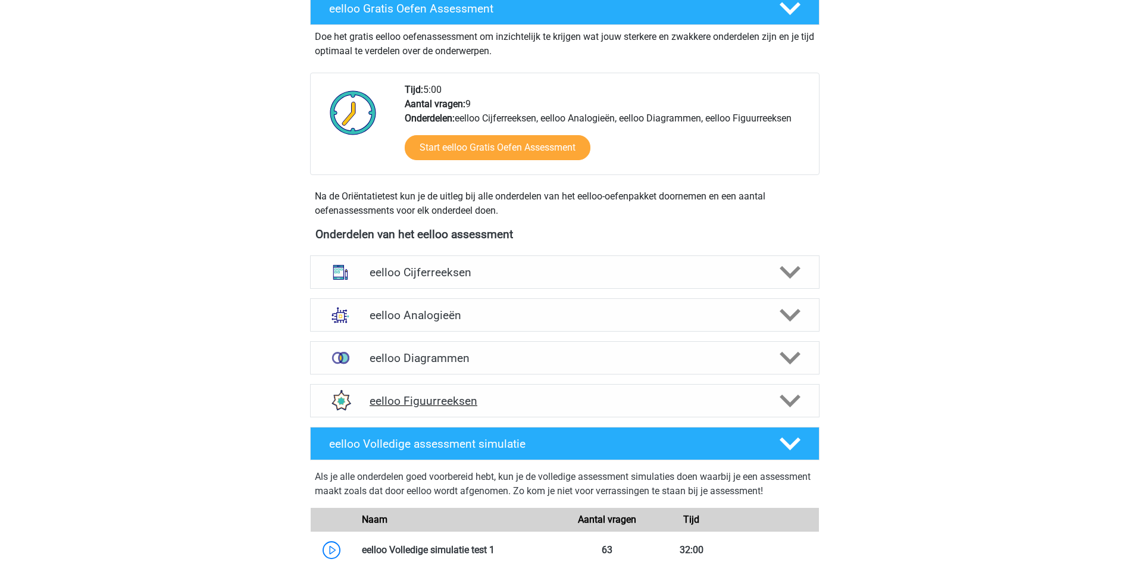
click at [474, 398] on h4 "eelloo Figuurreeksen" at bounding box center [565, 401] width 390 height 14
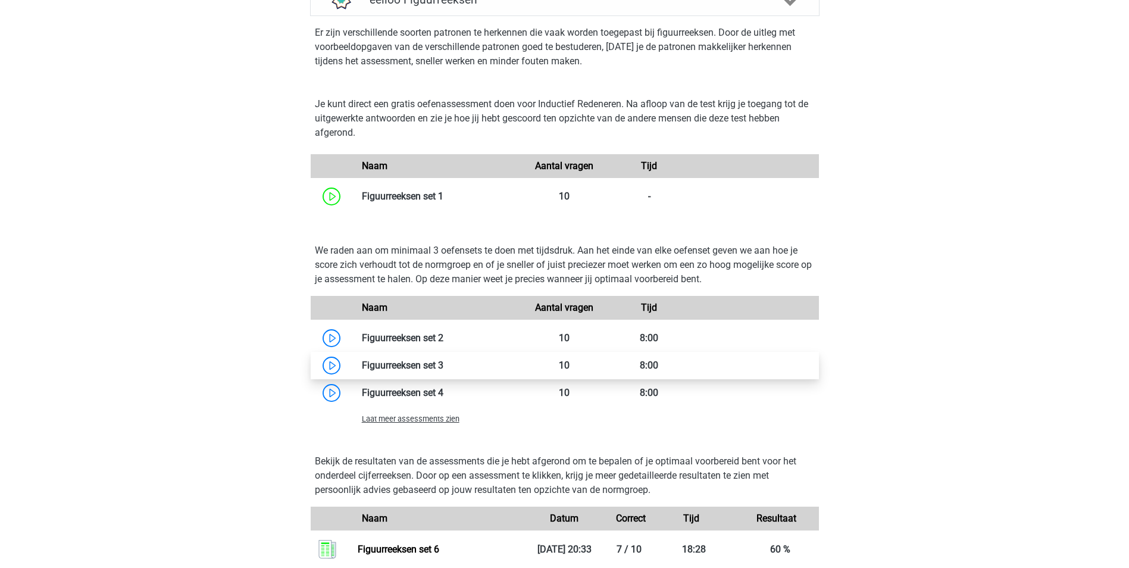
scroll to position [714, 0]
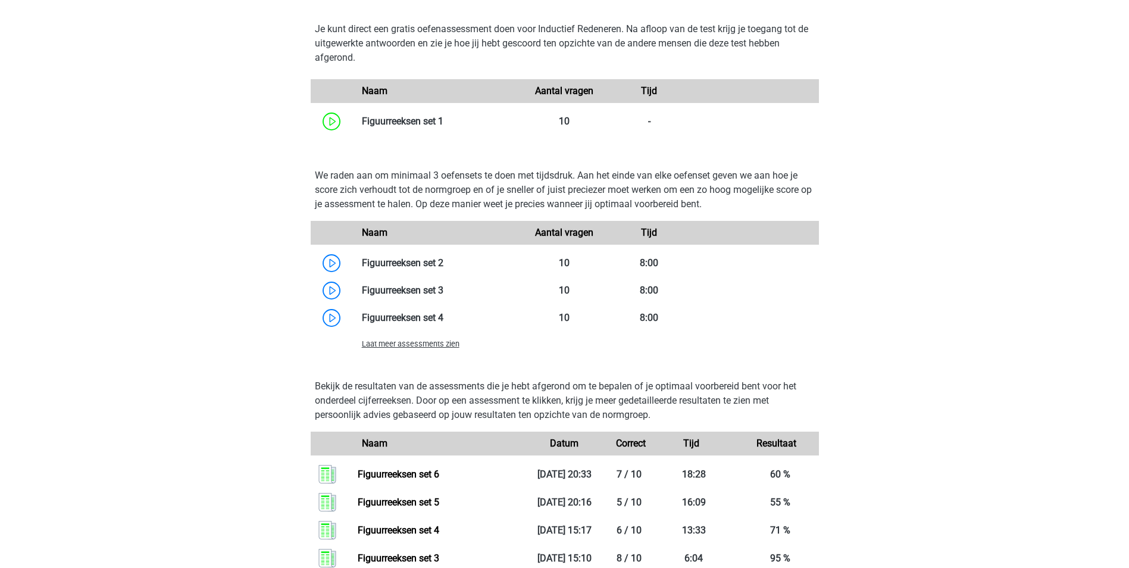
click at [421, 346] on span "Laat meer assessments zien" at bounding box center [411, 343] width 98 height 9
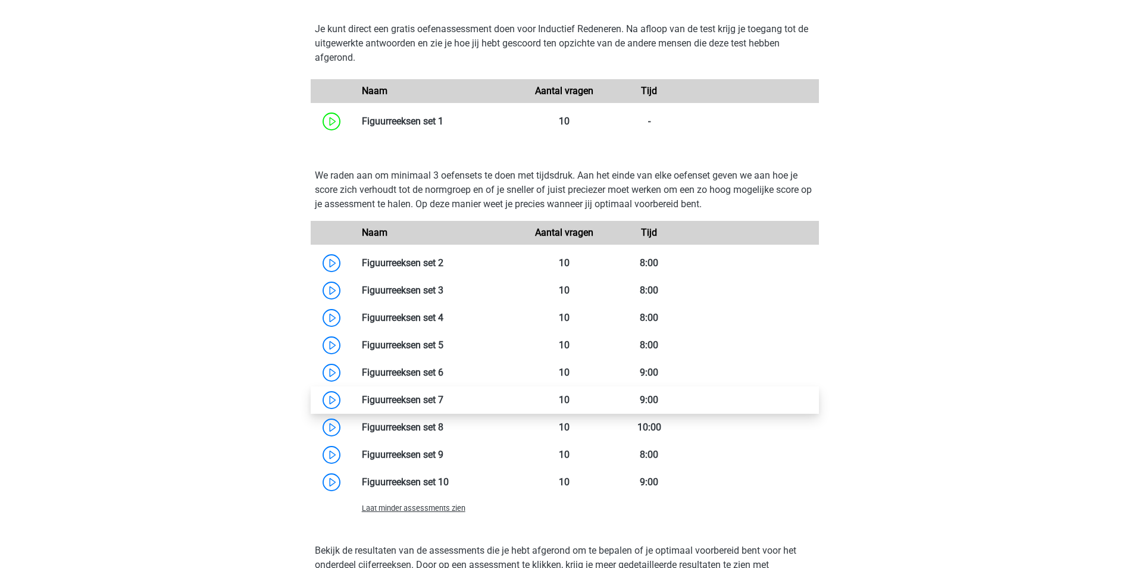
click at [443, 401] on link at bounding box center [443, 399] width 0 height 11
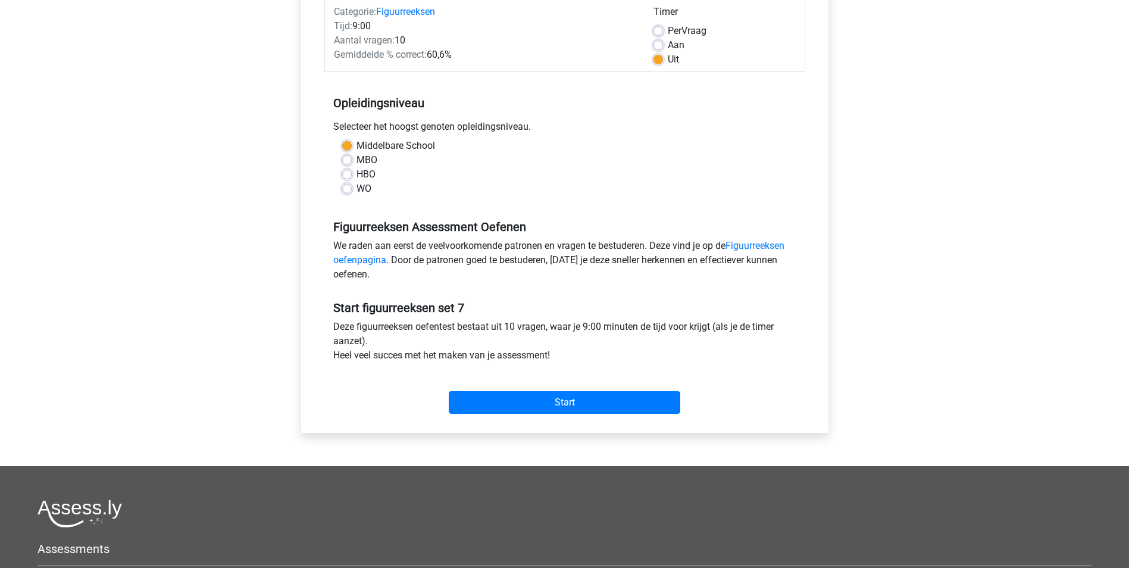
scroll to position [179, 0]
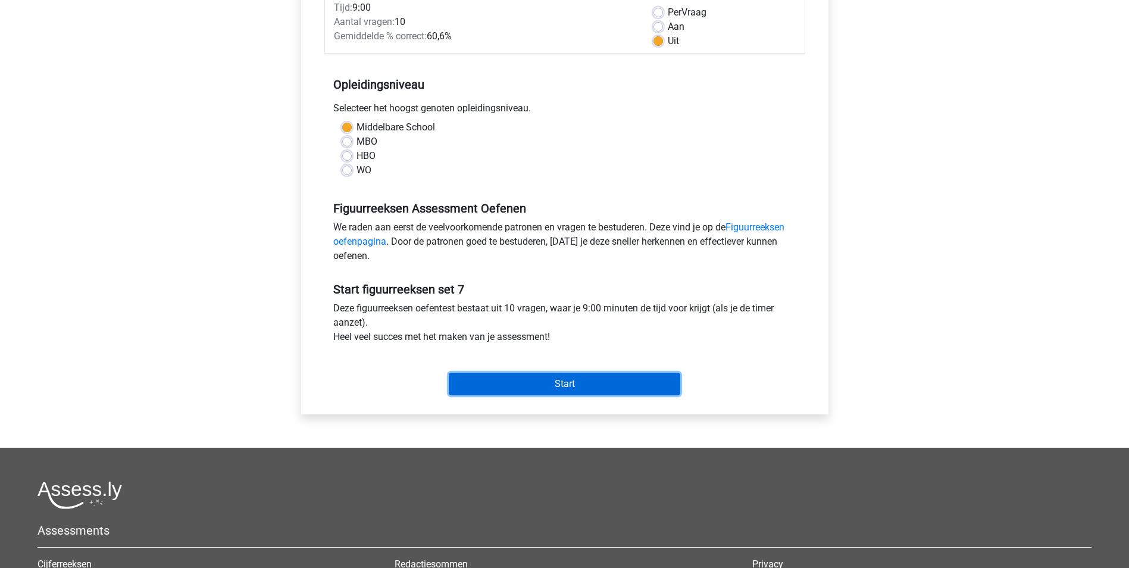
click at [560, 386] on input "Start" at bounding box center [565, 384] width 232 height 23
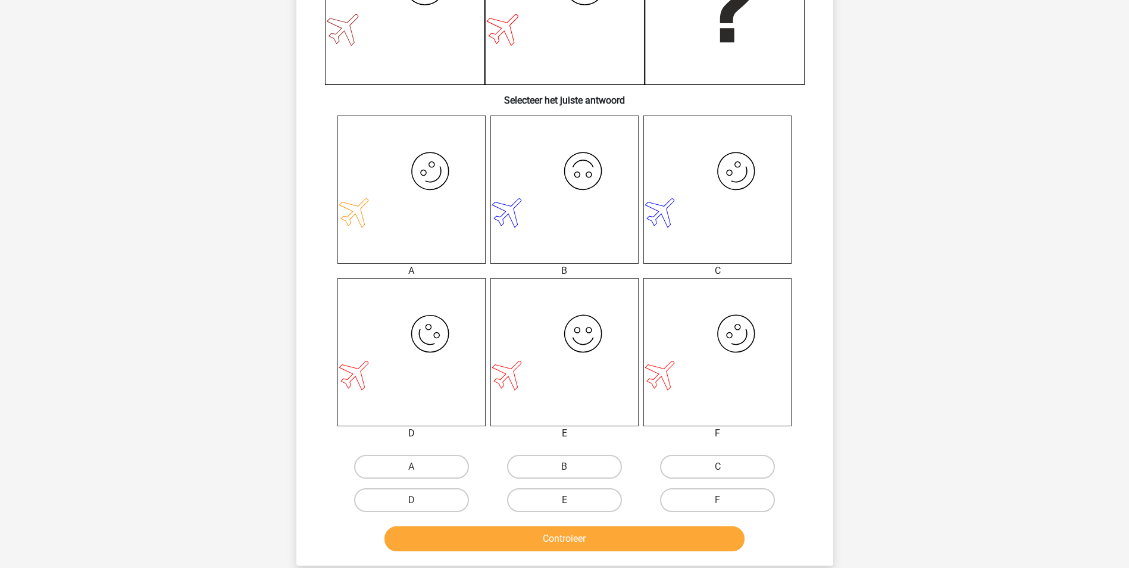
scroll to position [357, 0]
click at [721, 497] on label "F" at bounding box center [717, 498] width 115 height 24
click at [721, 498] on input "F" at bounding box center [722, 502] width 8 height 8
radio input "true"
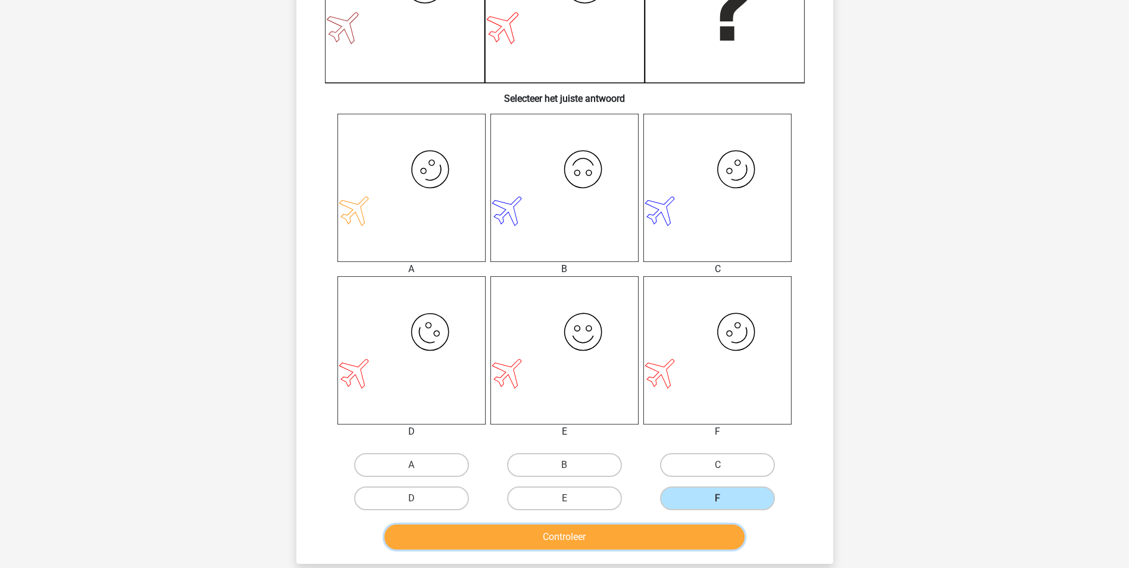
click at [690, 540] on button "Controleer" at bounding box center [565, 536] width 360 height 25
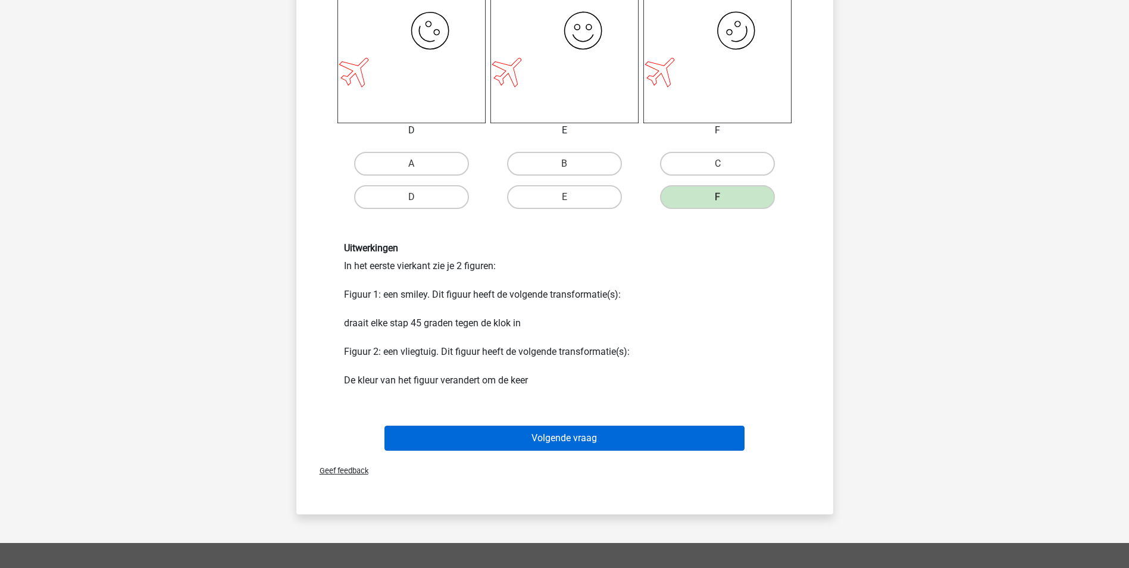
scroll to position [774, 0]
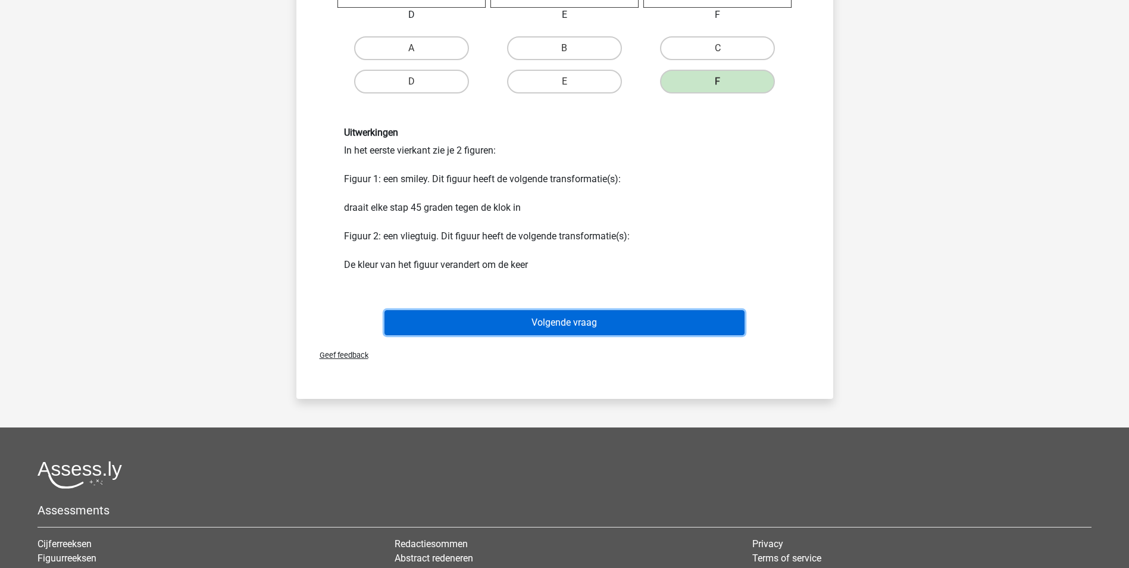
click at [586, 326] on button "Volgende vraag" at bounding box center [565, 322] width 360 height 25
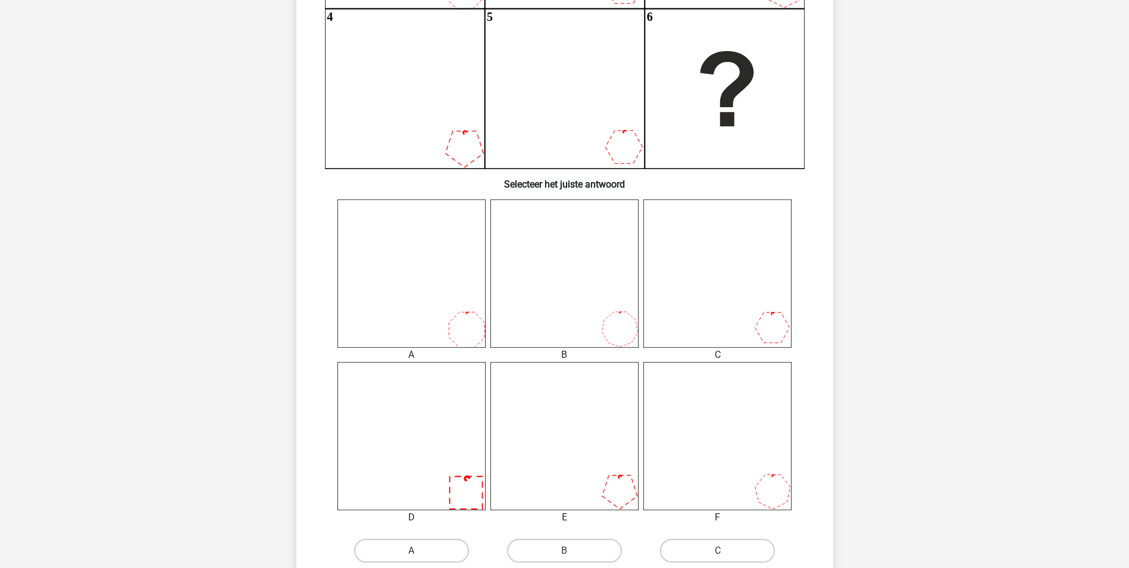
scroll to position [298, 0]
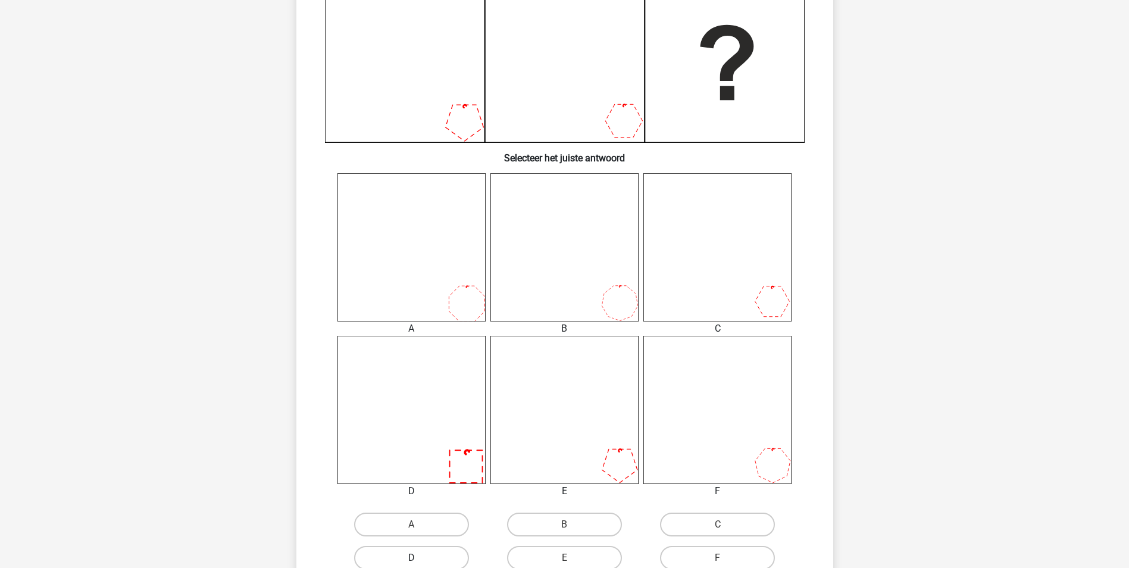
click at [444, 554] on label "D" at bounding box center [411, 558] width 115 height 24
click at [419, 558] on input "D" at bounding box center [415, 562] width 8 height 8
radio input "true"
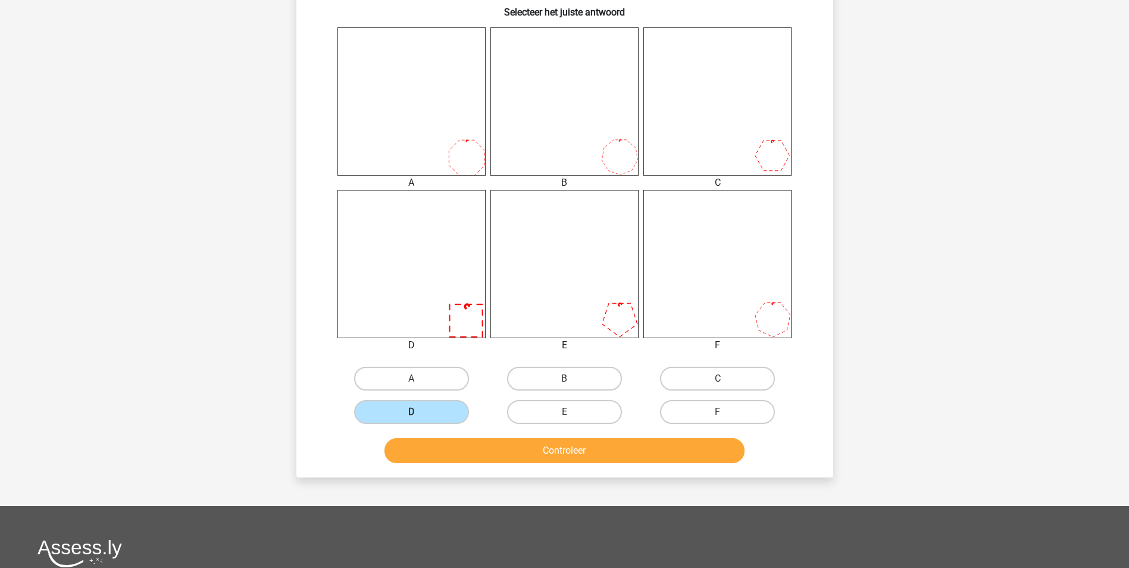
scroll to position [476, 0]
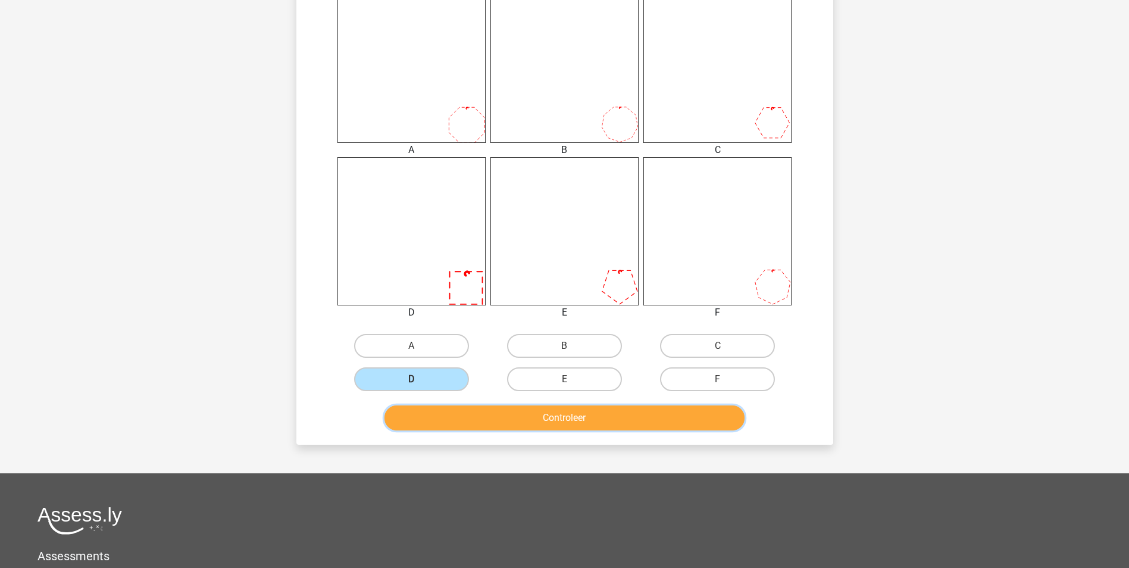
click at [573, 418] on button "Controleer" at bounding box center [565, 417] width 360 height 25
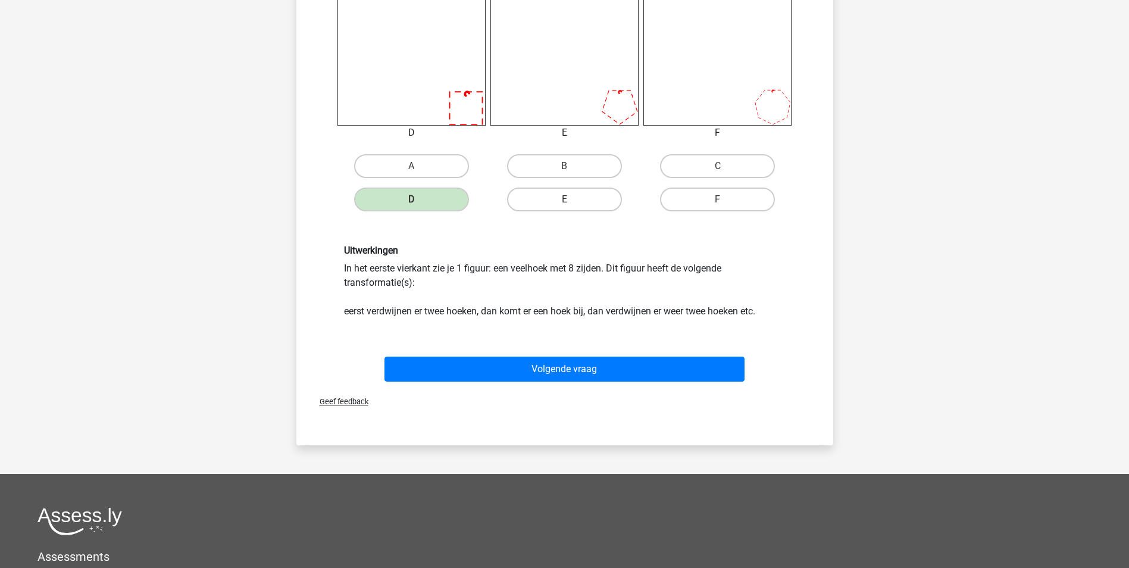
scroll to position [714, 0]
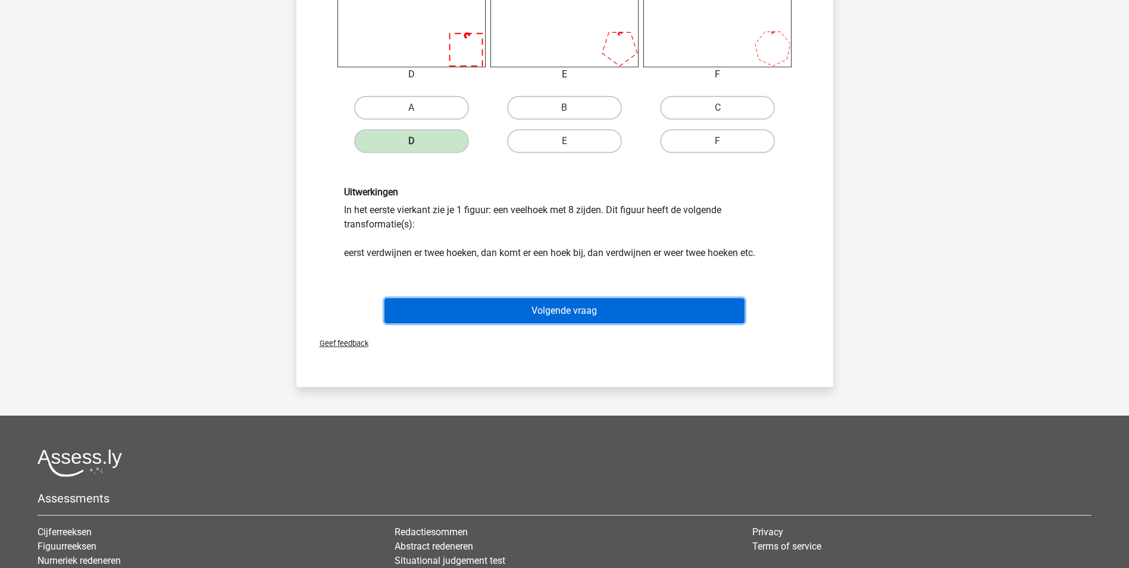
click at [539, 310] on button "Volgende vraag" at bounding box center [565, 310] width 360 height 25
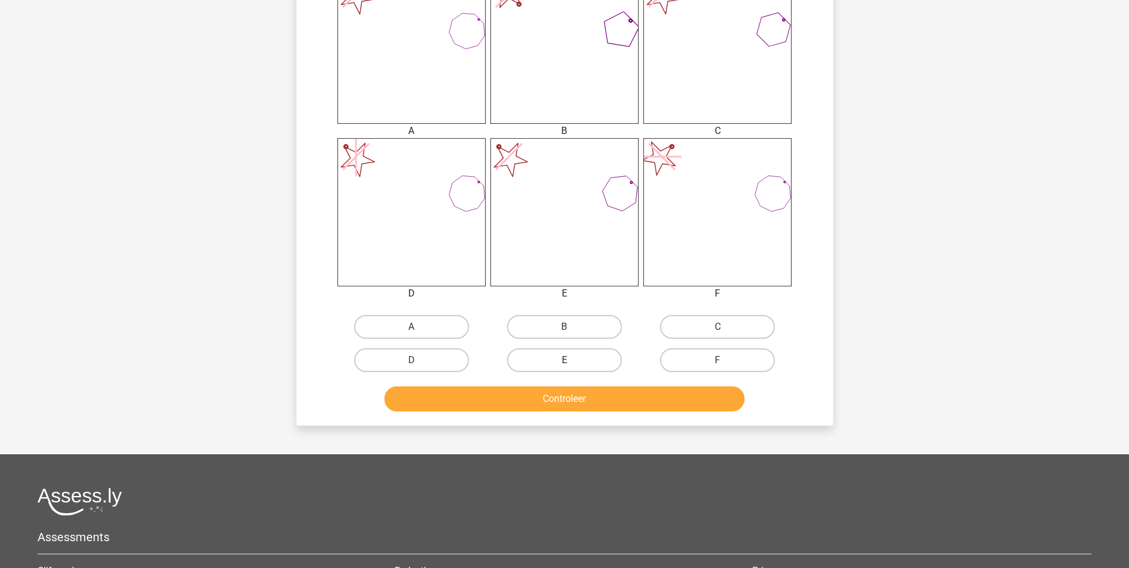
scroll to position [476, 0]
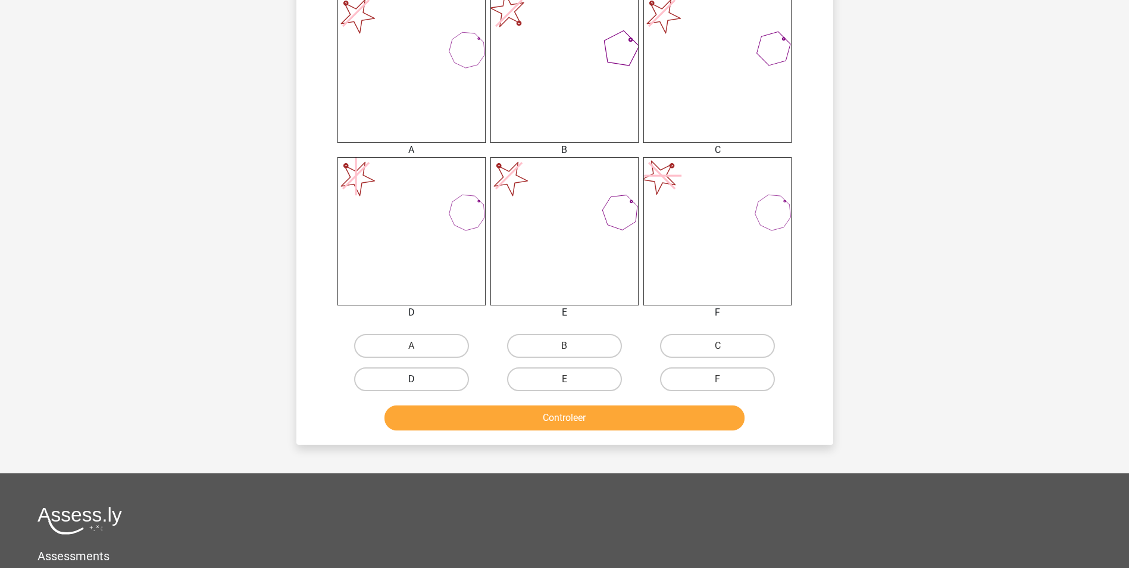
click at [450, 375] on label "D" at bounding box center [411, 379] width 115 height 24
click at [419, 379] on input "D" at bounding box center [415, 383] width 8 height 8
radio input "true"
click at [433, 378] on label "D" at bounding box center [411, 379] width 115 height 24
click at [419, 379] on input "D" at bounding box center [415, 383] width 8 height 8
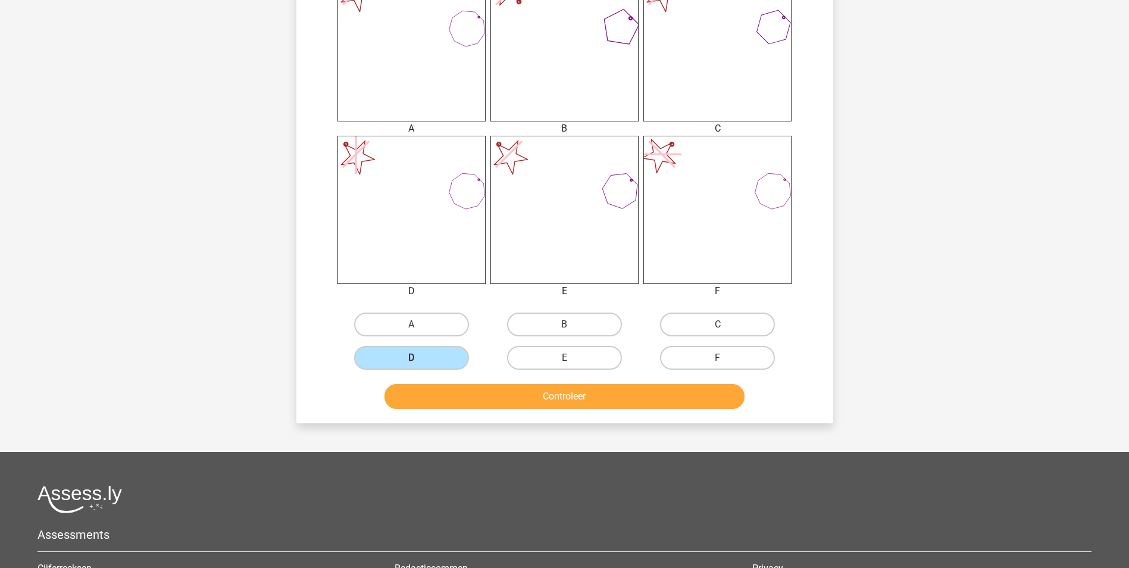
scroll to position [536, 0]
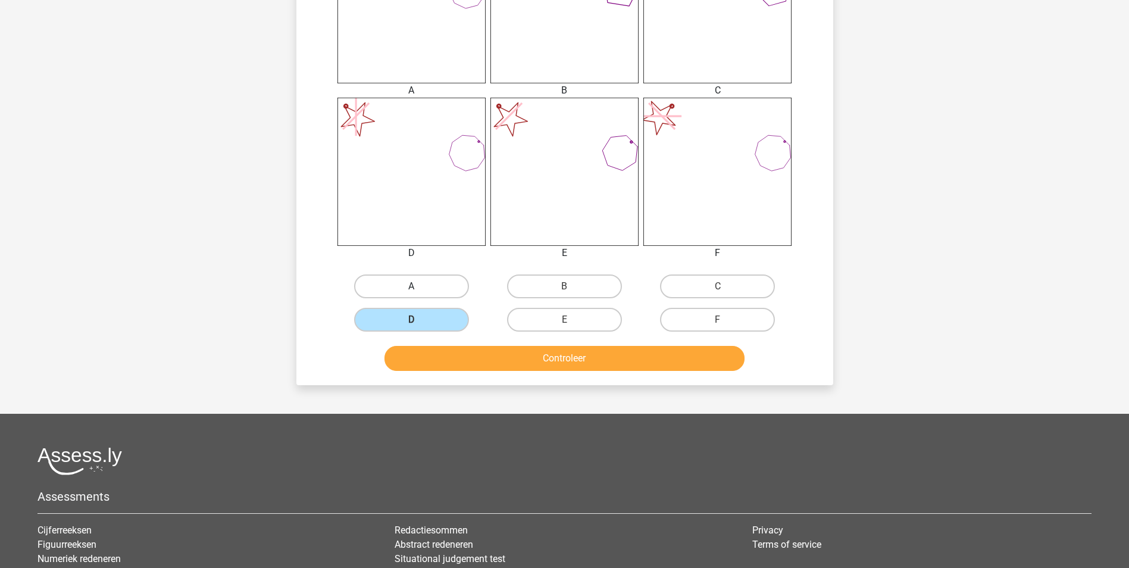
click at [429, 285] on label "A" at bounding box center [411, 286] width 115 height 24
click at [419, 286] on input "A" at bounding box center [415, 290] width 8 height 8
radio input "true"
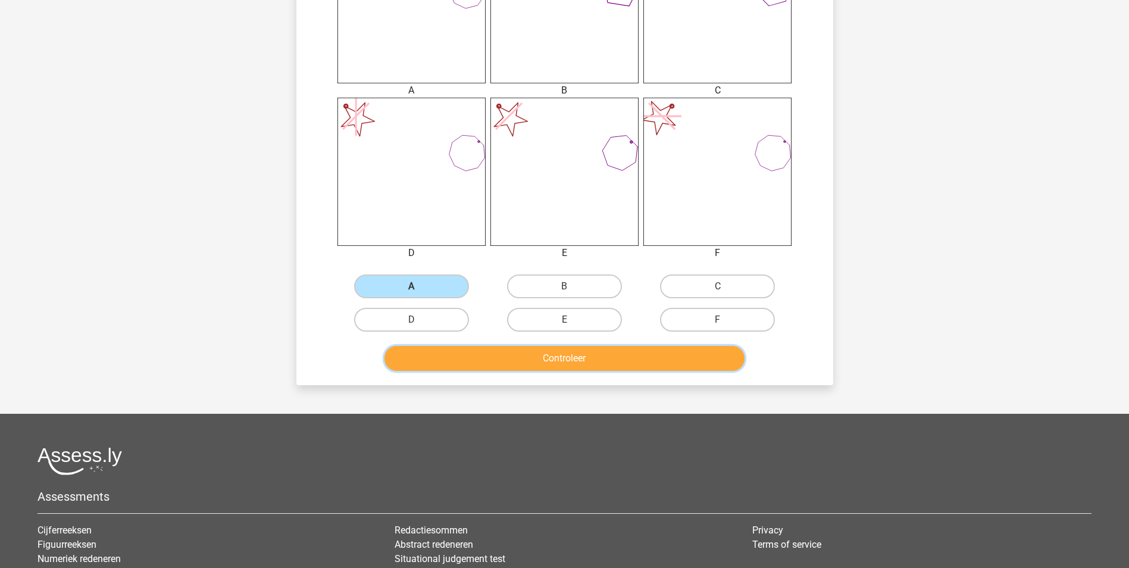
click at [483, 354] on button "Controleer" at bounding box center [565, 358] width 360 height 25
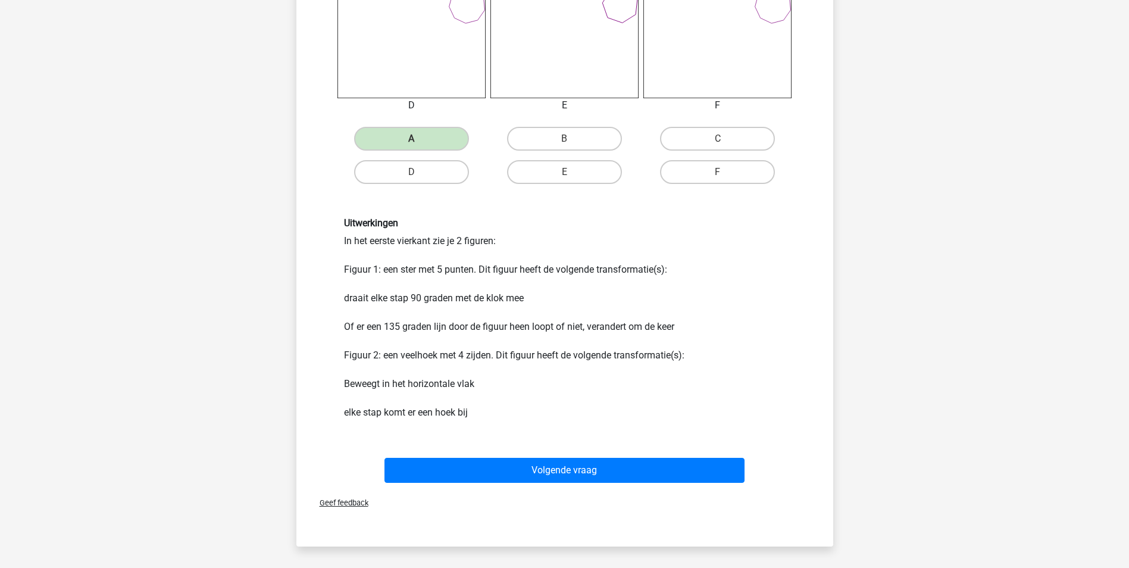
scroll to position [774, 0]
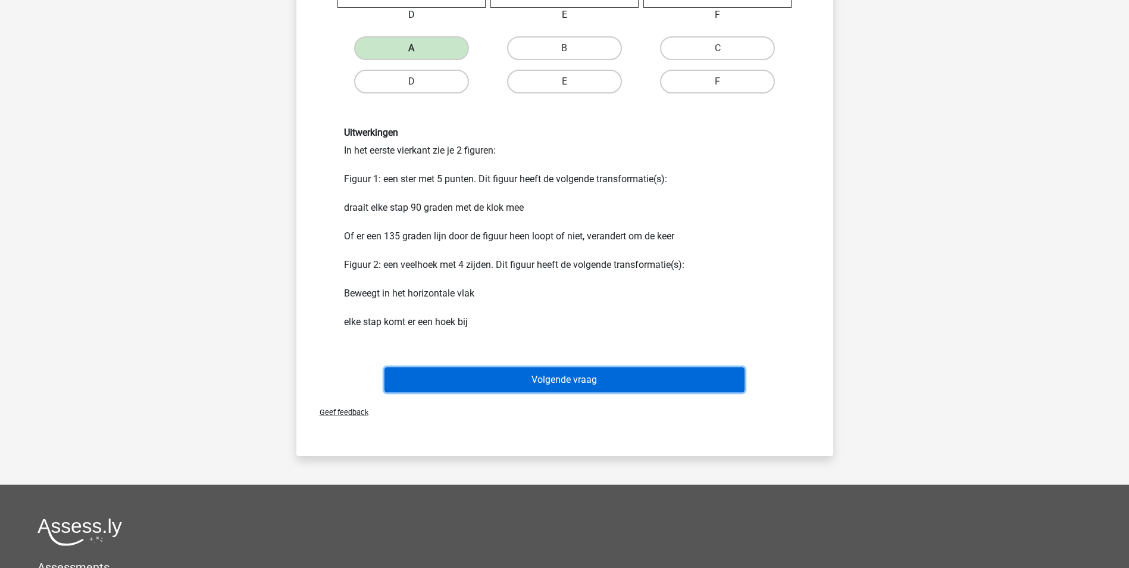
click at [596, 379] on button "Volgende vraag" at bounding box center [565, 379] width 360 height 25
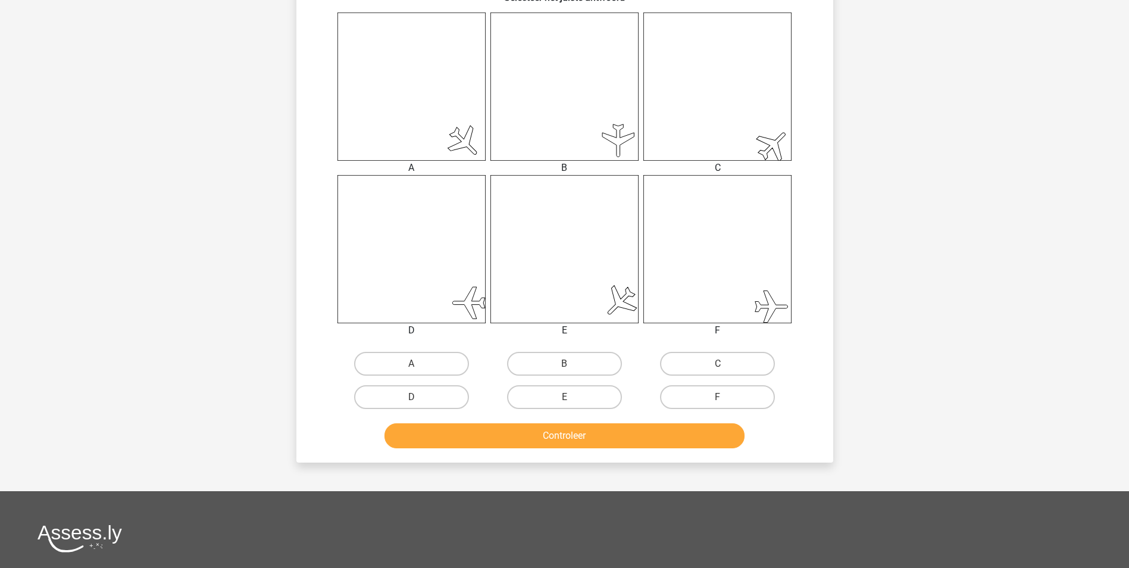
scroll to position [476, 0]
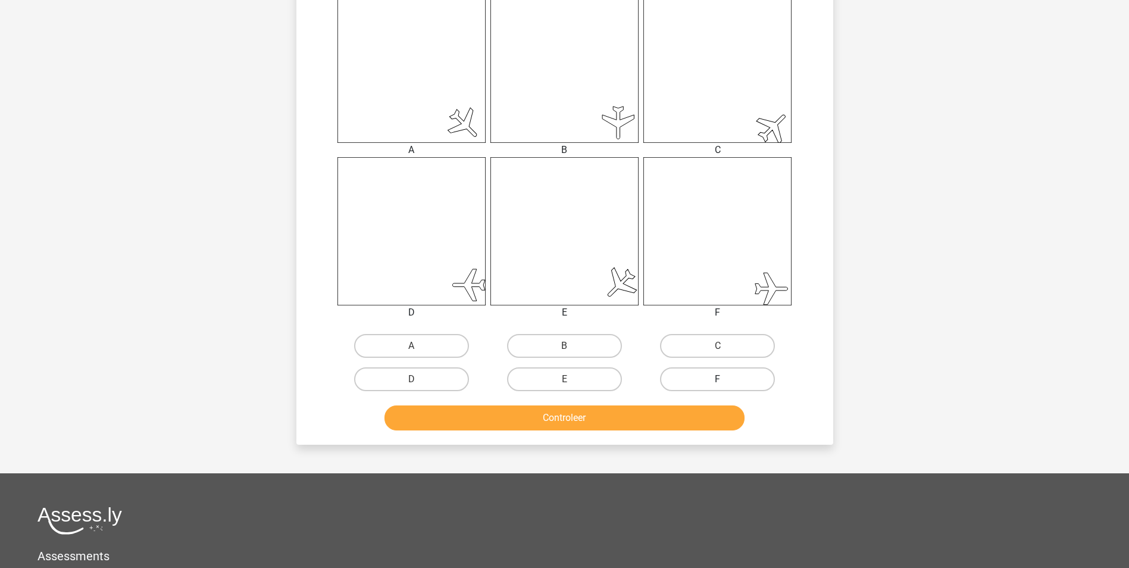
click at [703, 377] on label "F" at bounding box center [717, 379] width 115 height 24
click at [718, 379] on input "F" at bounding box center [722, 383] width 8 height 8
radio input "true"
click at [680, 420] on button "Controleer" at bounding box center [565, 417] width 360 height 25
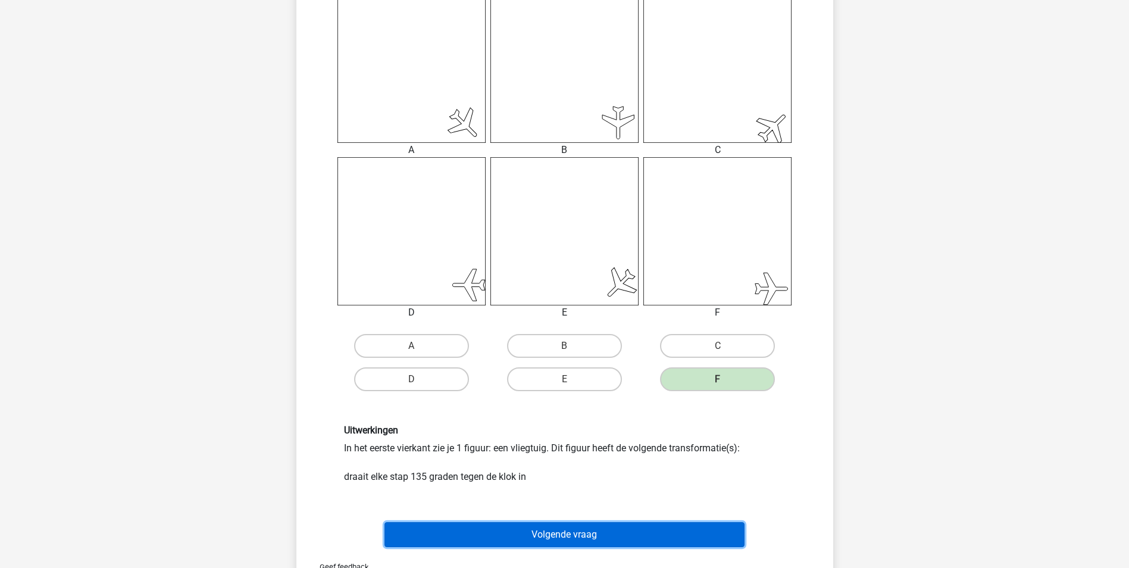
click at [573, 537] on button "Volgende vraag" at bounding box center [565, 534] width 360 height 25
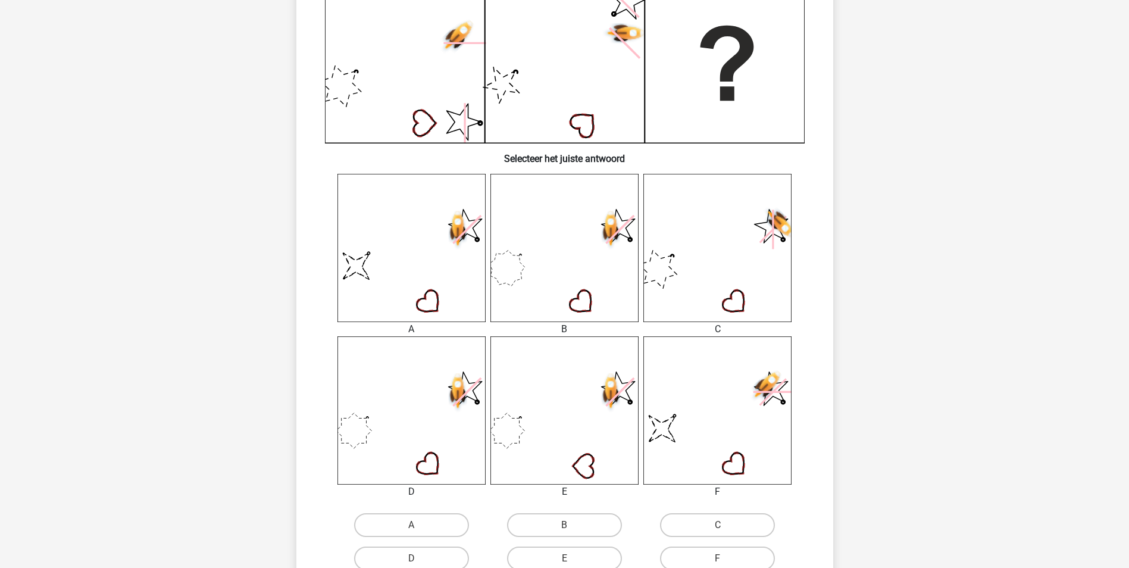
scroll to position [298, 0]
click at [443, 524] on label "A" at bounding box center [411, 524] width 115 height 24
click at [419, 524] on input "A" at bounding box center [415, 528] width 8 height 8
radio input "true"
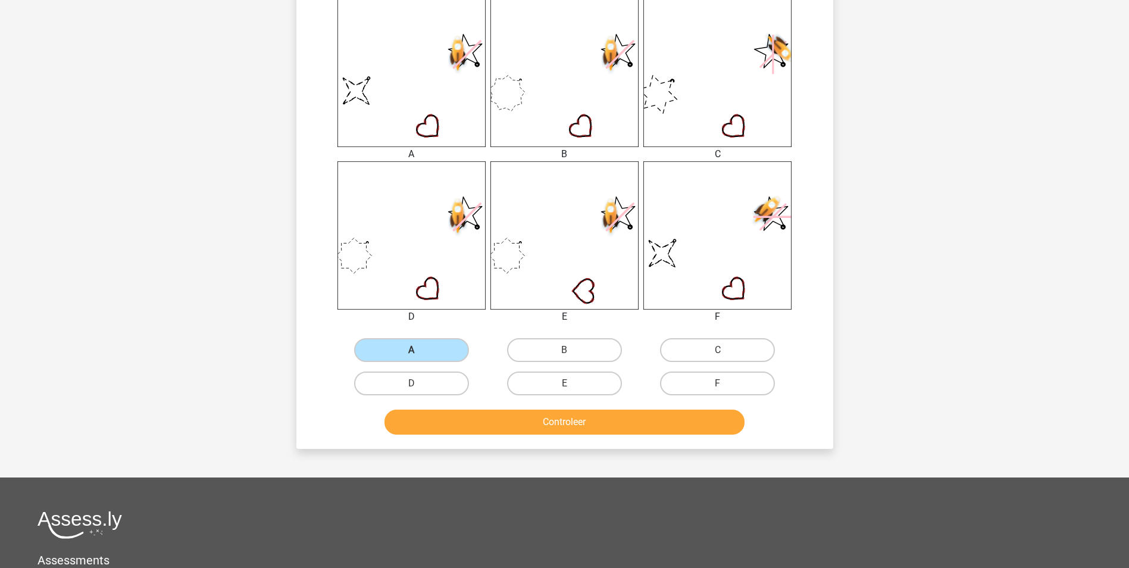
scroll to position [476, 0]
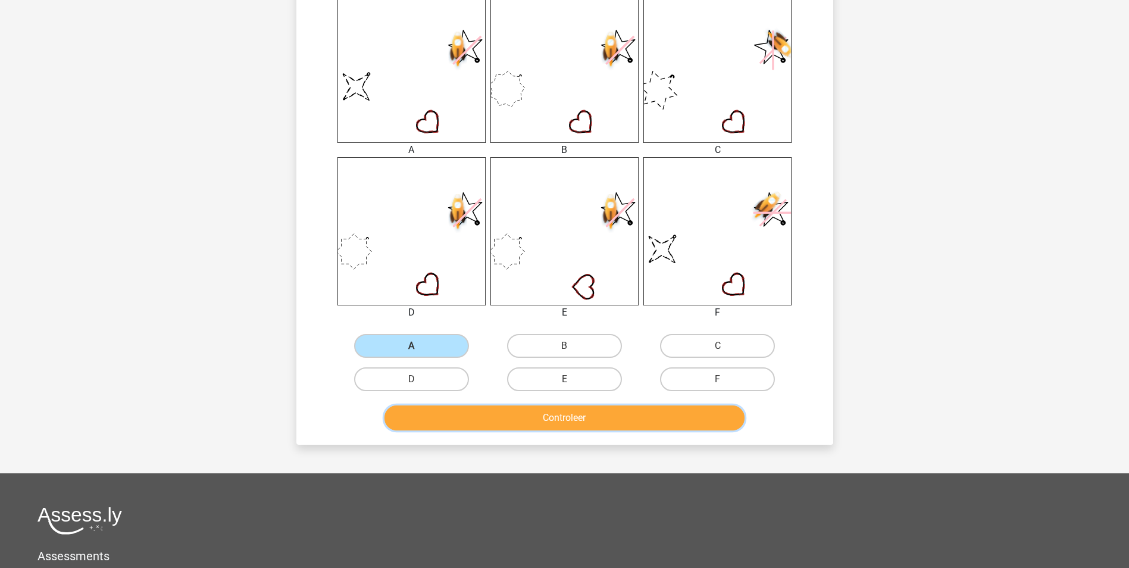
click at [455, 422] on button "Controleer" at bounding box center [565, 417] width 360 height 25
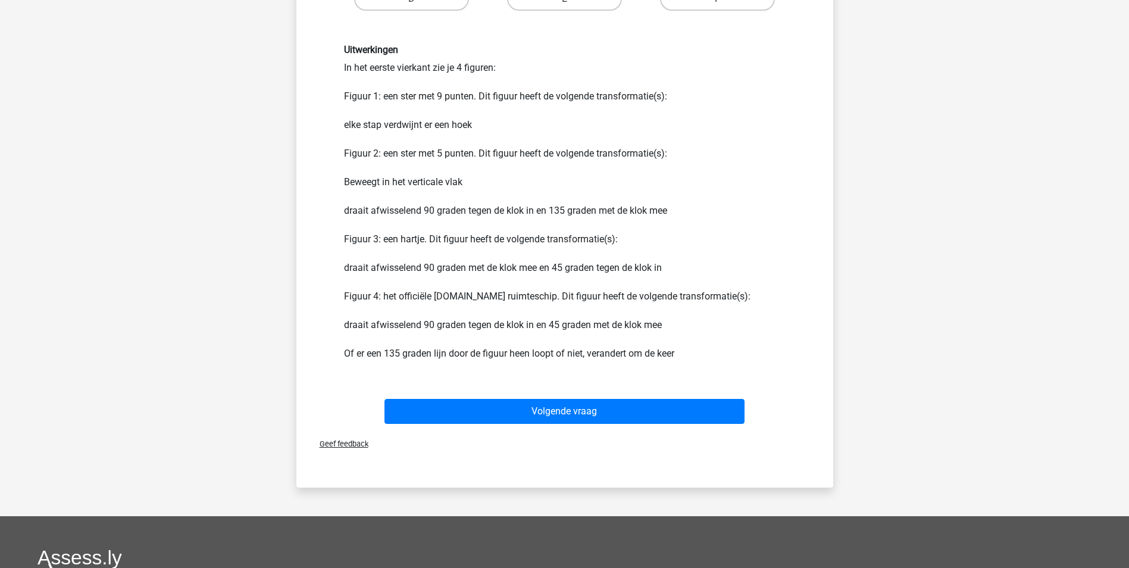
scroll to position [893, 0]
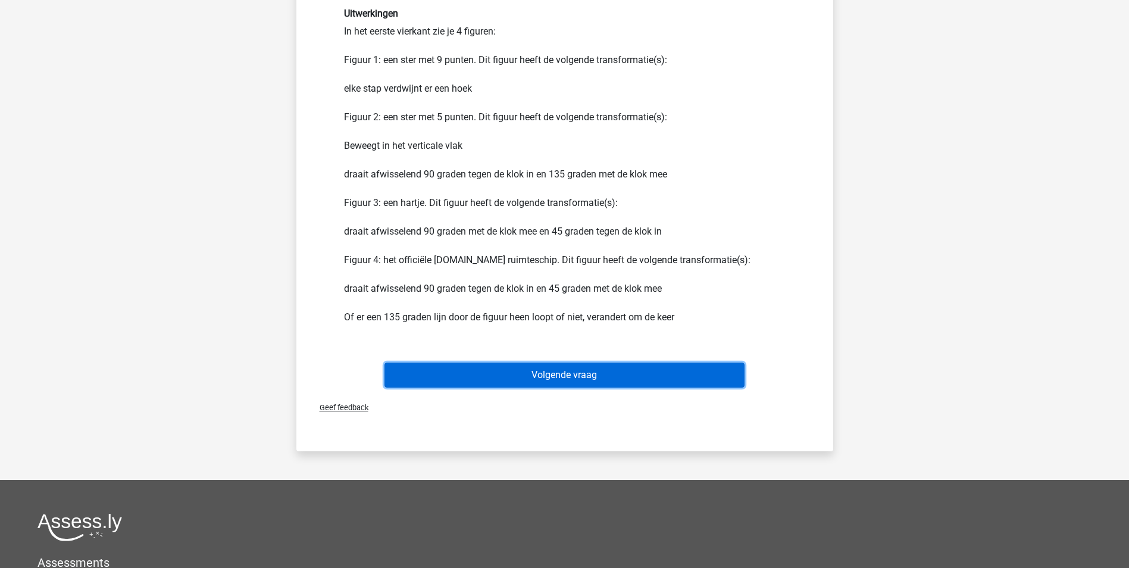
click at [580, 375] on button "Volgende vraag" at bounding box center [565, 374] width 360 height 25
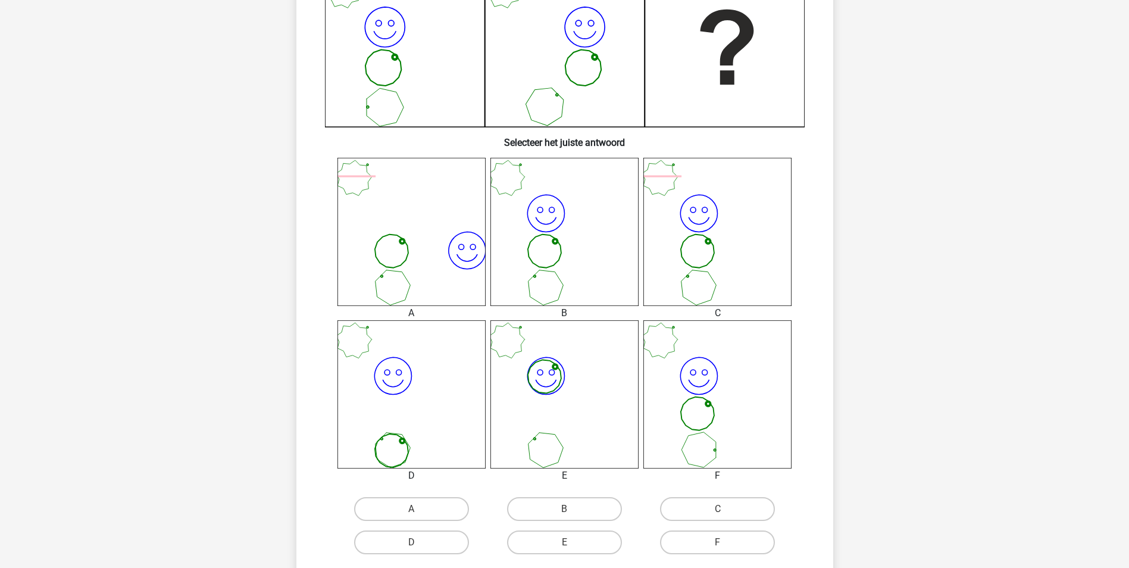
scroll to position [357, 0]
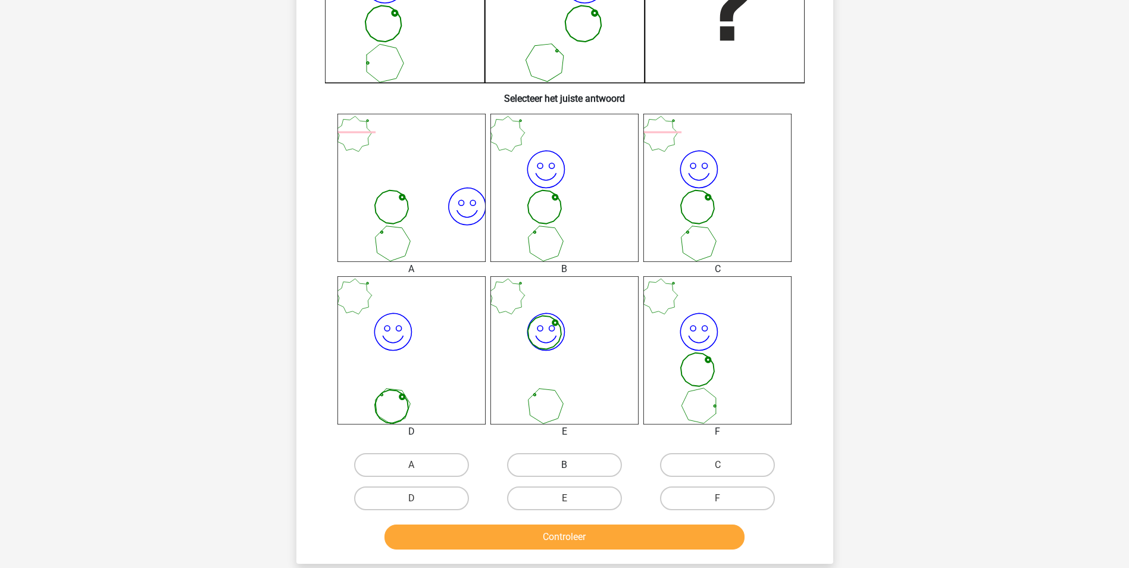
click at [593, 464] on label "B" at bounding box center [564, 465] width 115 height 24
click at [572, 465] on input "B" at bounding box center [568, 469] width 8 height 8
radio input "true"
click at [601, 536] on button "Controleer" at bounding box center [565, 536] width 360 height 25
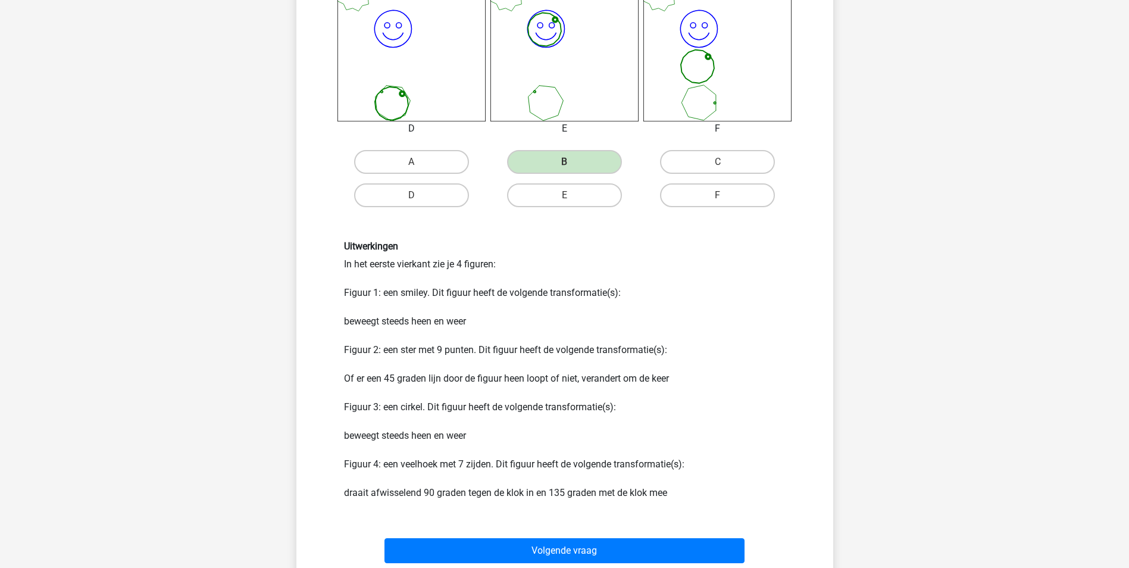
scroll to position [774, 0]
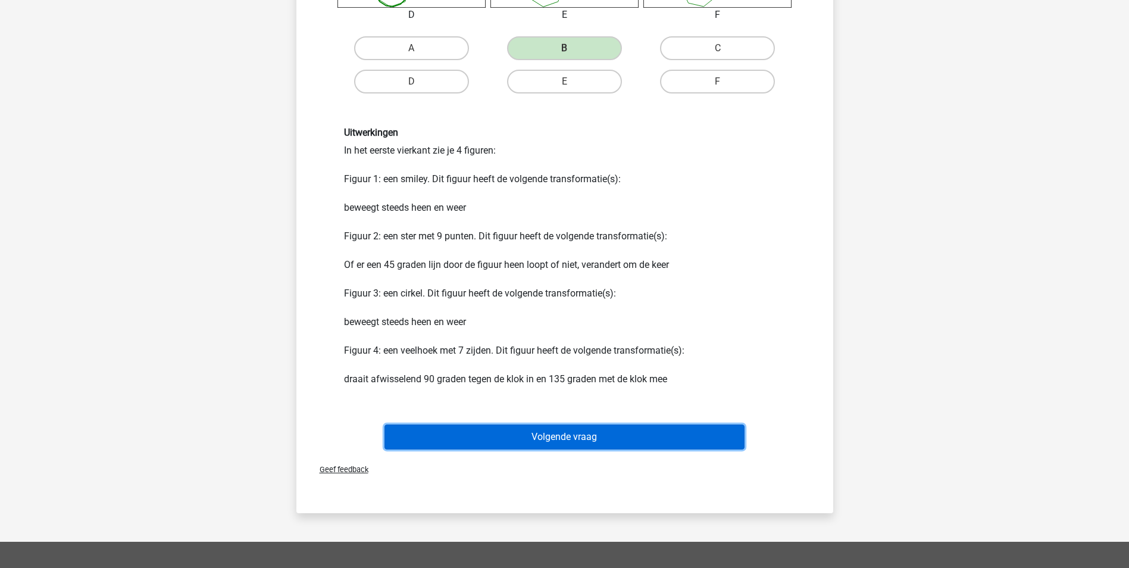
click at [507, 439] on button "Volgende vraag" at bounding box center [565, 436] width 360 height 25
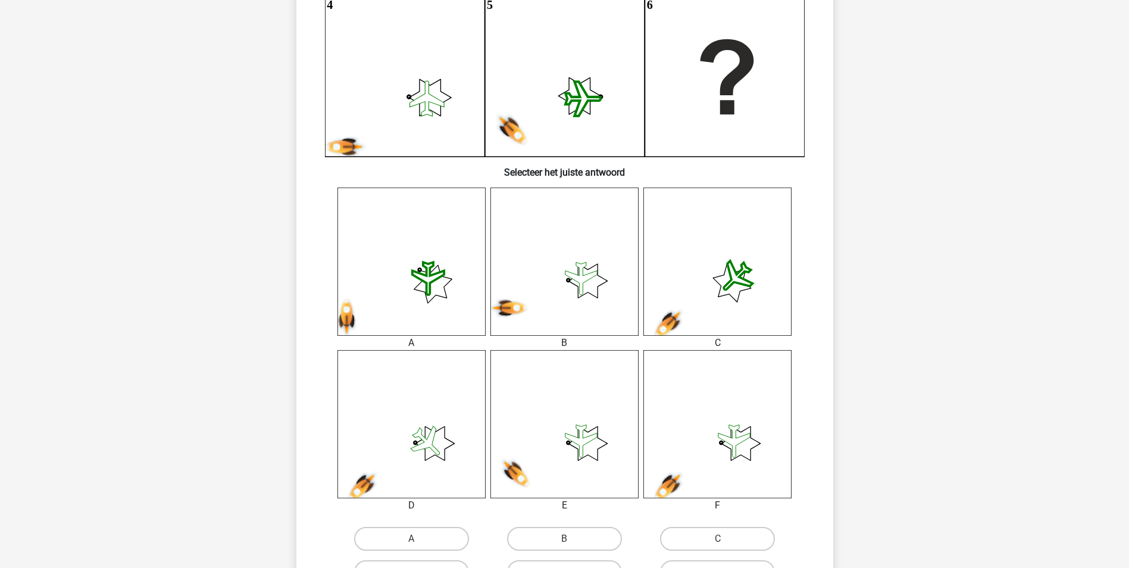
scroll to position [298, 0]
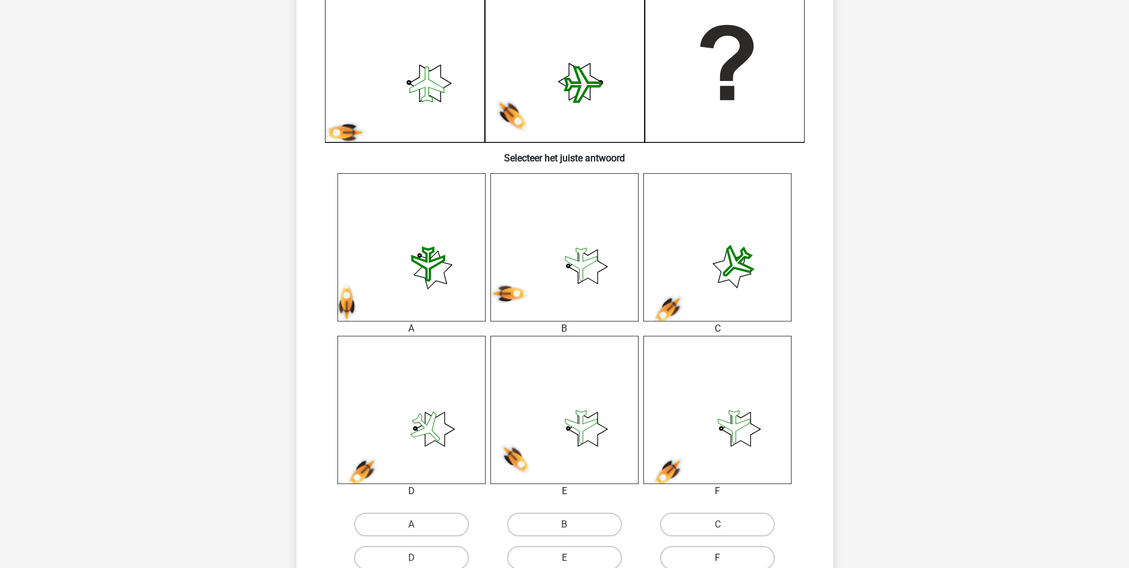
click at [727, 551] on label "F" at bounding box center [717, 558] width 115 height 24
click at [726, 558] on input "F" at bounding box center [722, 562] width 8 height 8
radio input "true"
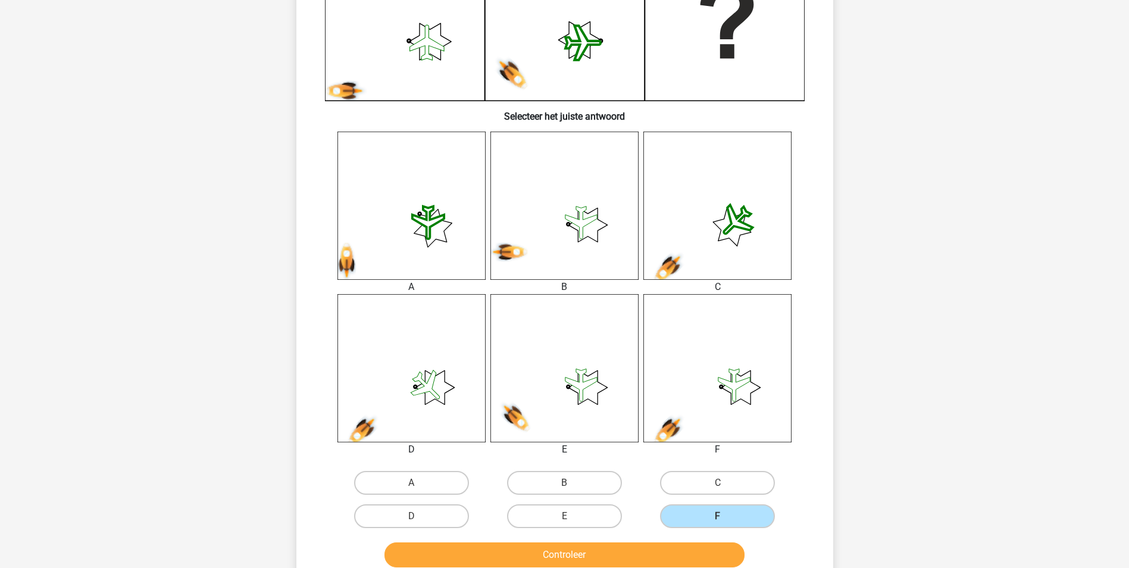
scroll to position [476, 0]
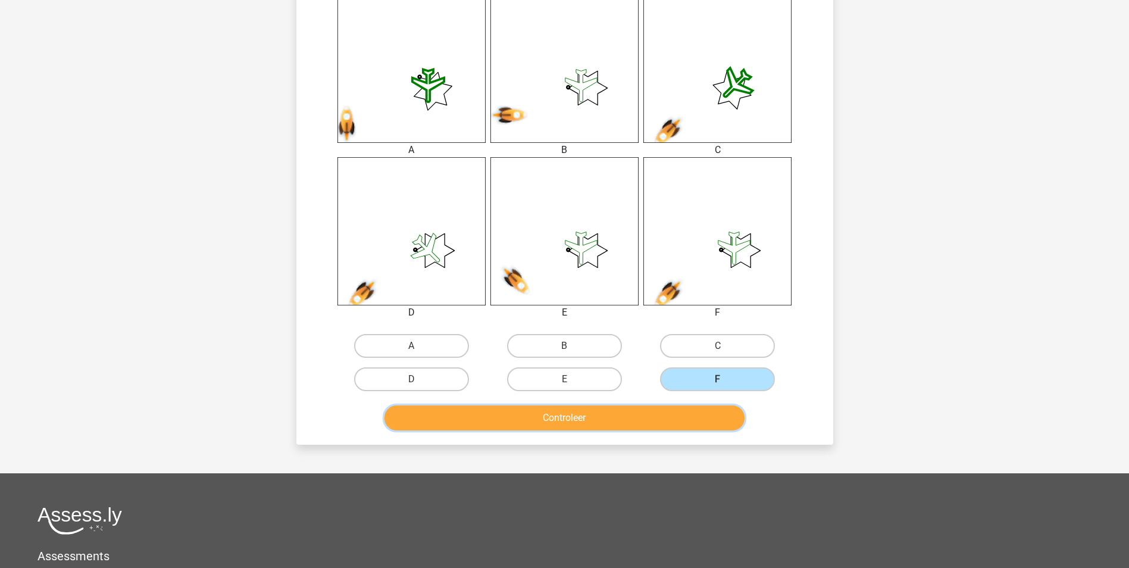
click at [664, 421] on button "Controleer" at bounding box center [565, 417] width 360 height 25
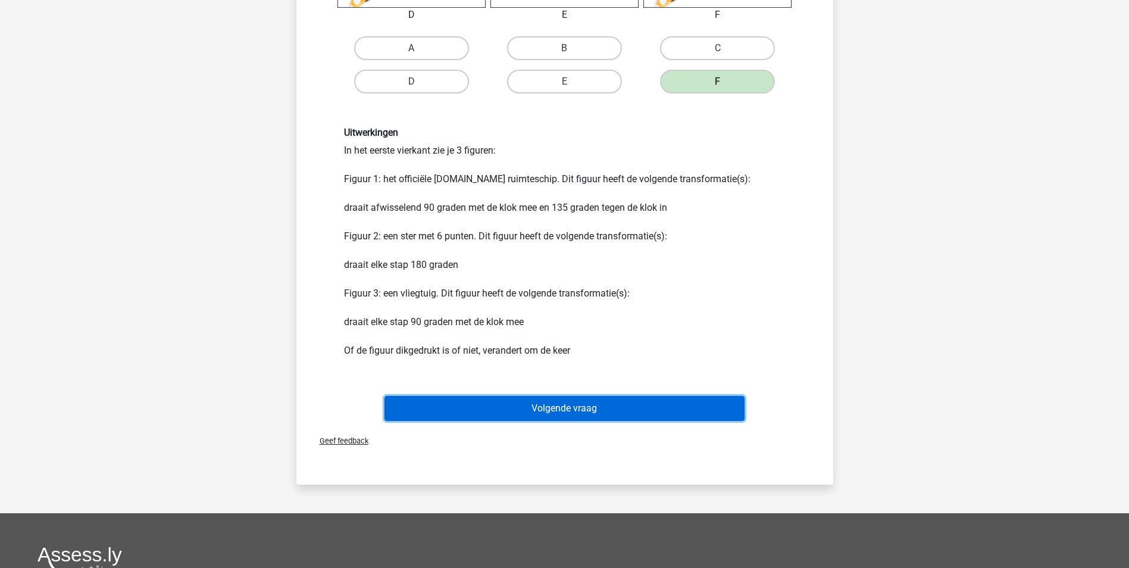
click at [560, 408] on button "Volgende vraag" at bounding box center [565, 408] width 360 height 25
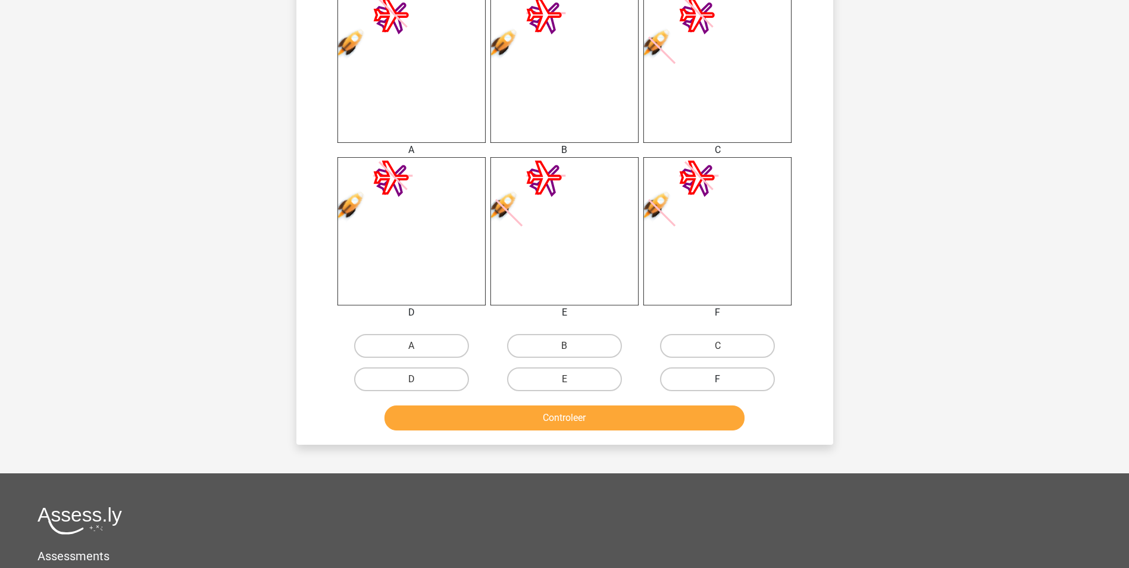
click at [698, 378] on label "F" at bounding box center [717, 379] width 115 height 24
click at [718, 379] on input "F" at bounding box center [722, 383] width 8 height 8
radio input "true"
click at [638, 418] on button "Controleer" at bounding box center [565, 417] width 360 height 25
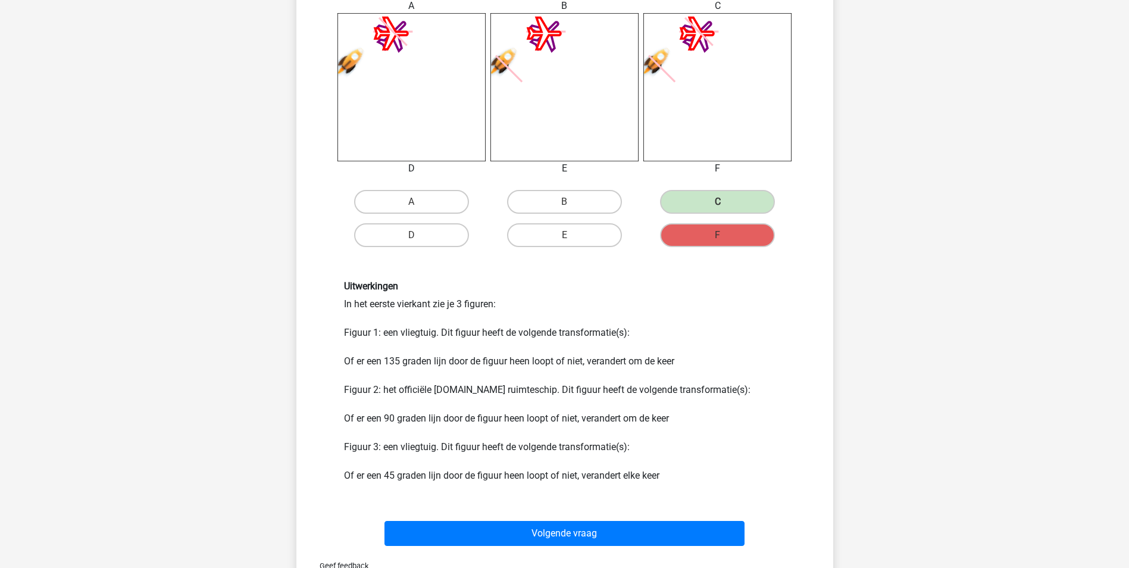
scroll to position [774, 0]
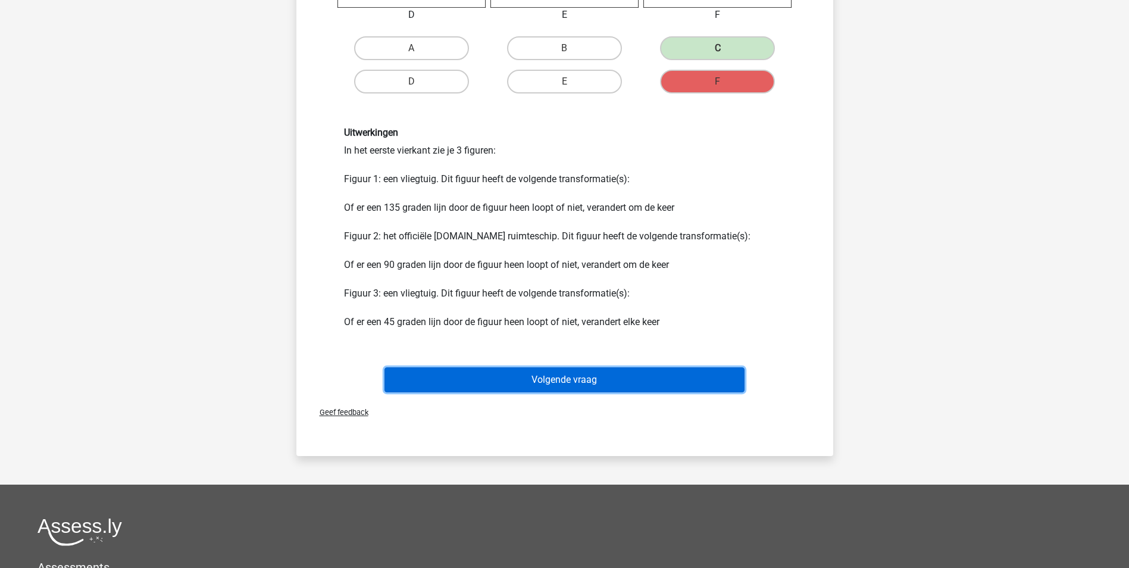
click at [604, 377] on button "Volgende vraag" at bounding box center [565, 379] width 360 height 25
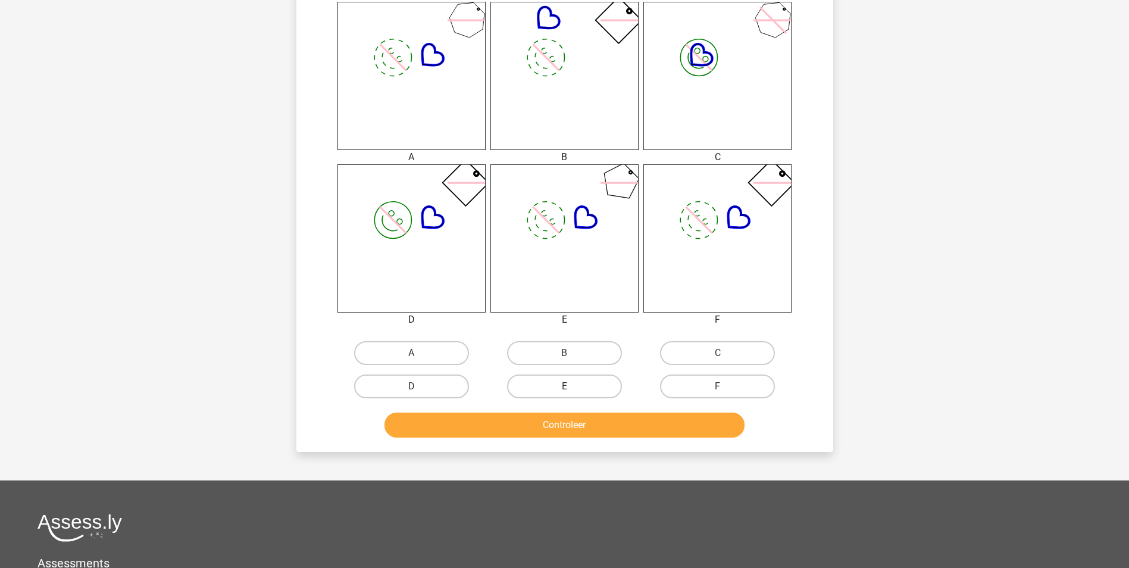
scroll to position [476, 0]
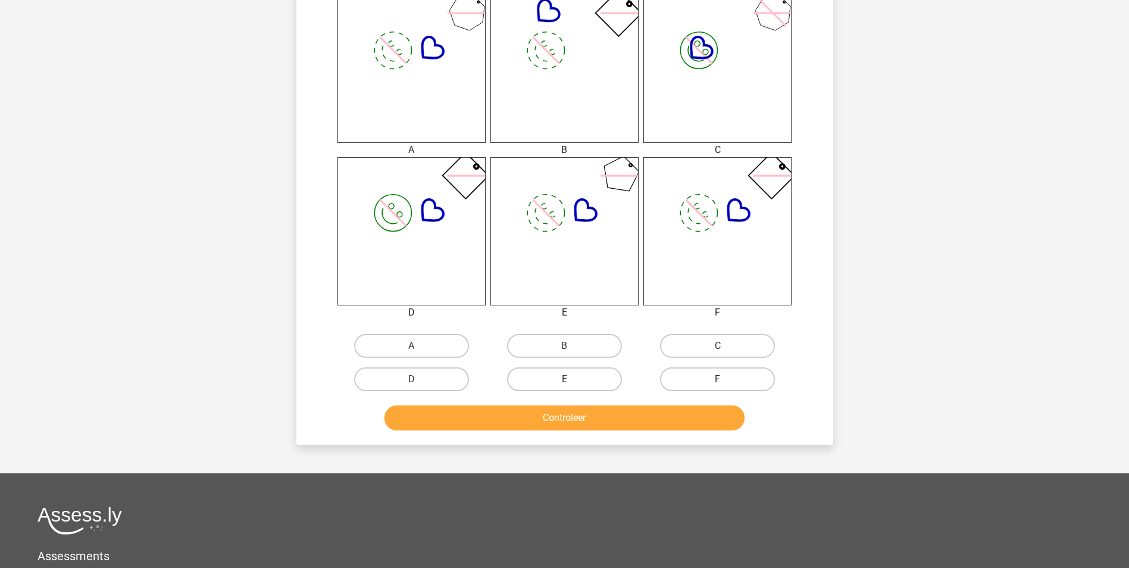
click at [714, 379] on label "F" at bounding box center [717, 379] width 115 height 24
click at [718, 379] on input "F" at bounding box center [722, 383] width 8 height 8
radio input "true"
click at [701, 420] on button "Controleer" at bounding box center [565, 417] width 360 height 25
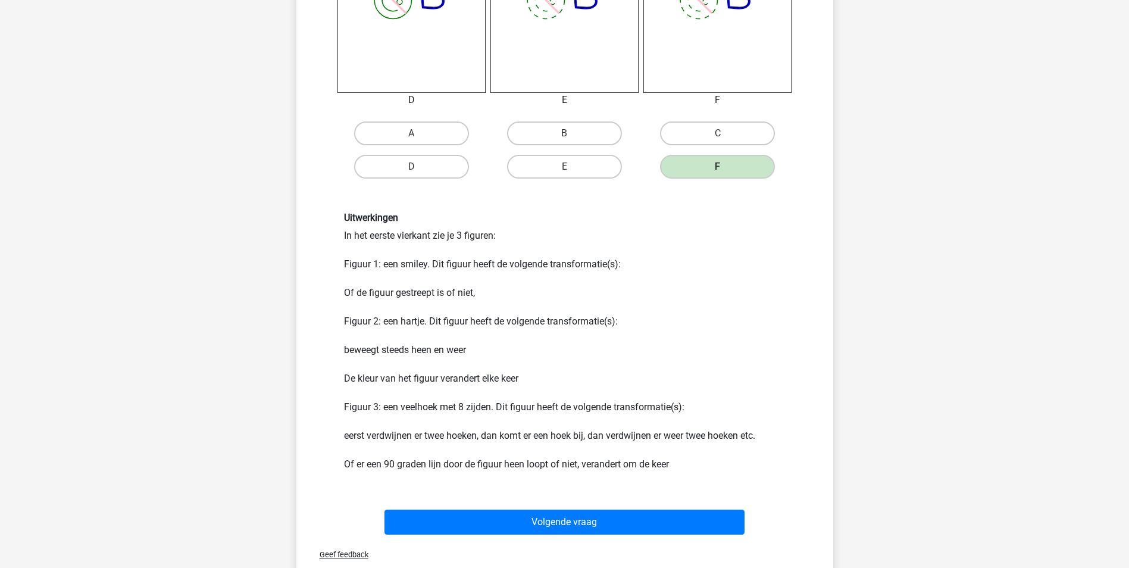
scroll to position [714, 0]
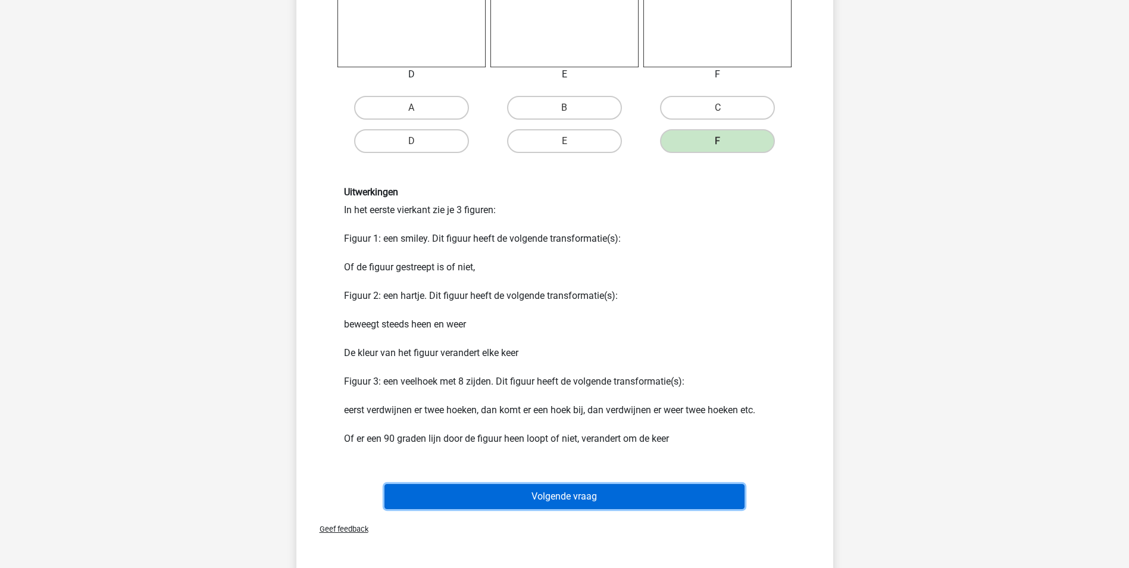
click at [582, 496] on button "Volgende vraag" at bounding box center [565, 496] width 360 height 25
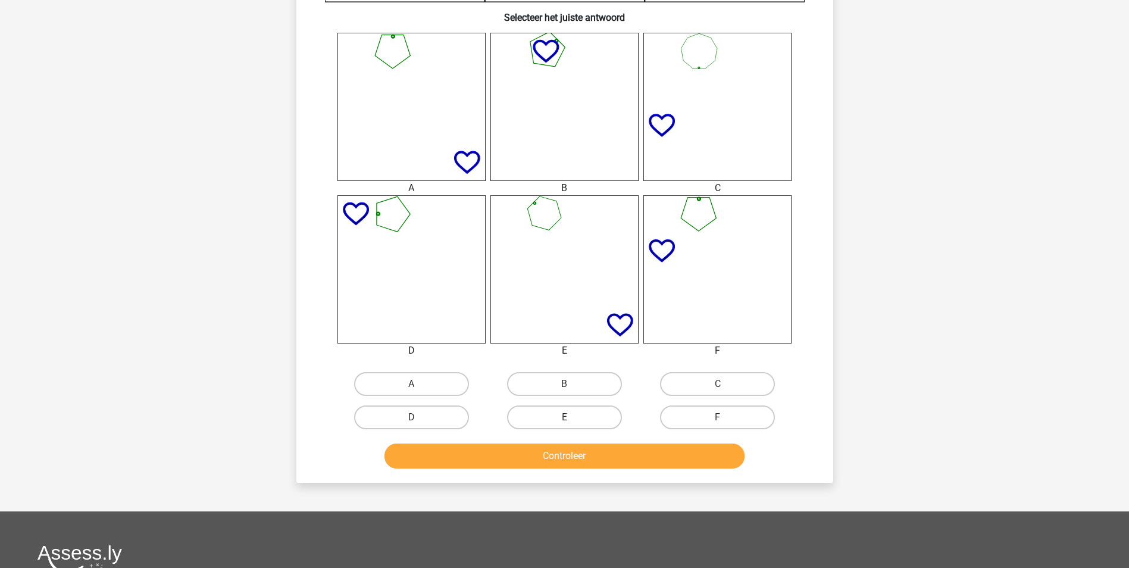
scroll to position [417, 0]
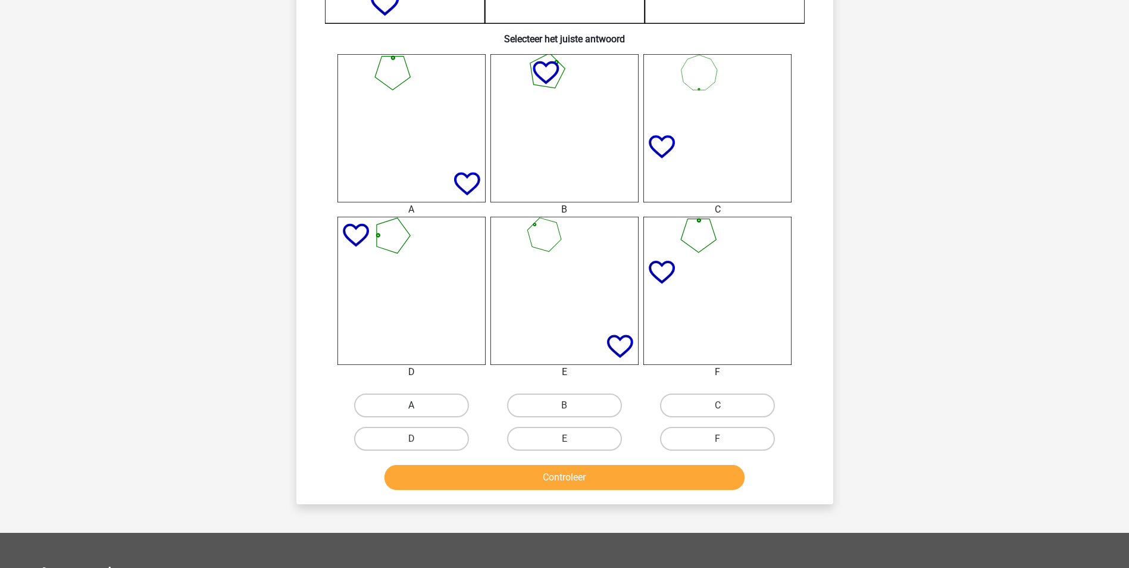
click at [441, 401] on label "A" at bounding box center [411, 405] width 115 height 24
click at [419, 405] on input "A" at bounding box center [415, 409] width 8 height 8
radio input "true"
click at [551, 474] on button "Controleer" at bounding box center [565, 477] width 360 height 25
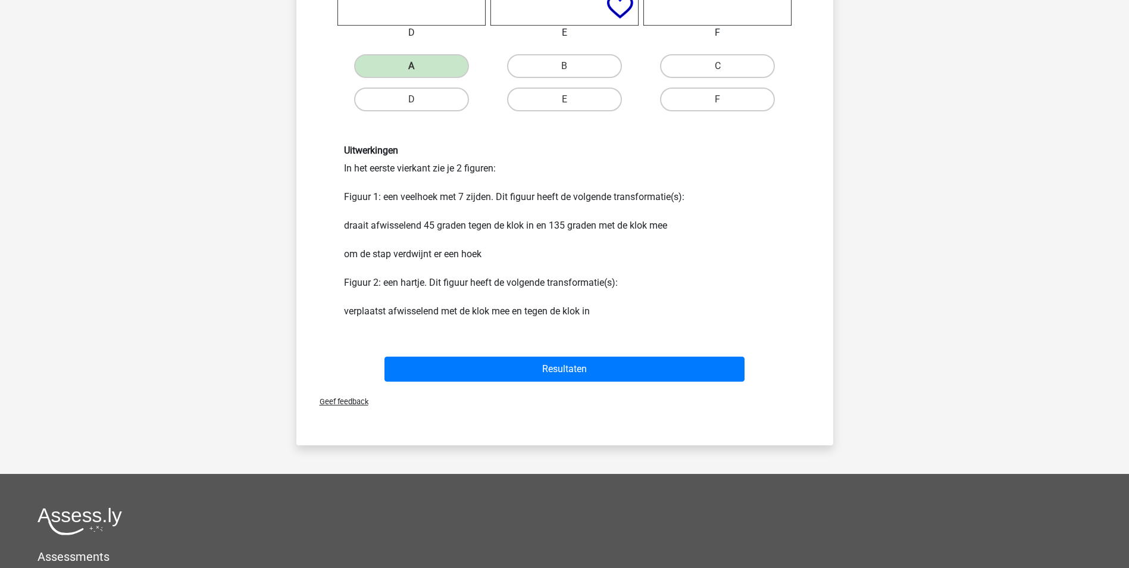
scroll to position [774, 0]
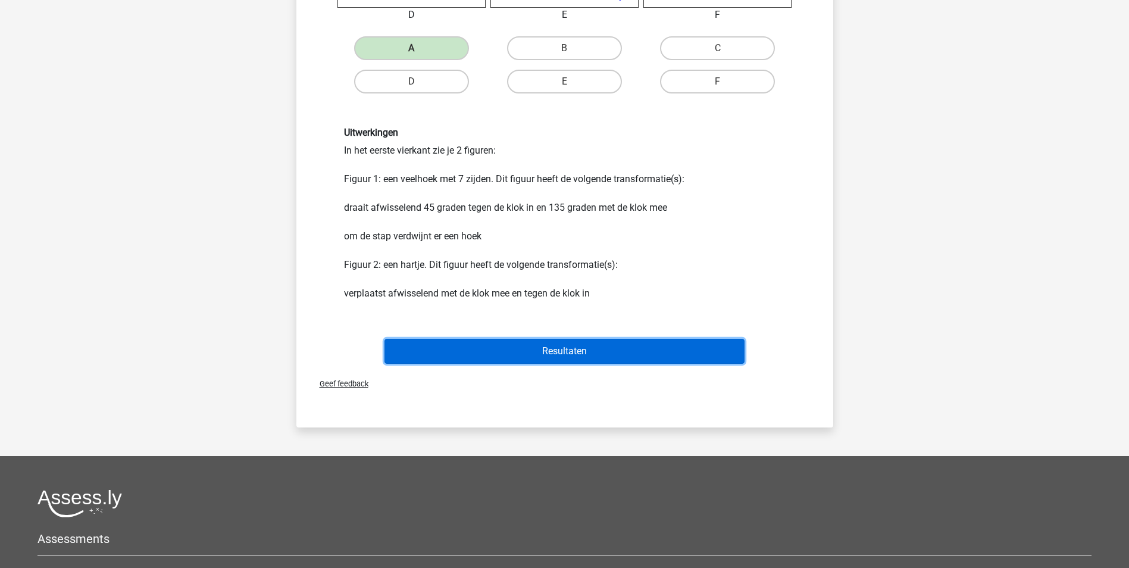
click at [565, 352] on button "Resultaten" at bounding box center [565, 351] width 360 height 25
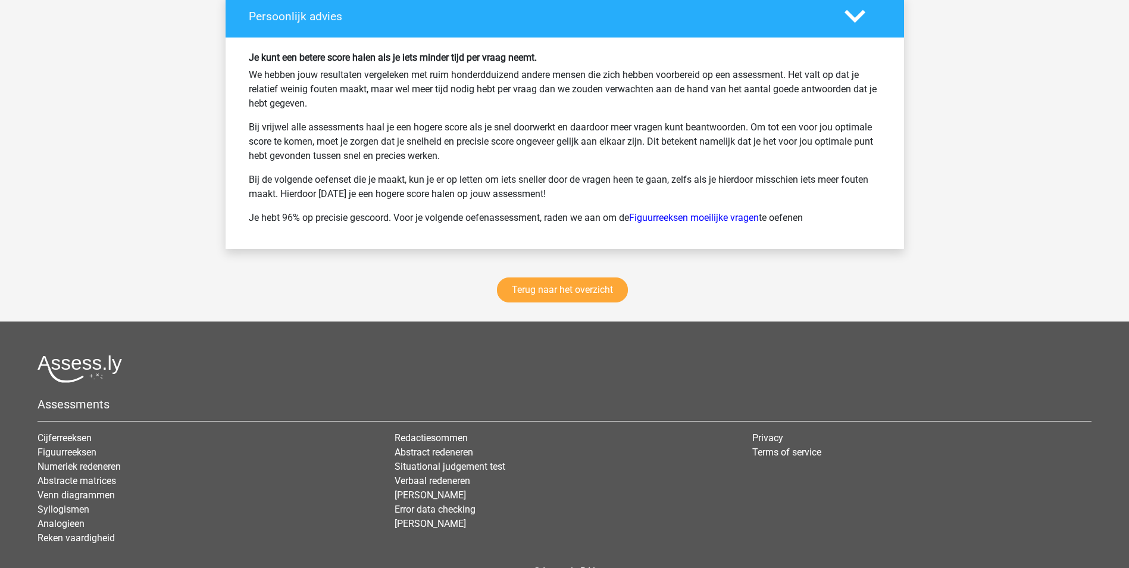
scroll to position [1607, 0]
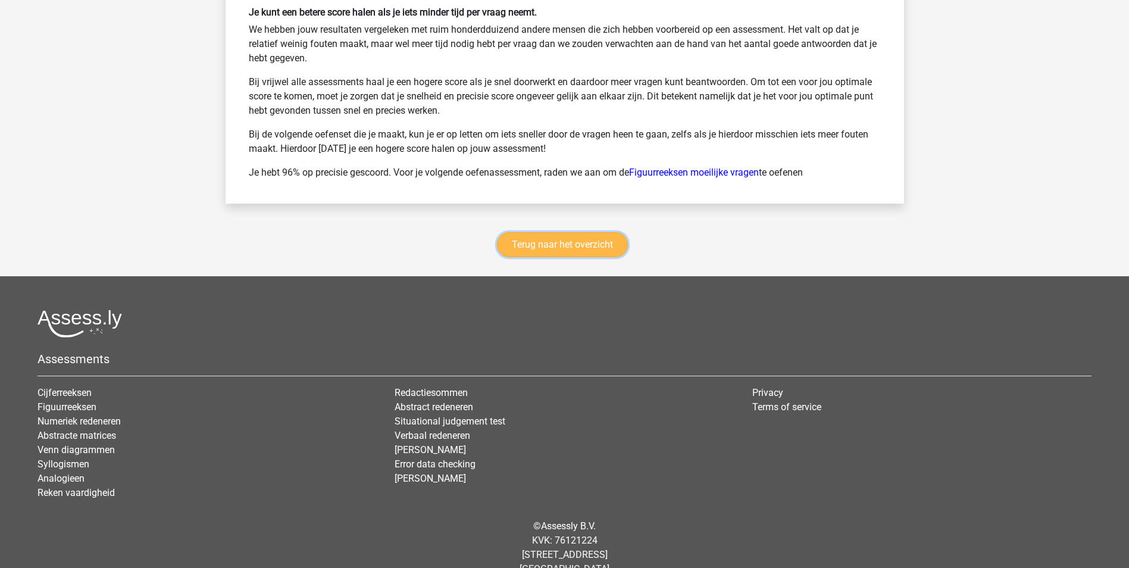
click at [564, 244] on link "Terug naar het overzicht" at bounding box center [562, 244] width 131 height 25
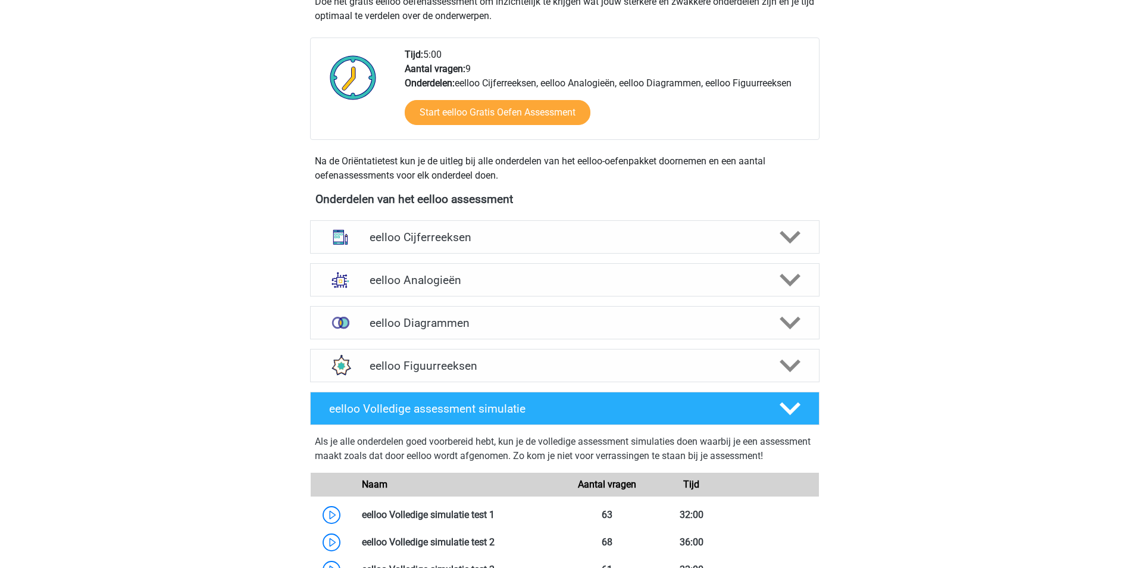
scroll to position [357, 0]
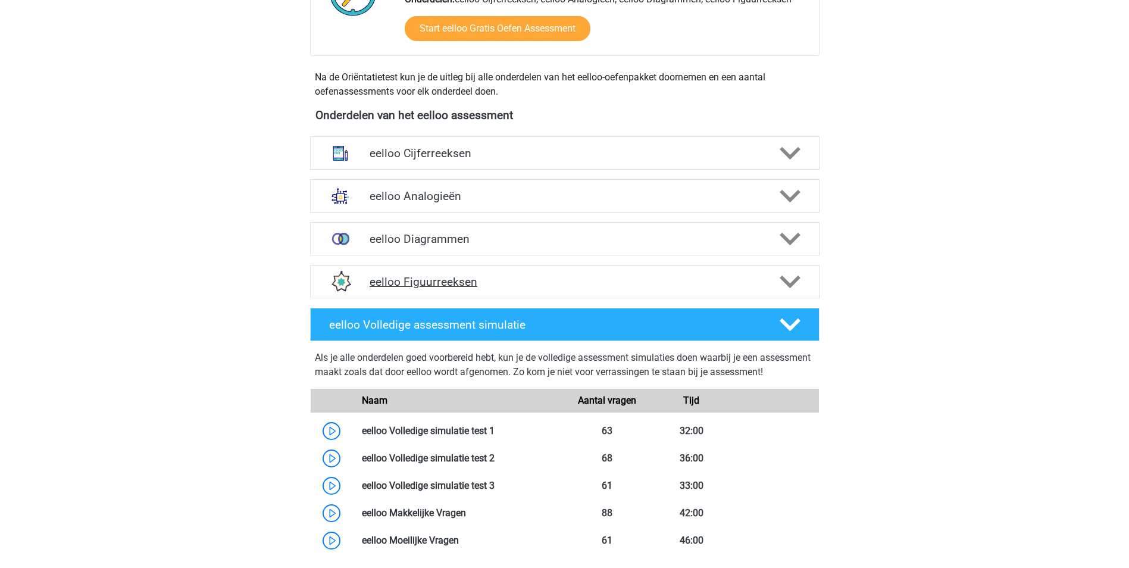
click at [455, 288] on h4 "eelloo Figuurreeksen" at bounding box center [565, 282] width 390 height 14
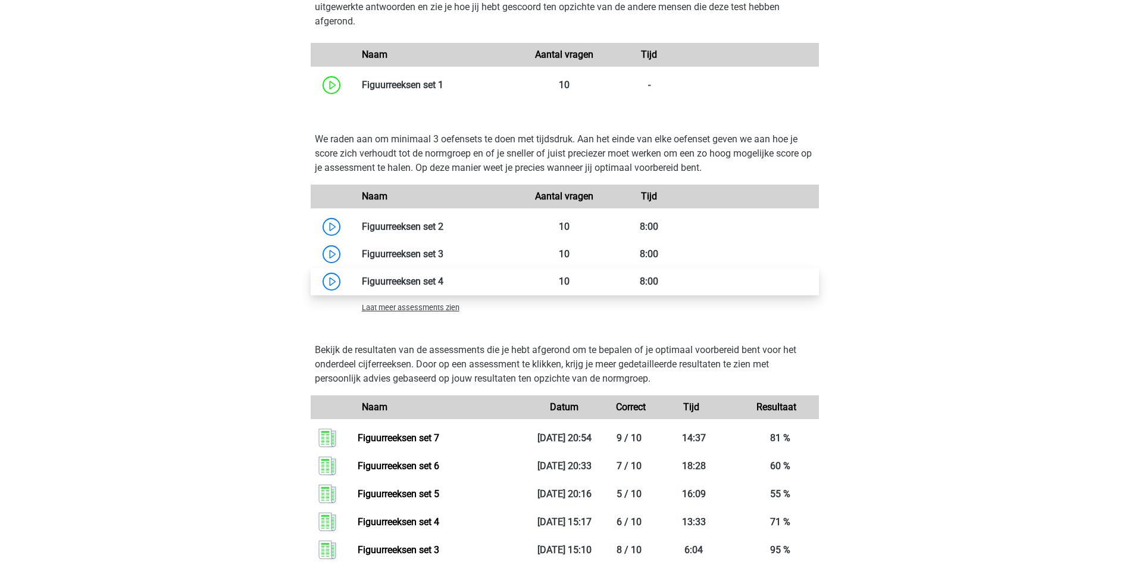
scroll to position [774, 0]
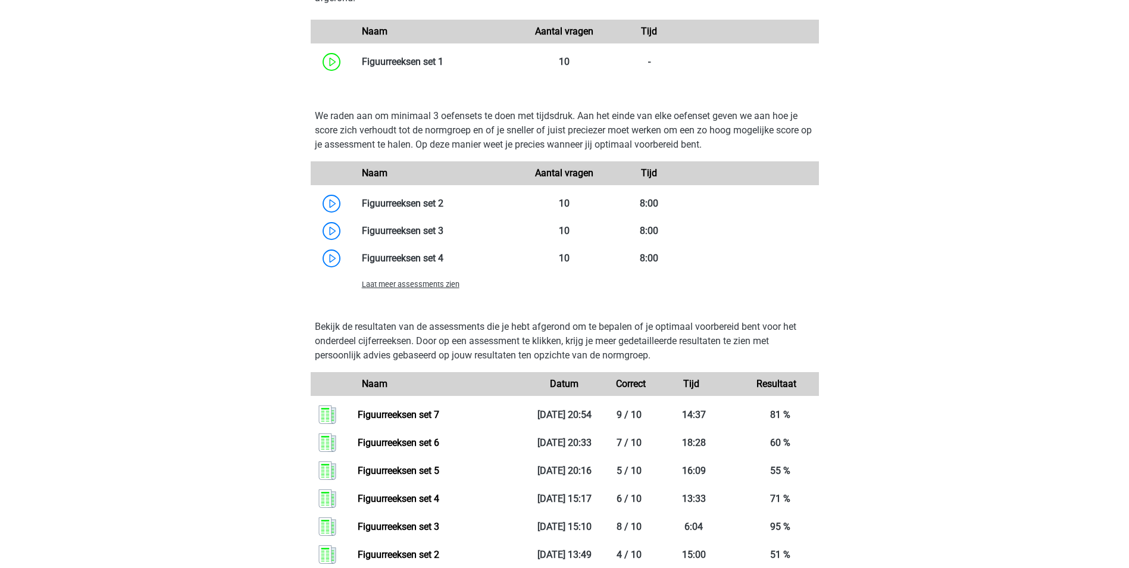
click at [446, 286] on span "Laat meer assessments zien" at bounding box center [411, 284] width 98 height 9
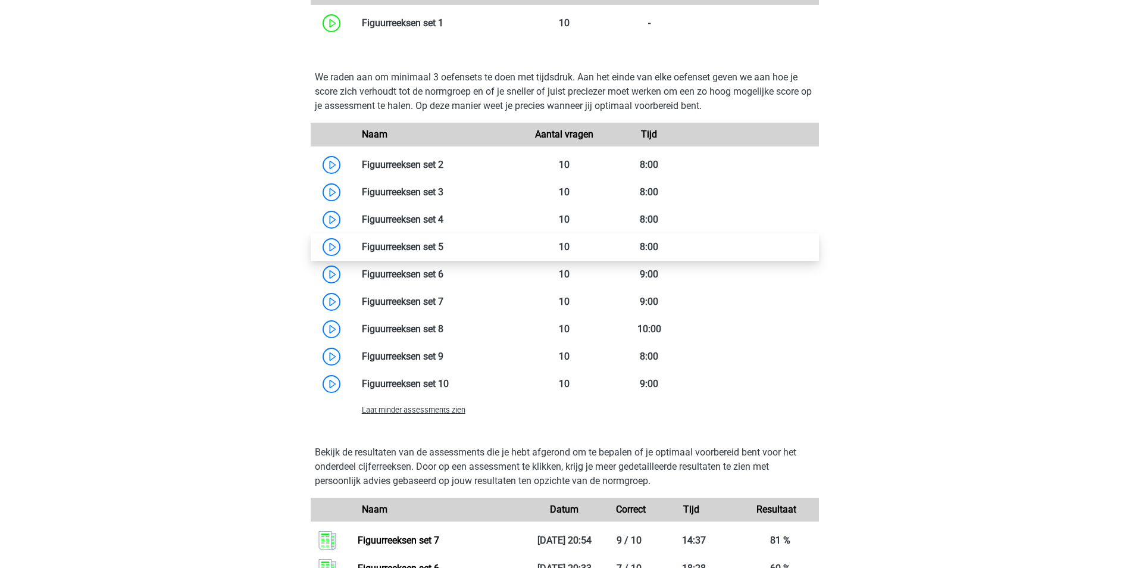
scroll to position [833, 0]
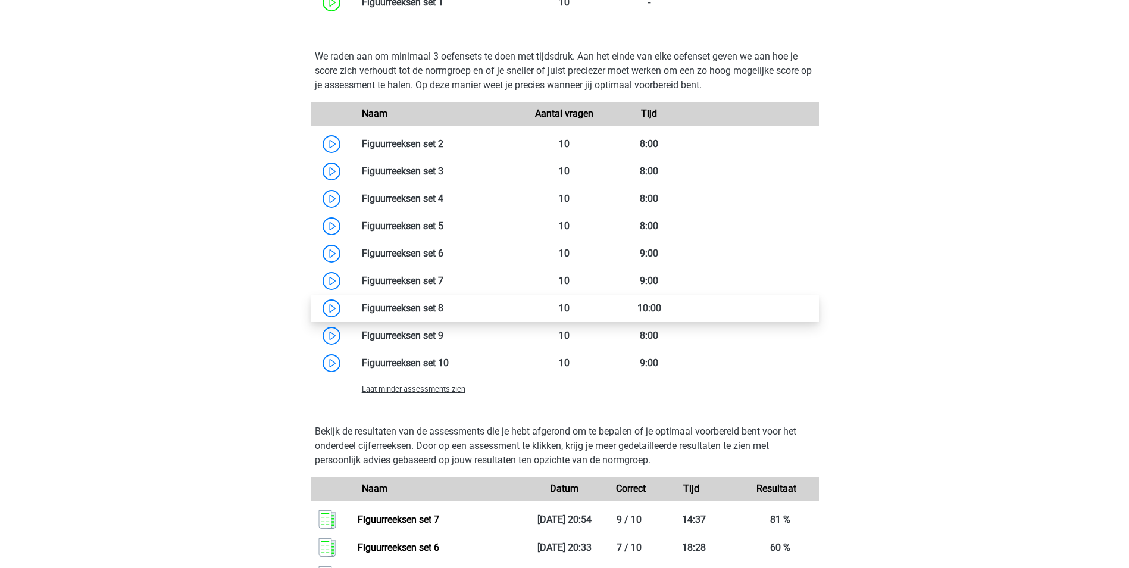
click at [443, 308] on link at bounding box center [443, 307] width 0 height 11
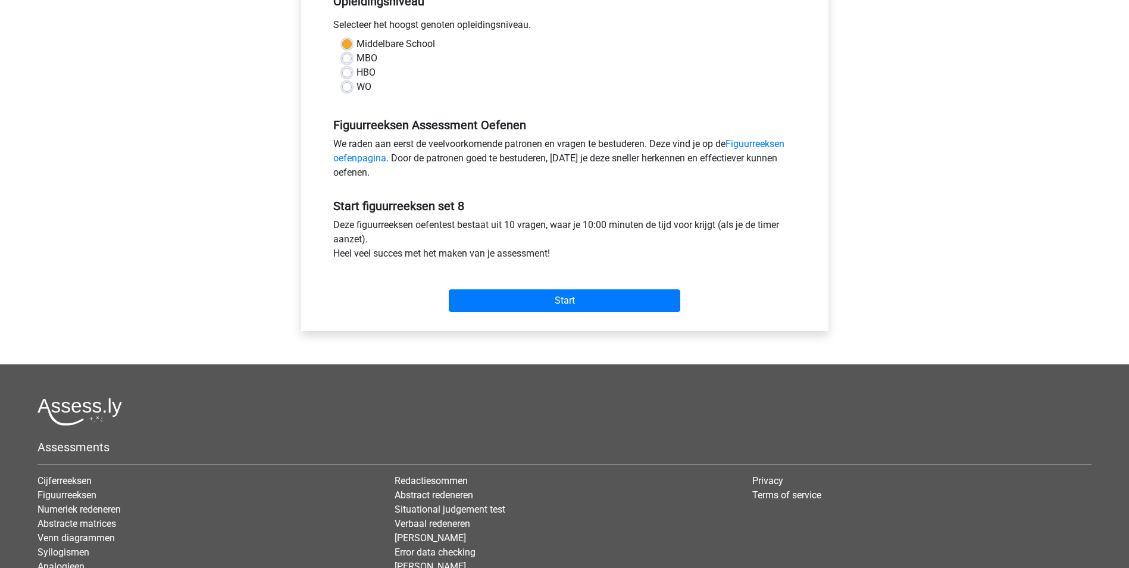
scroll to position [298, 0]
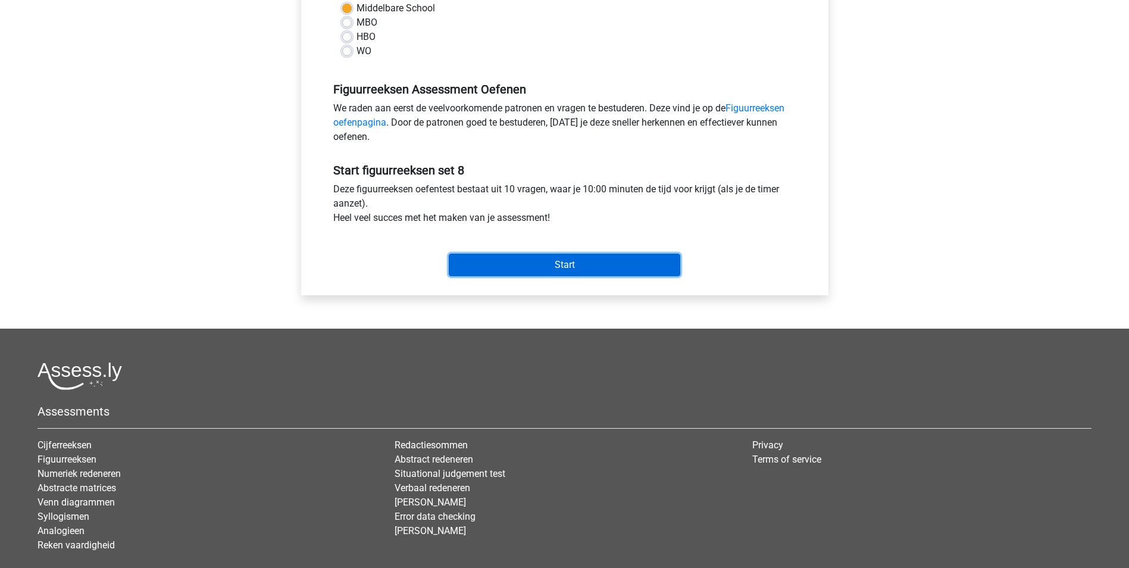
click at [587, 268] on input "Start" at bounding box center [565, 265] width 232 height 23
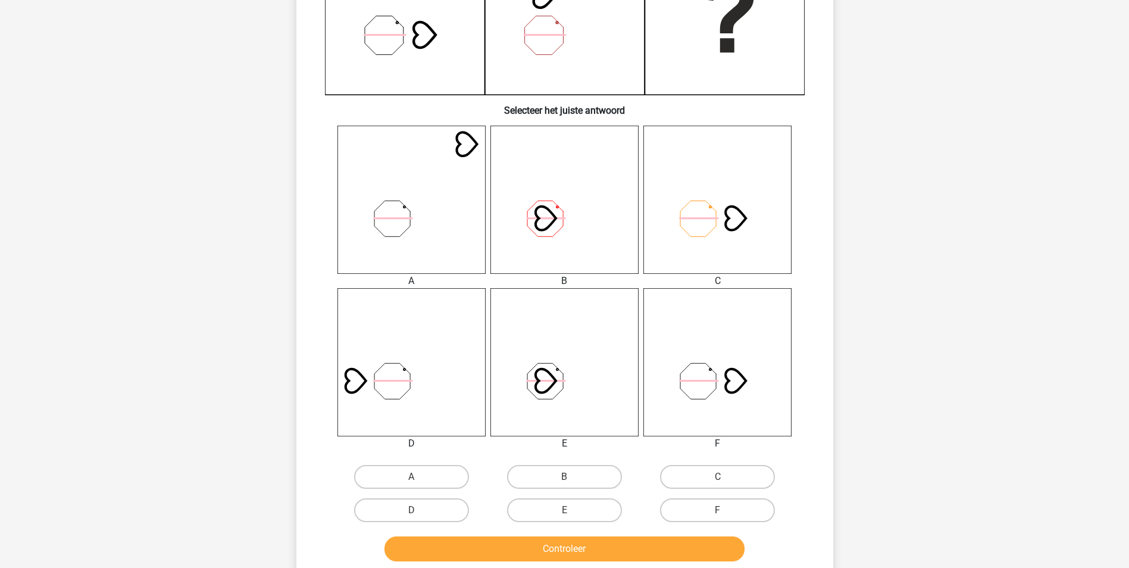
scroll to position [417, 0]
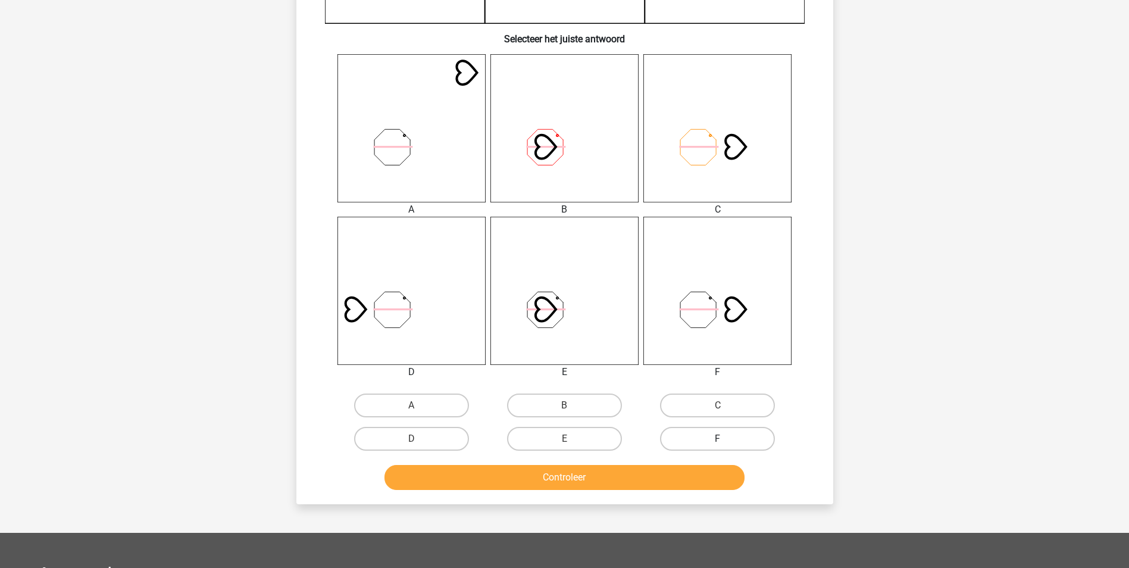
click at [705, 439] on label "F" at bounding box center [717, 439] width 115 height 24
click at [718, 439] on input "F" at bounding box center [722, 443] width 8 height 8
radio input "true"
click at [668, 474] on button "Controleer" at bounding box center [565, 477] width 360 height 25
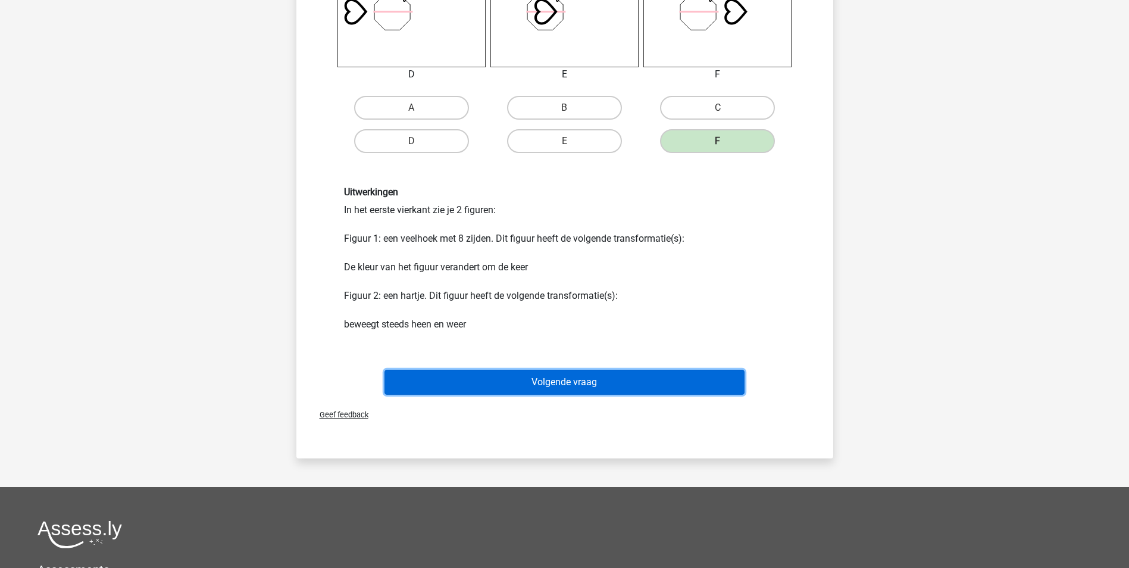
click at [574, 387] on button "Volgende vraag" at bounding box center [565, 382] width 360 height 25
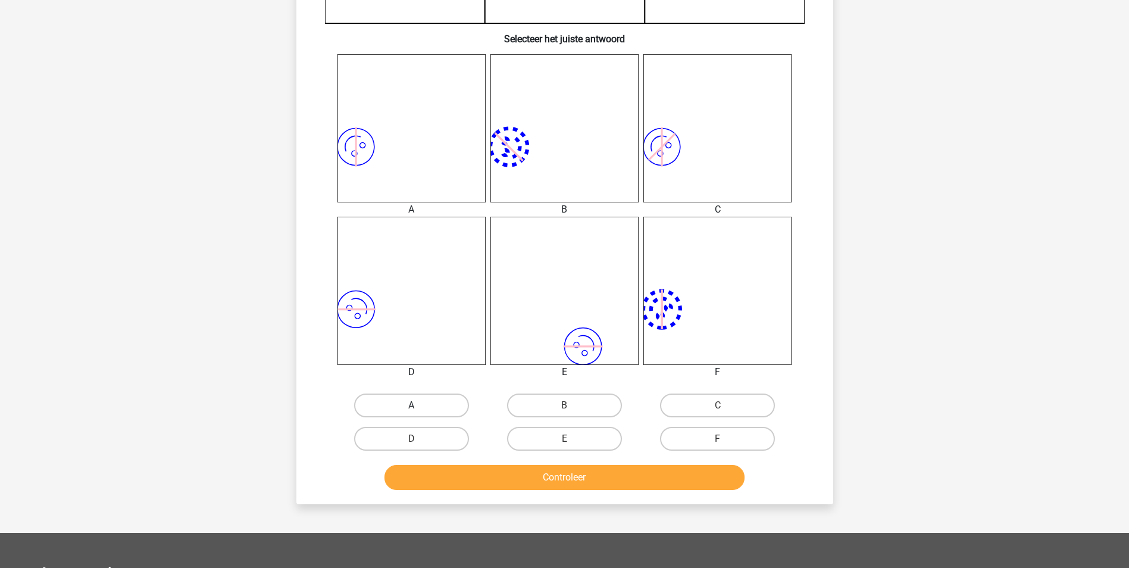
click at [437, 405] on label "A" at bounding box center [411, 405] width 115 height 24
click at [419, 405] on input "A" at bounding box center [415, 409] width 8 height 8
radio input "true"
click at [510, 476] on button "Controleer" at bounding box center [565, 477] width 360 height 25
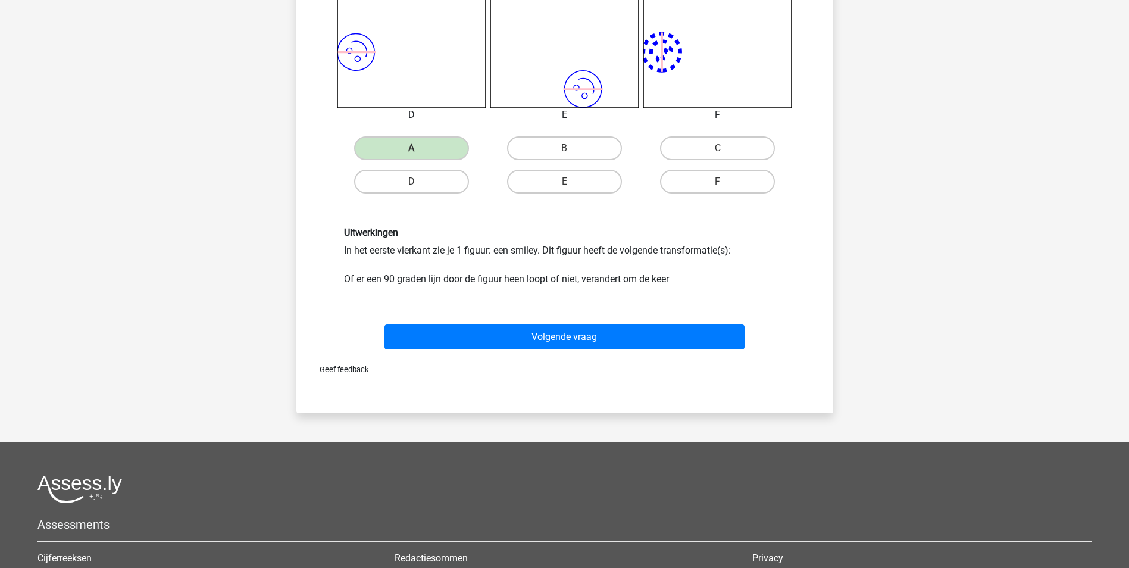
scroll to position [714, 0]
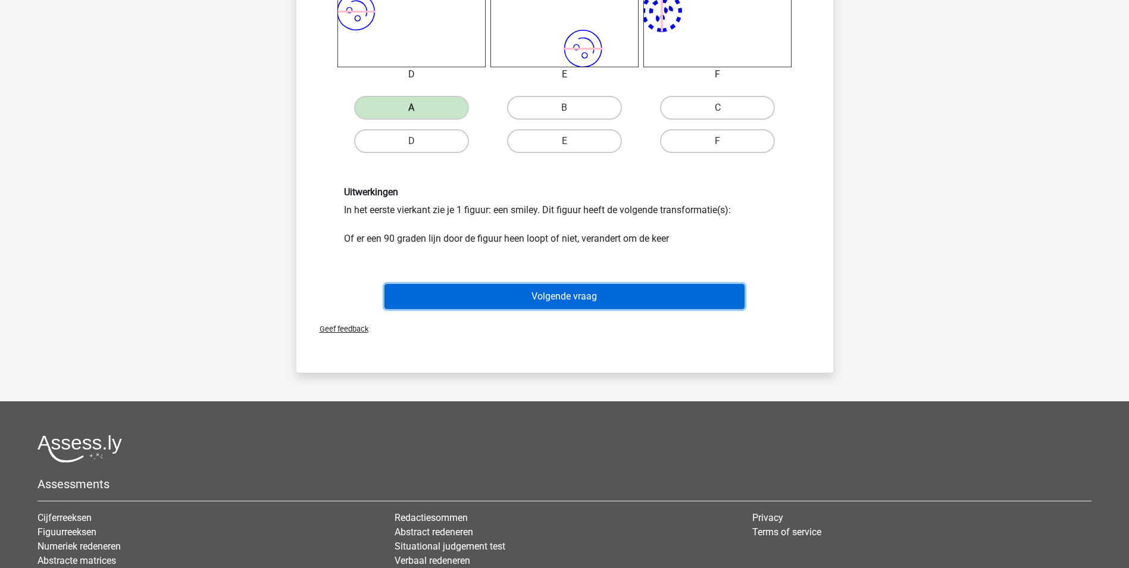
click at [511, 298] on button "Volgende vraag" at bounding box center [565, 296] width 360 height 25
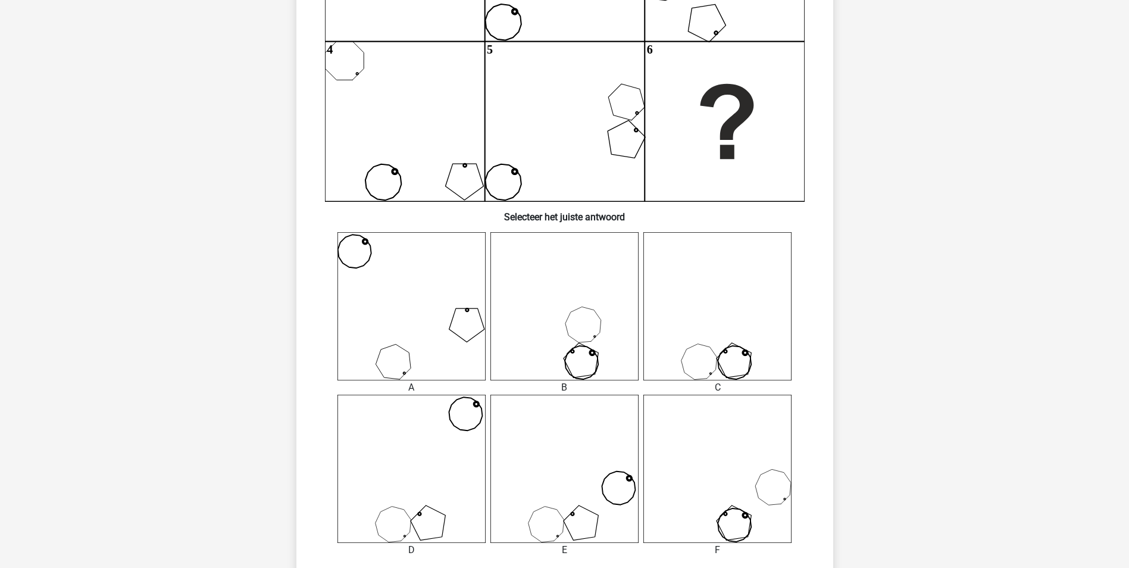
scroll to position [298, 0]
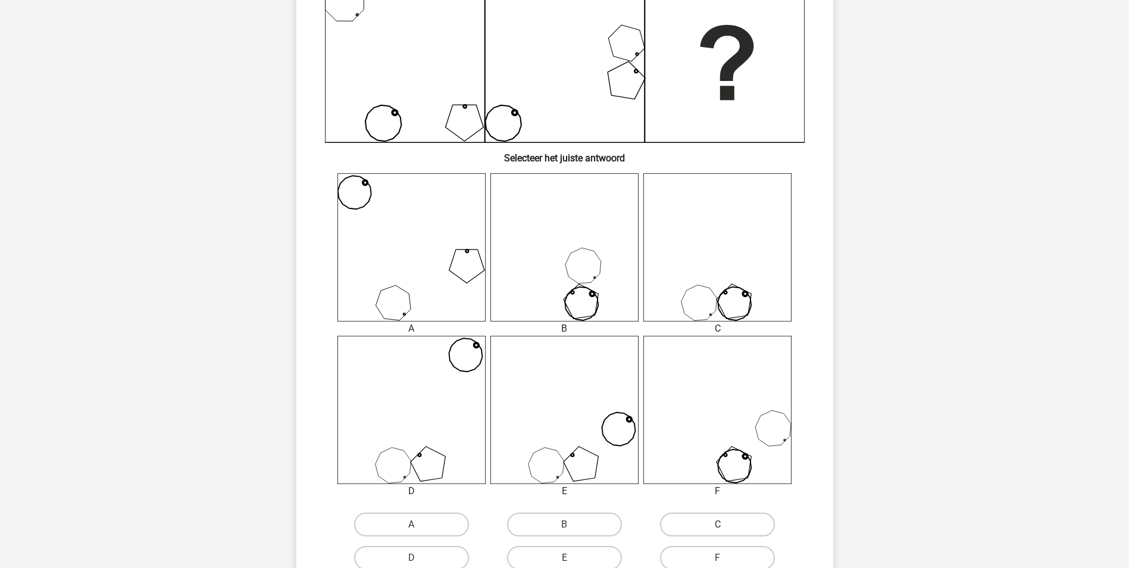
click at [699, 521] on label "C" at bounding box center [717, 524] width 115 height 24
click at [718, 524] on input "C" at bounding box center [722, 528] width 8 height 8
radio input "true"
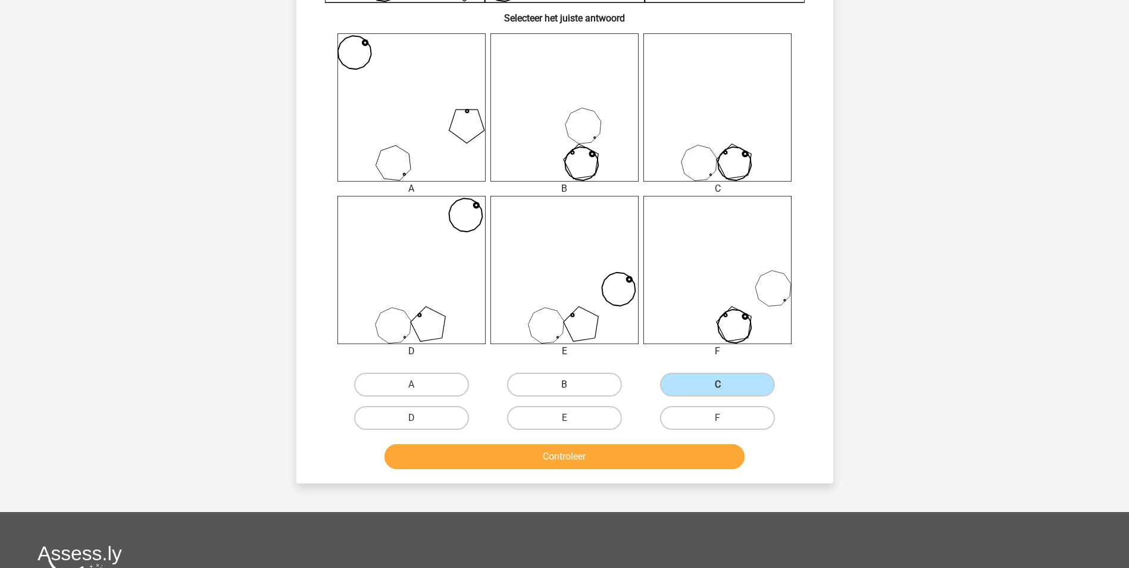
scroll to position [476, 0]
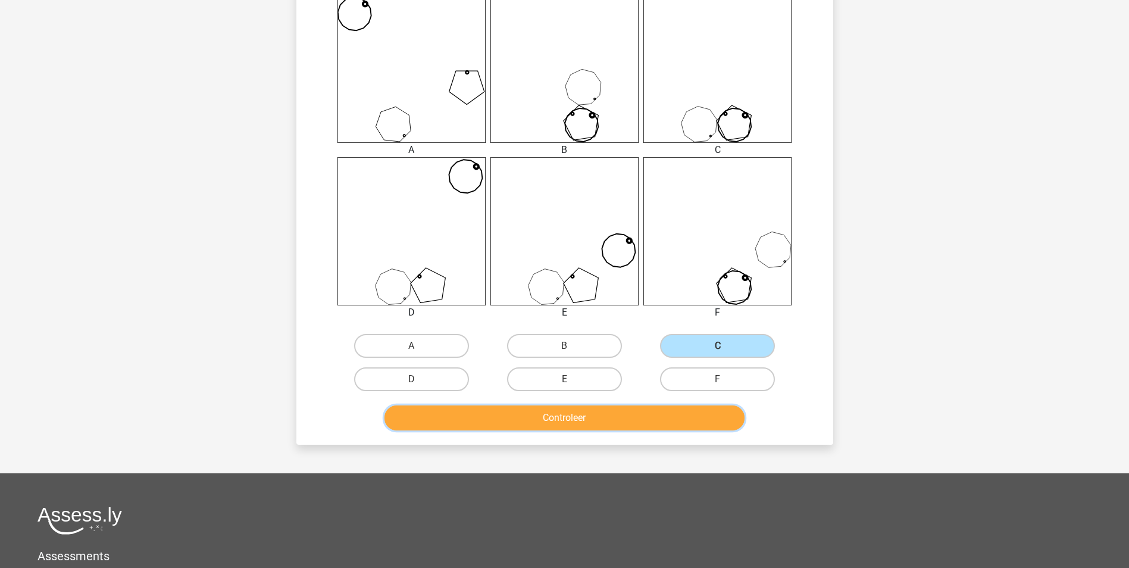
click at [562, 421] on button "Controleer" at bounding box center [565, 417] width 360 height 25
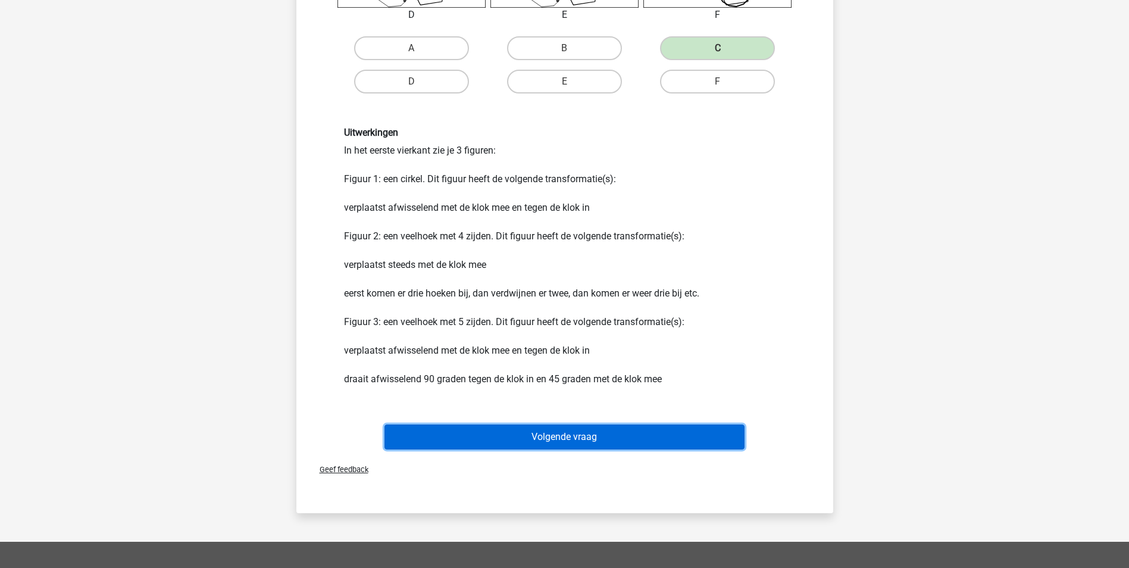
click at [567, 436] on button "Volgende vraag" at bounding box center [565, 436] width 360 height 25
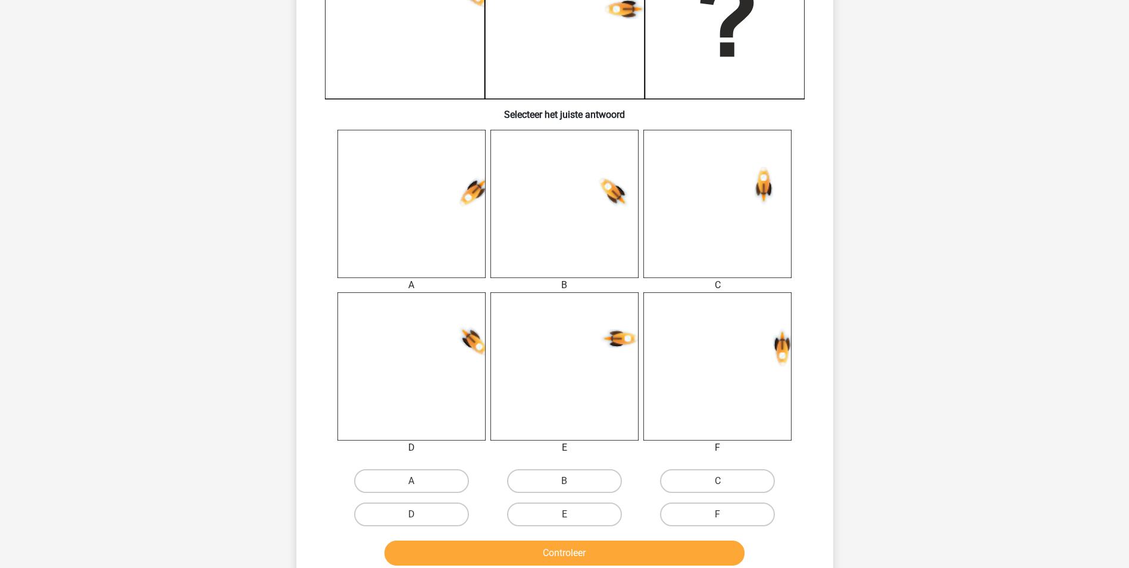
scroll to position [357, 0]
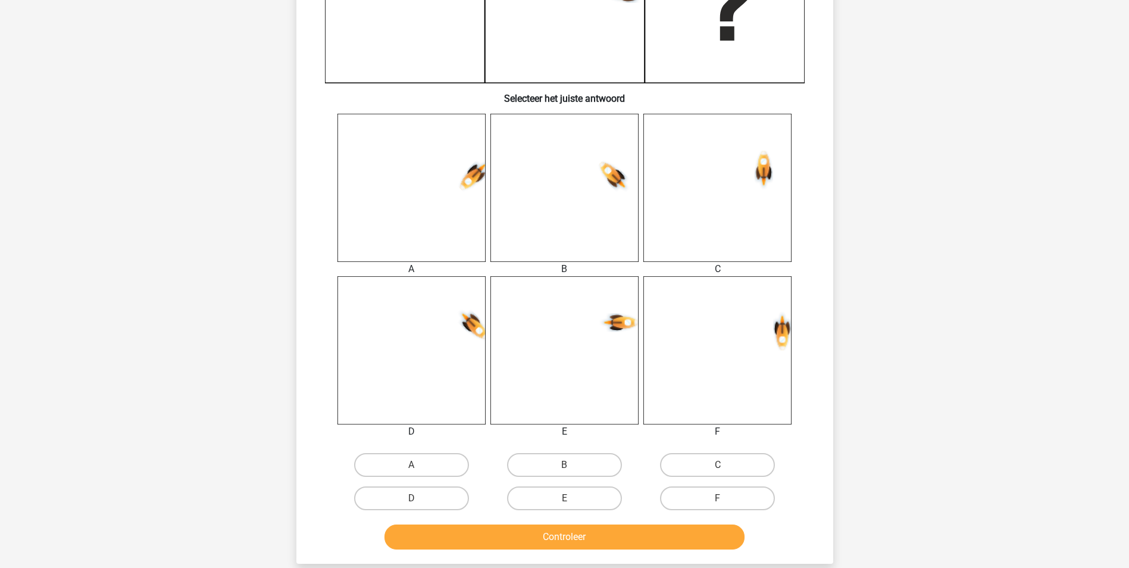
drag, startPoint x: 569, startPoint y: 468, endPoint x: 576, endPoint y: 477, distance: 11.9
click at [570, 468] on input "B" at bounding box center [568, 469] width 8 height 8
radio input "true"
click at [611, 530] on button "Controleer" at bounding box center [565, 536] width 360 height 25
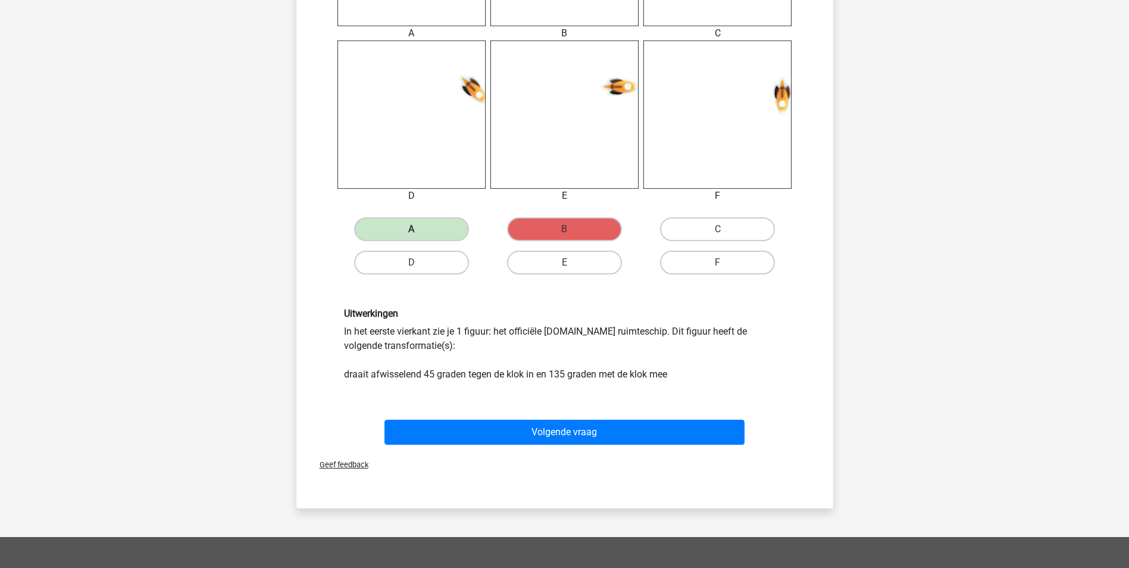
scroll to position [655, 0]
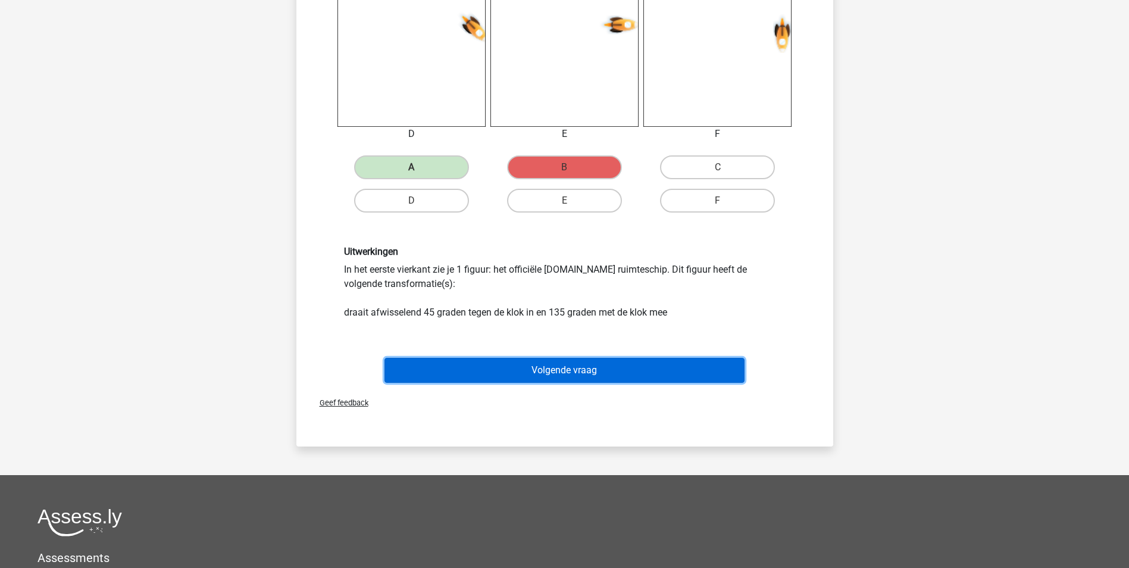
click at [549, 370] on button "Volgende vraag" at bounding box center [565, 370] width 360 height 25
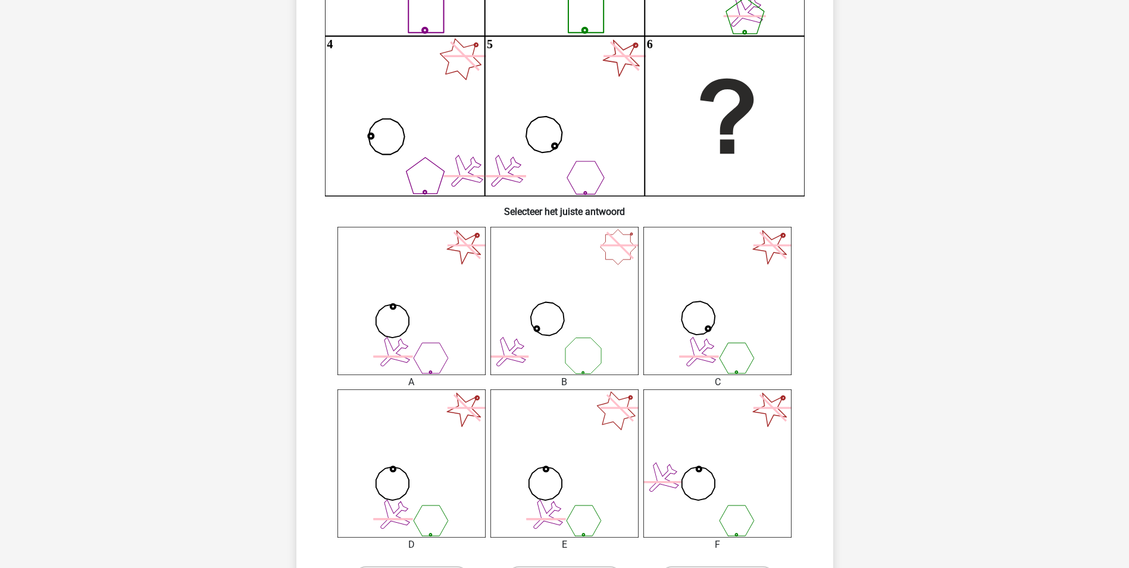
scroll to position [298, 0]
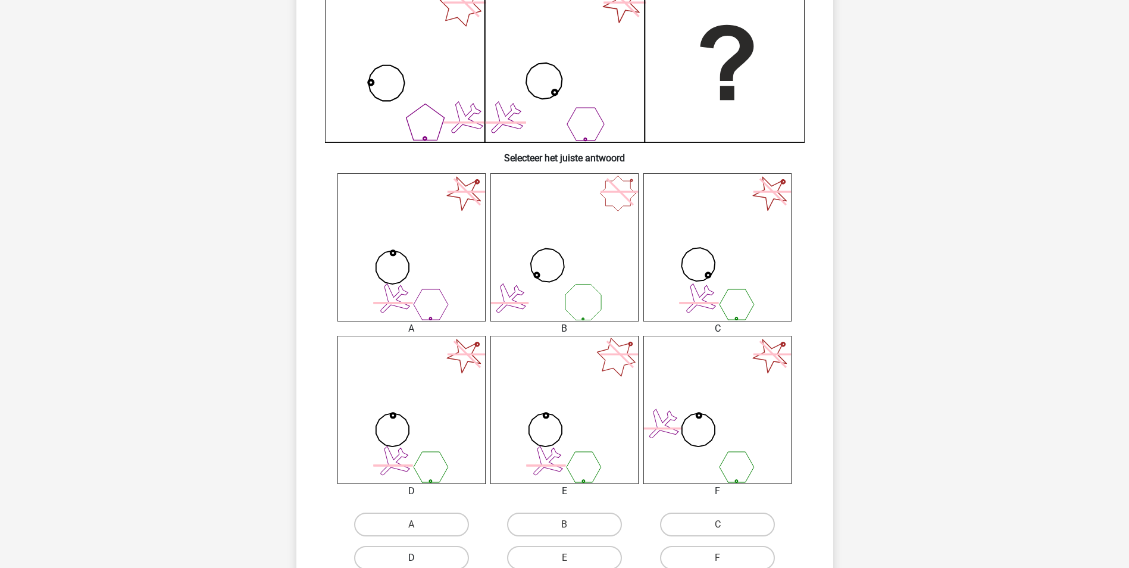
click at [440, 558] on label "D" at bounding box center [411, 558] width 115 height 24
click at [419, 558] on input "D" at bounding box center [415, 562] width 8 height 8
radio input "true"
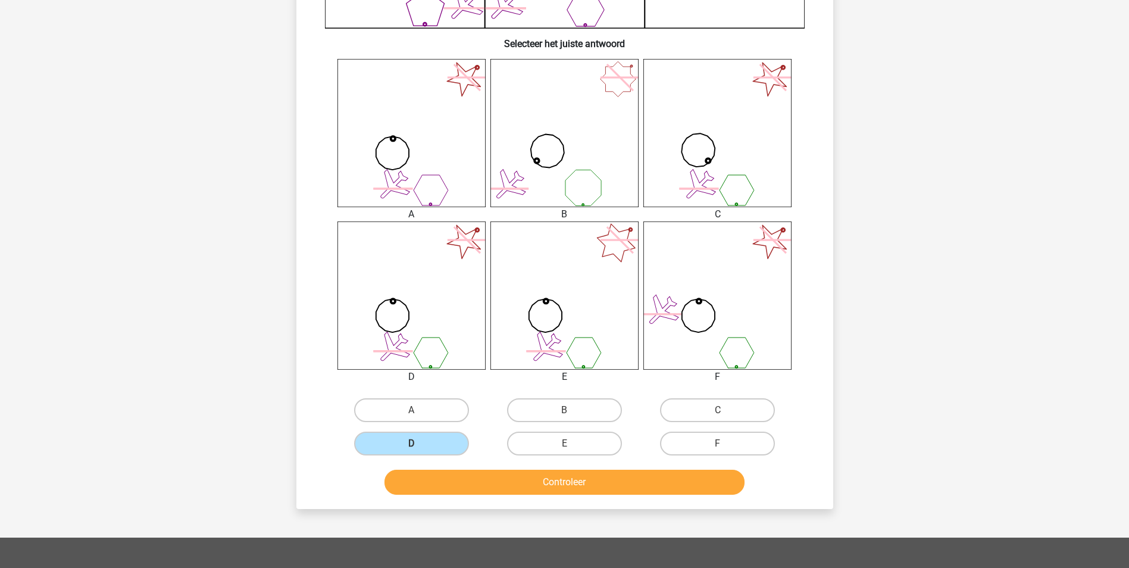
scroll to position [417, 0]
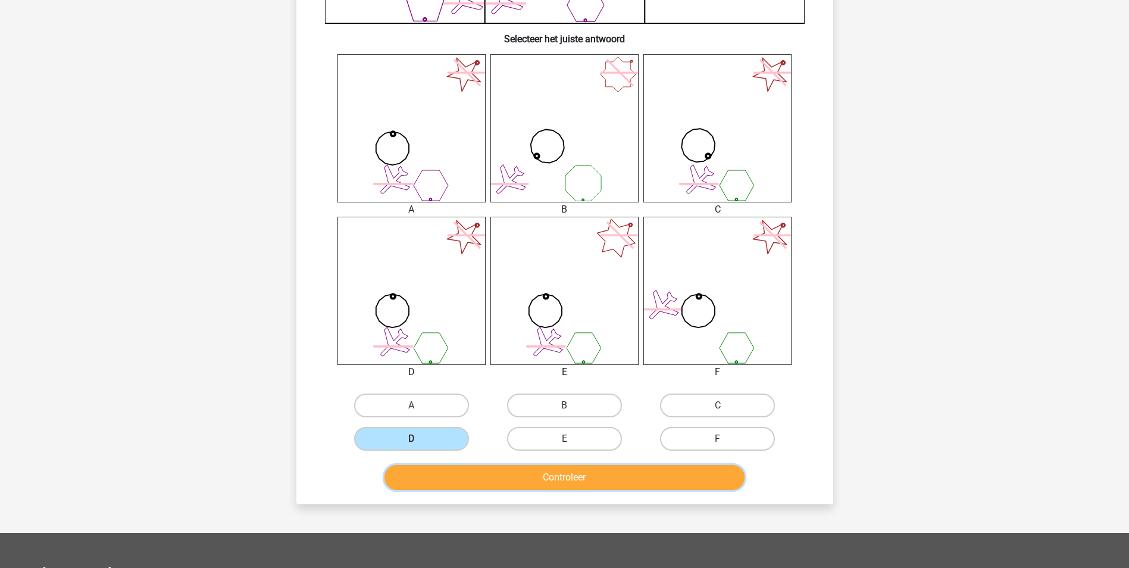
click at [489, 475] on button "Controleer" at bounding box center [565, 477] width 360 height 25
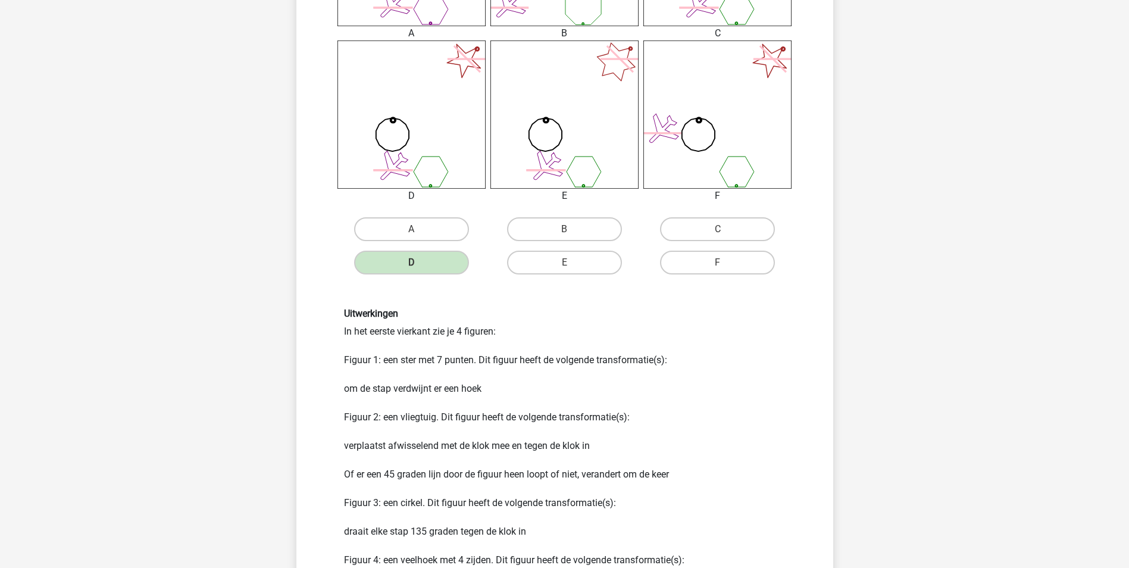
scroll to position [714, 0]
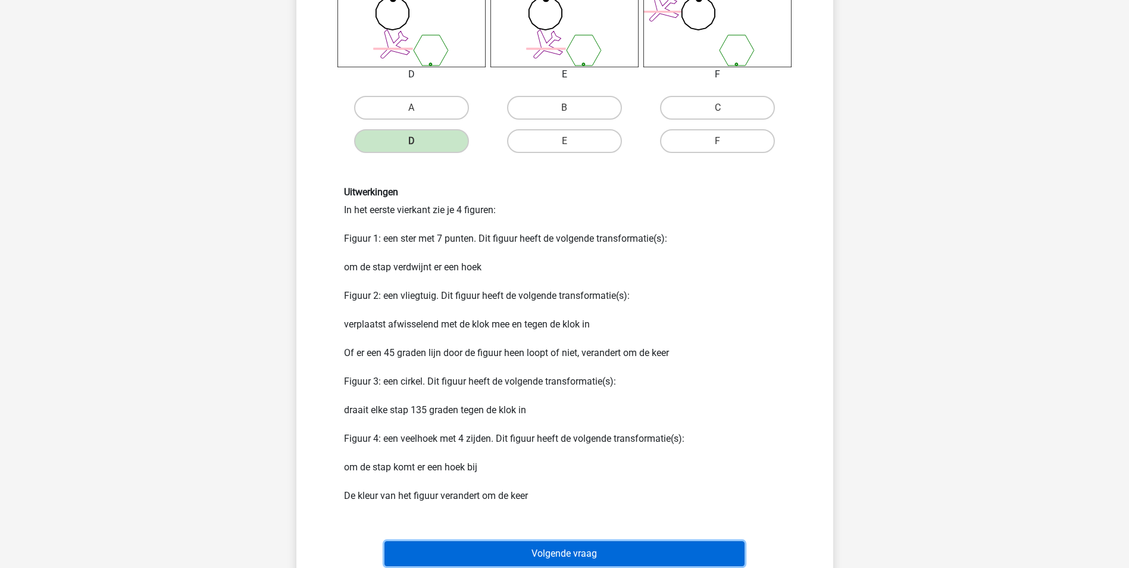
click at [567, 552] on button "Volgende vraag" at bounding box center [565, 553] width 360 height 25
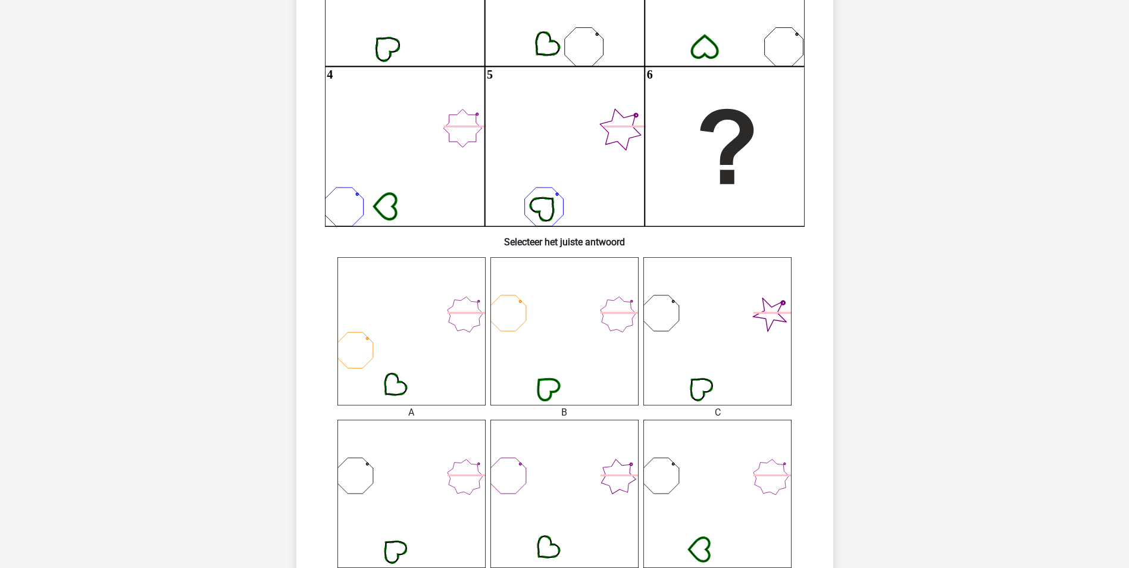
scroll to position [298, 0]
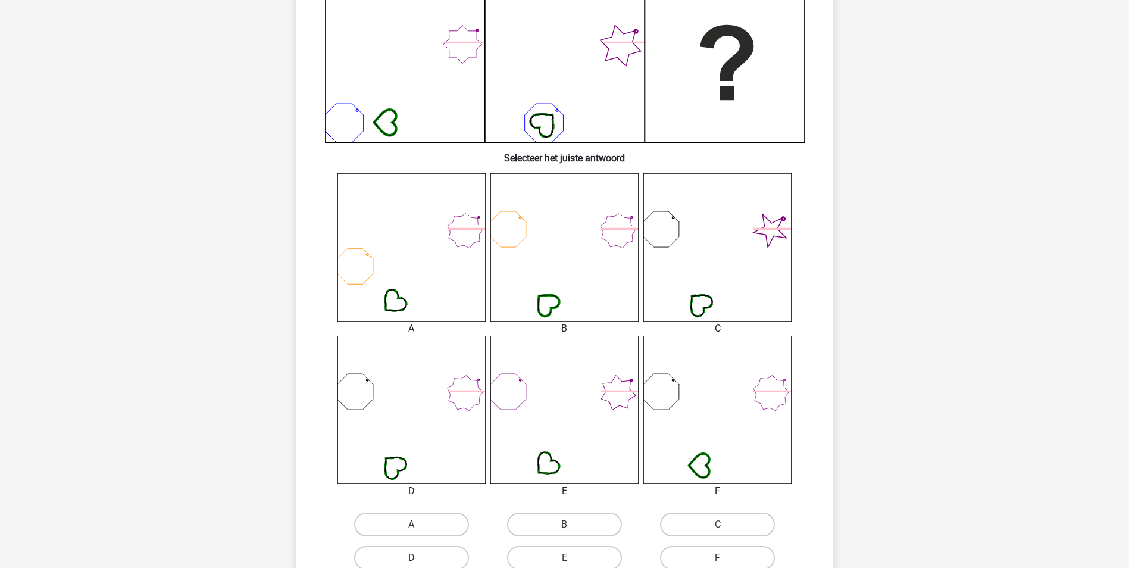
click at [408, 562] on label "D" at bounding box center [411, 558] width 115 height 24
click at [411, 562] on input "D" at bounding box center [415, 562] width 8 height 8
radio input "true"
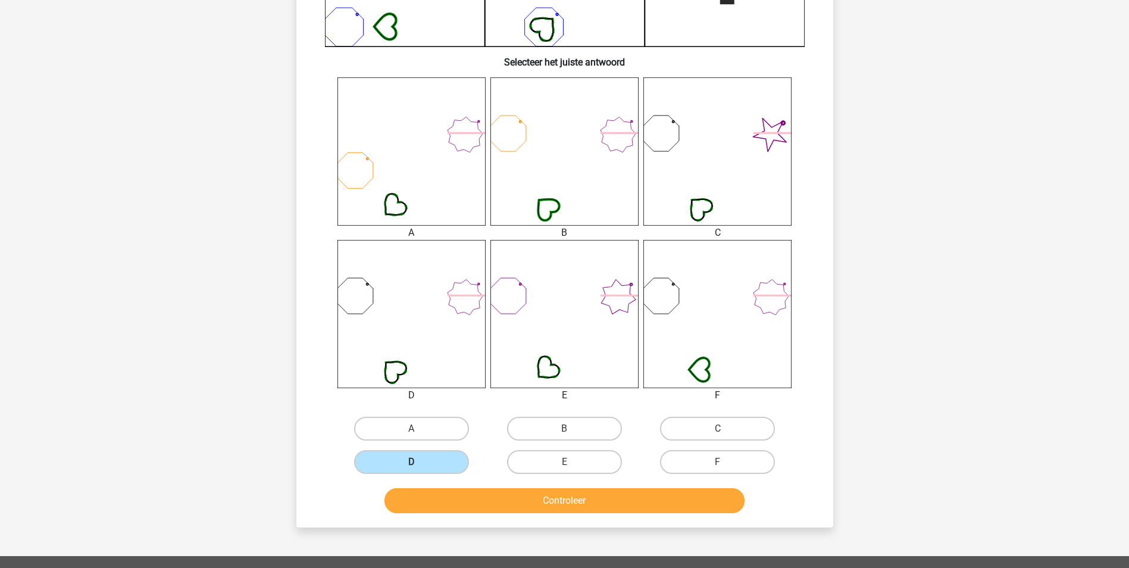
scroll to position [417, 0]
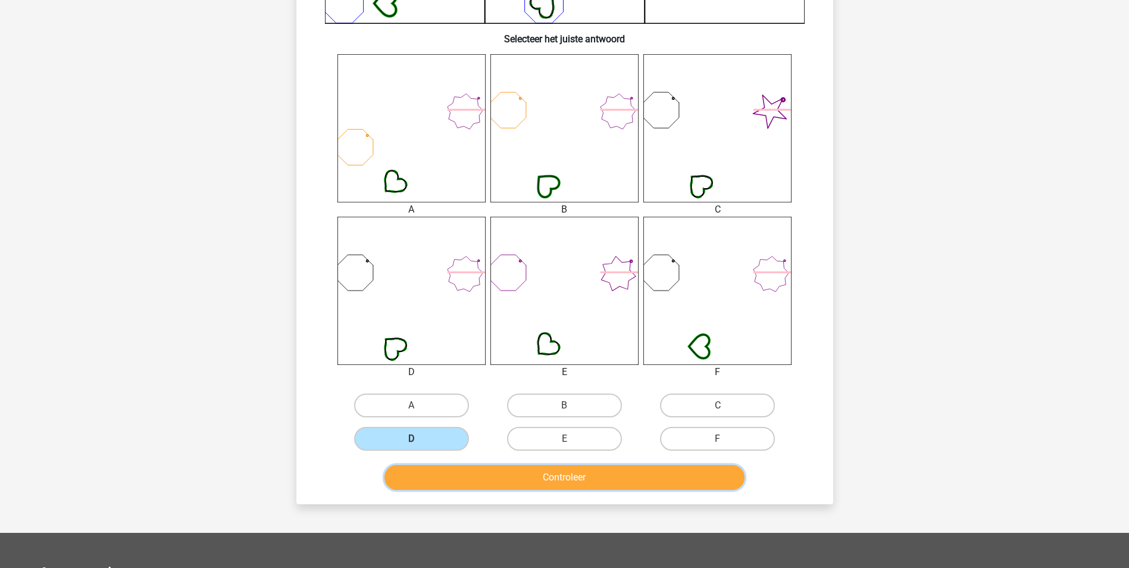
click at [449, 477] on button "Controleer" at bounding box center [565, 477] width 360 height 25
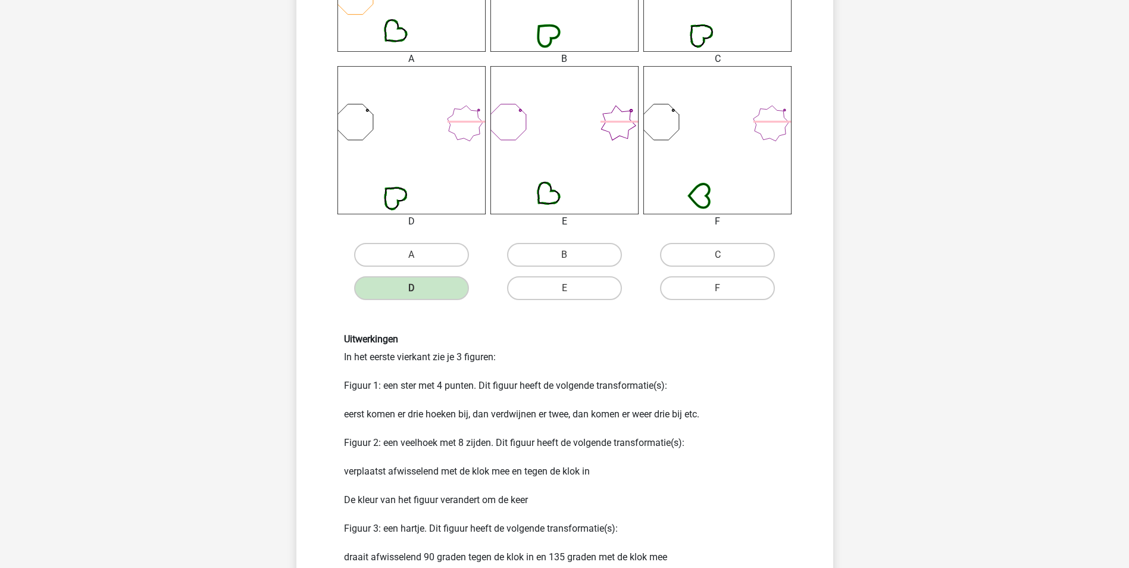
scroll to position [655, 0]
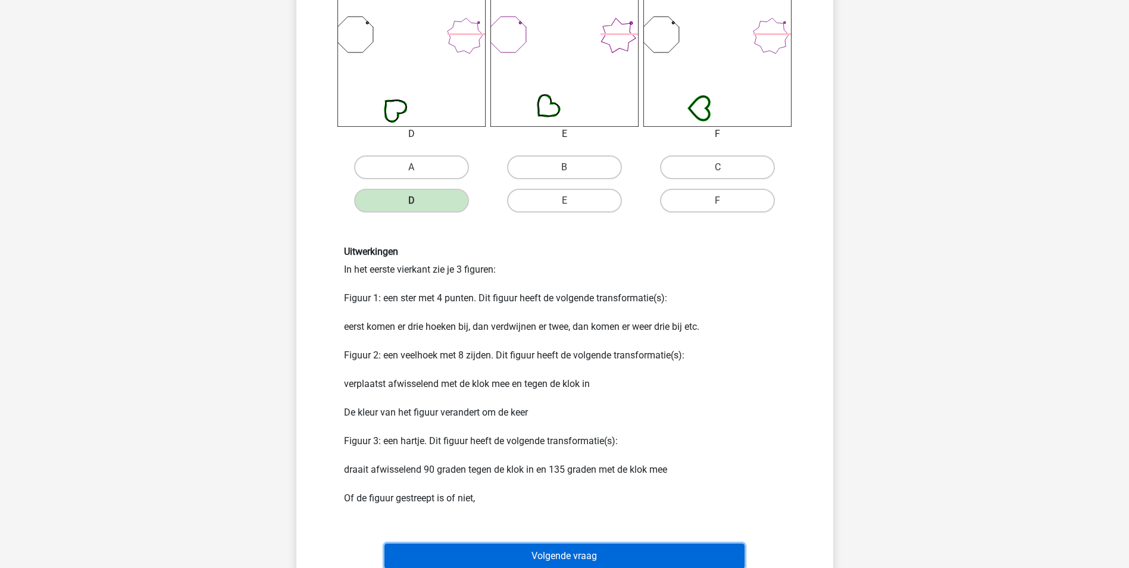
click at [590, 552] on button "Volgende vraag" at bounding box center [565, 555] width 360 height 25
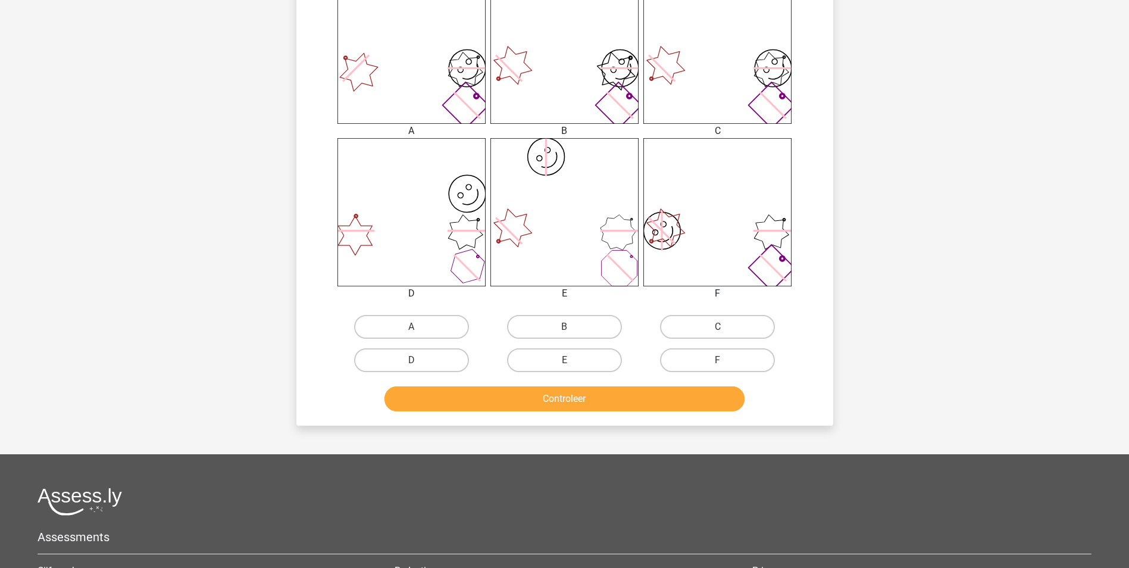
scroll to position [536, 0]
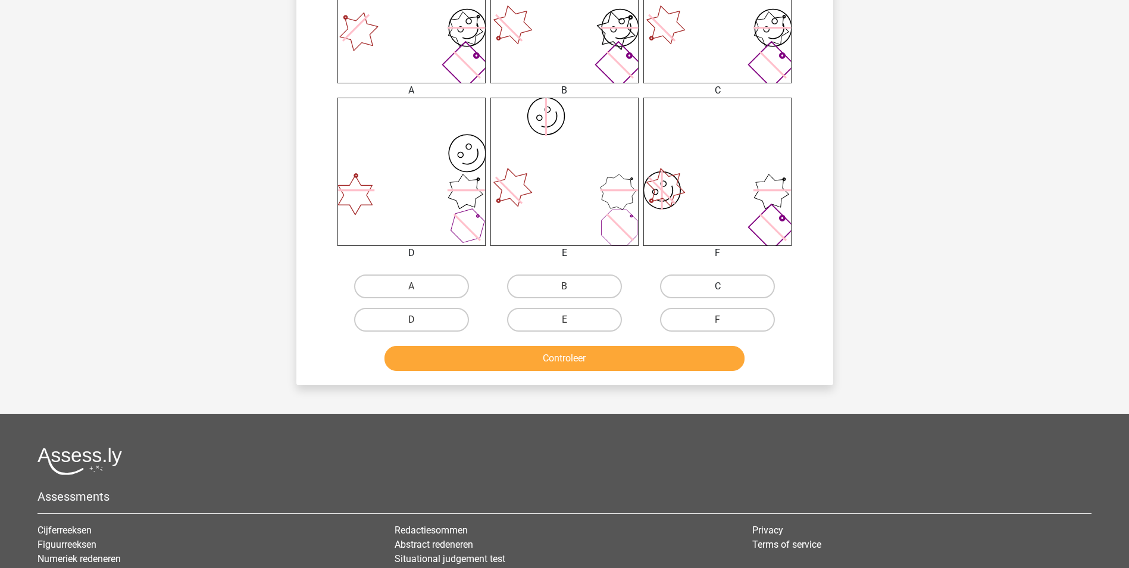
click at [721, 279] on label "C" at bounding box center [717, 286] width 115 height 24
click at [721, 286] on input "C" at bounding box center [722, 290] width 8 height 8
radio input "true"
click at [673, 367] on button "Controleer" at bounding box center [565, 358] width 360 height 25
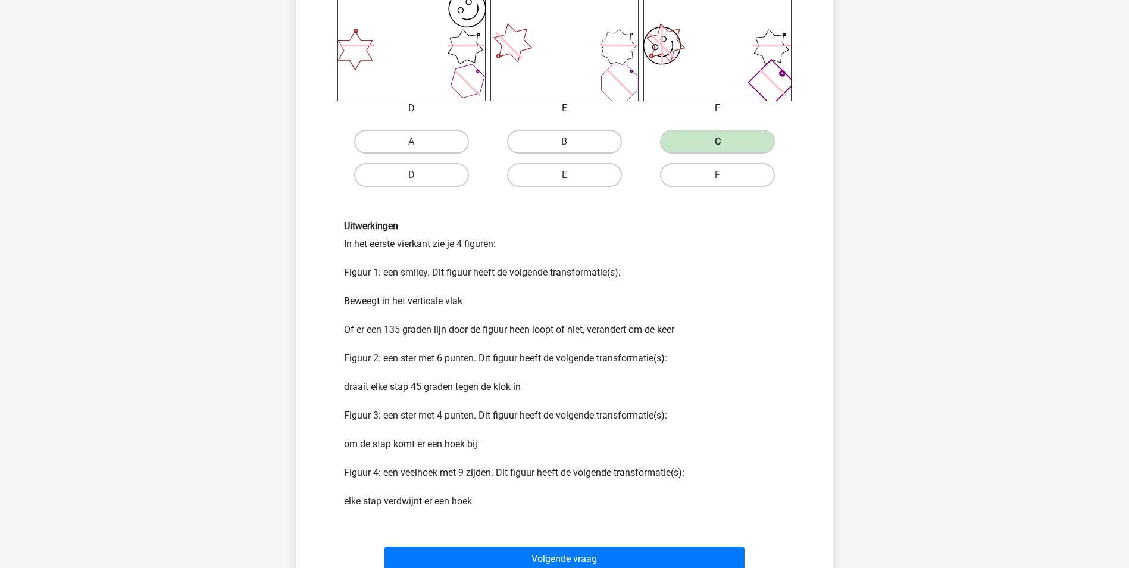
scroll to position [774, 0]
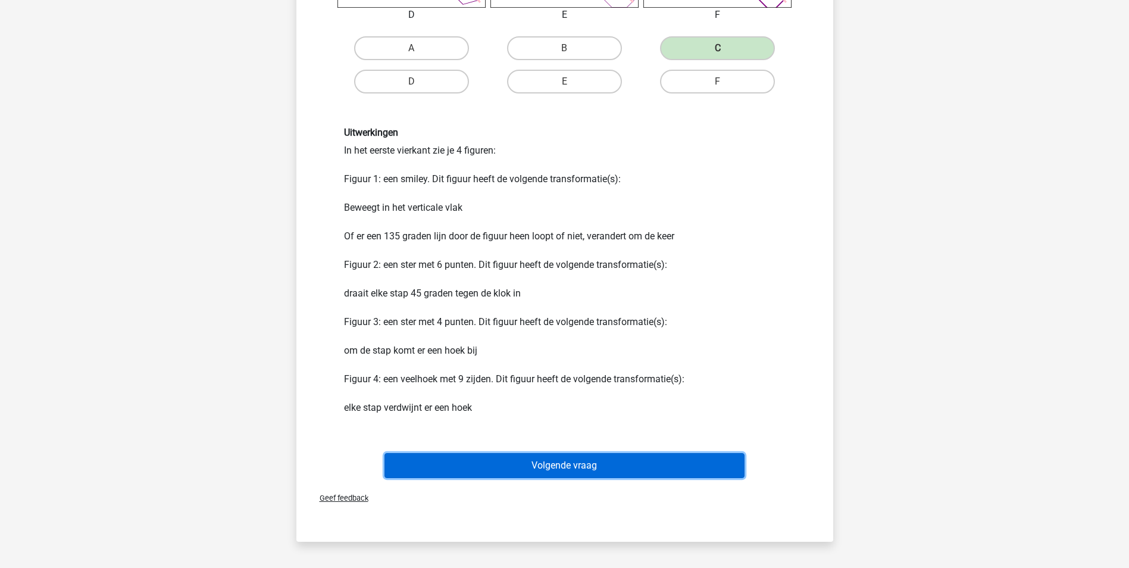
click at [590, 465] on button "Volgende vraag" at bounding box center [565, 465] width 360 height 25
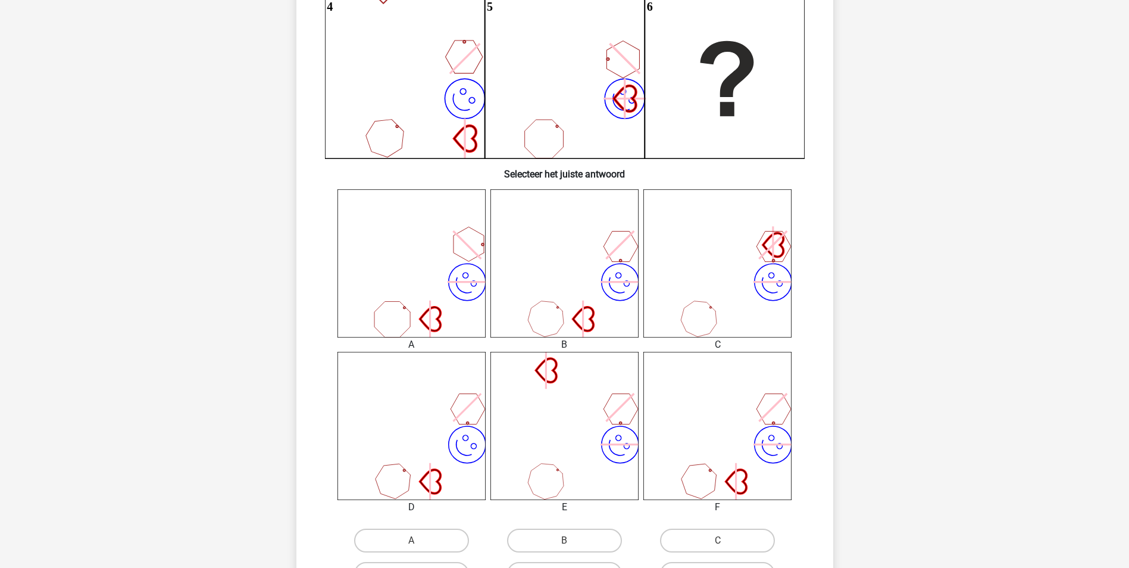
scroll to position [417, 0]
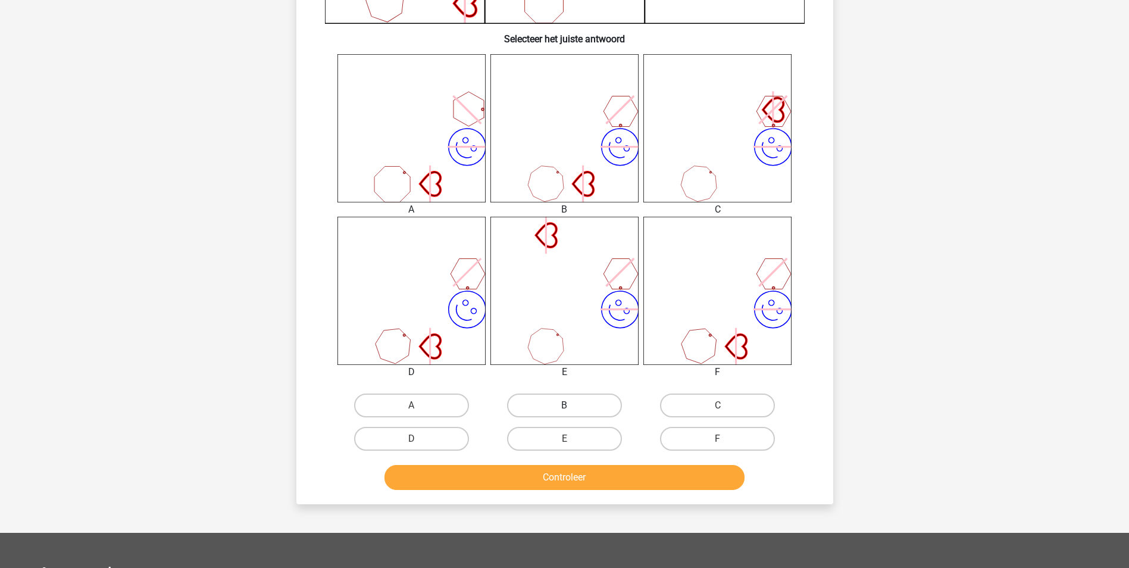
click at [583, 405] on label "B" at bounding box center [564, 405] width 115 height 24
click at [572, 405] on input "B" at bounding box center [568, 409] width 8 height 8
radio input "true"
click at [604, 476] on button "Controleer" at bounding box center [565, 477] width 360 height 25
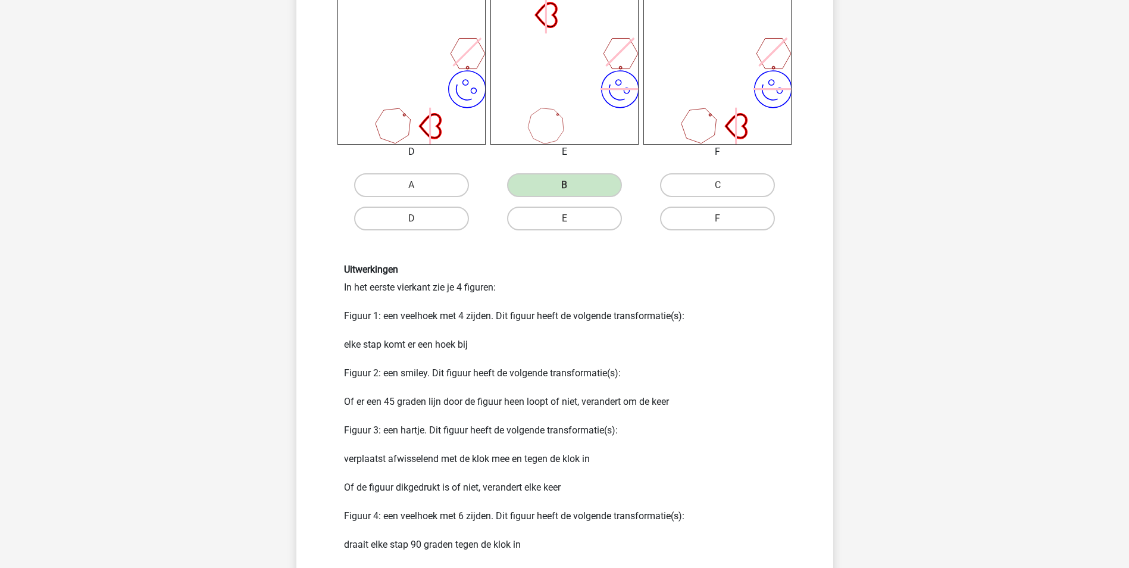
scroll to position [714, 0]
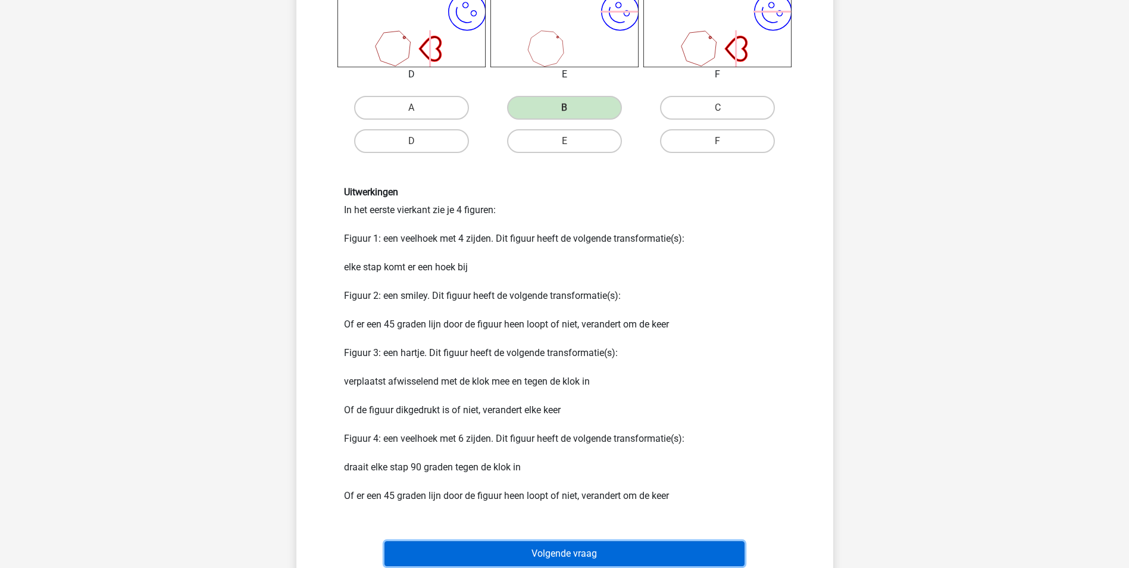
click at [628, 558] on button "Volgende vraag" at bounding box center [565, 553] width 360 height 25
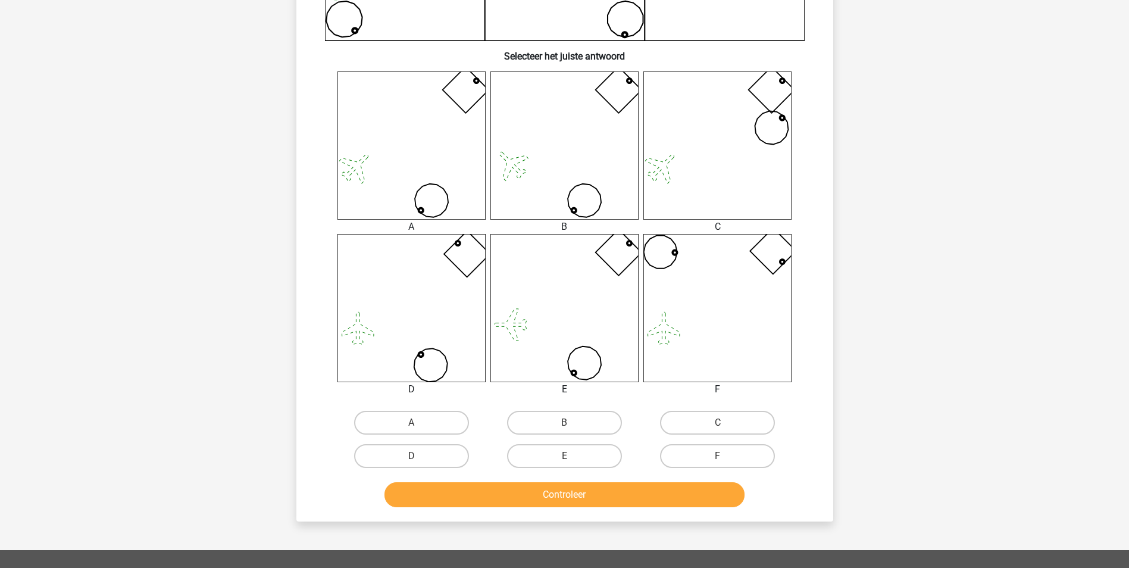
scroll to position [417, 0]
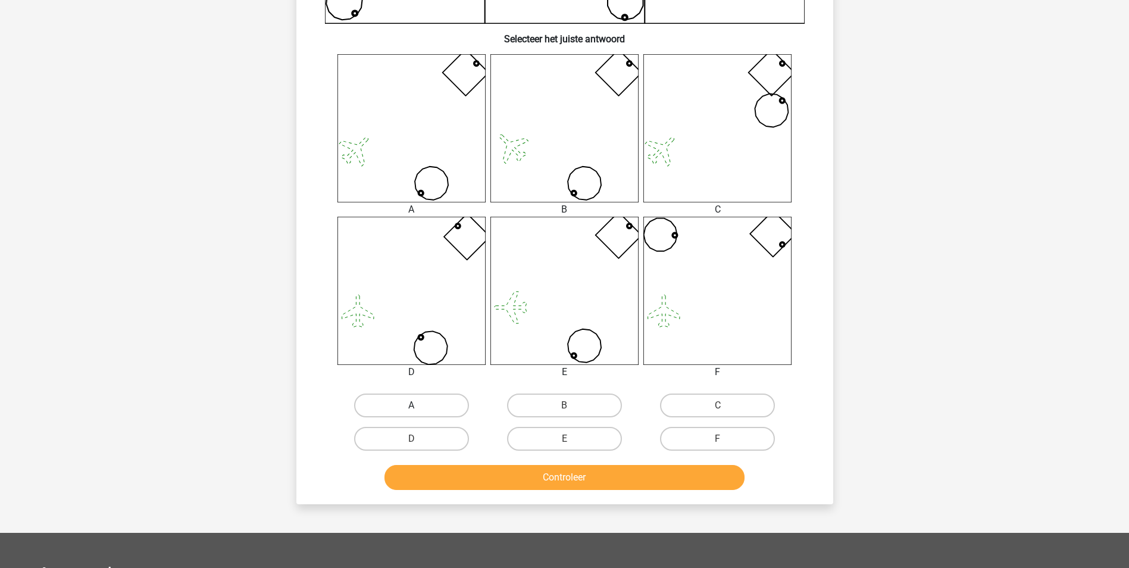
click at [428, 405] on label "A" at bounding box center [411, 405] width 115 height 24
click at [419, 405] on input "A" at bounding box center [415, 409] width 8 height 8
radio input "true"
click at [520, 472] on button "Controleer" at bounding box center [565, 477] width 360 height 25
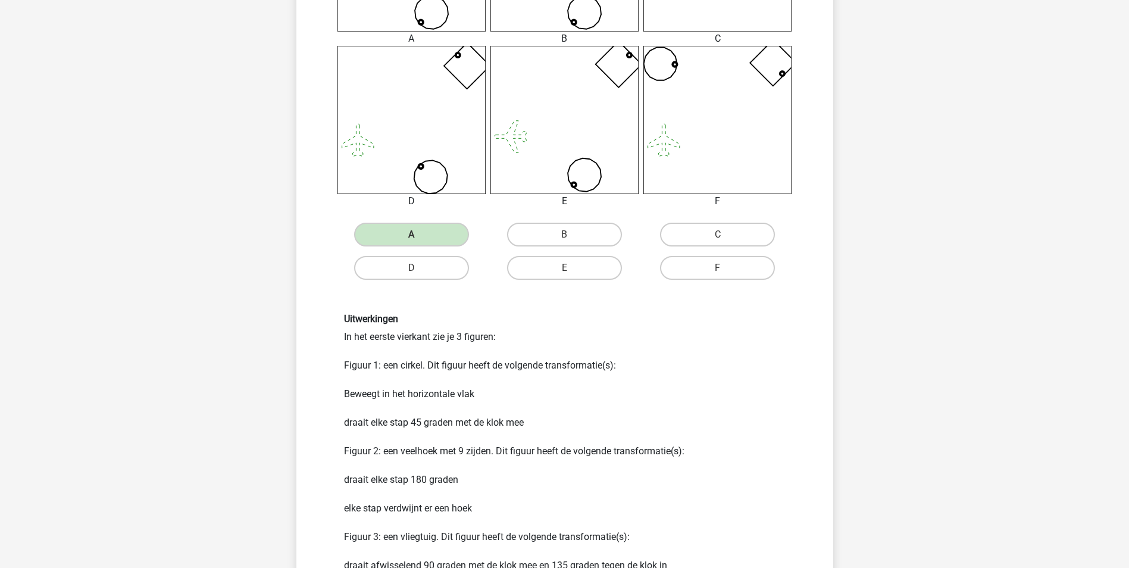
scroll to position [655, 0]
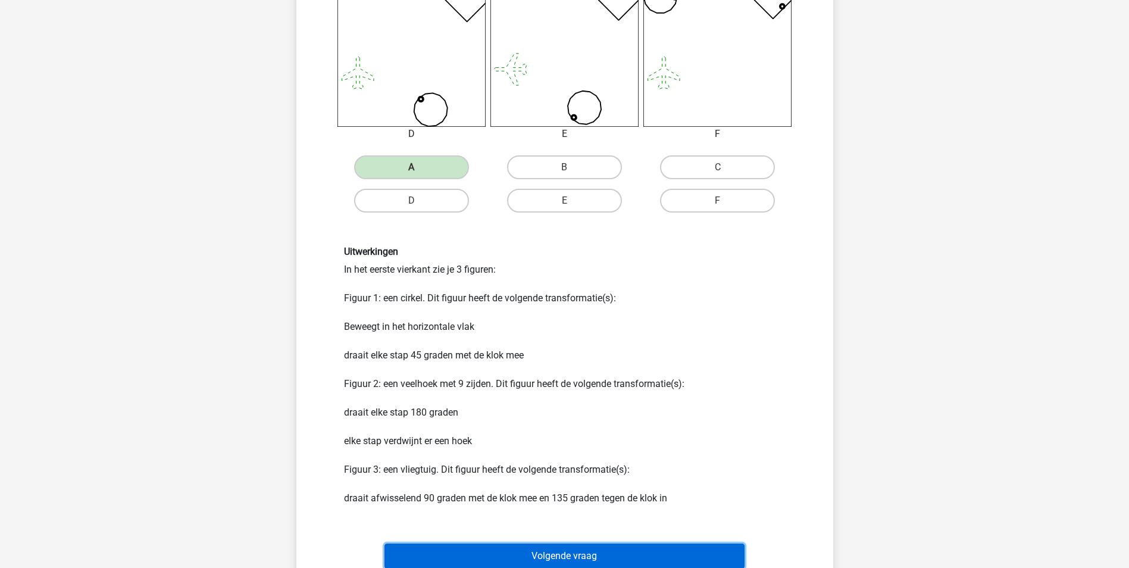
click at [591, 554] on button "Volgende vraag" at bounding box center [565, 555] width 360 height 25
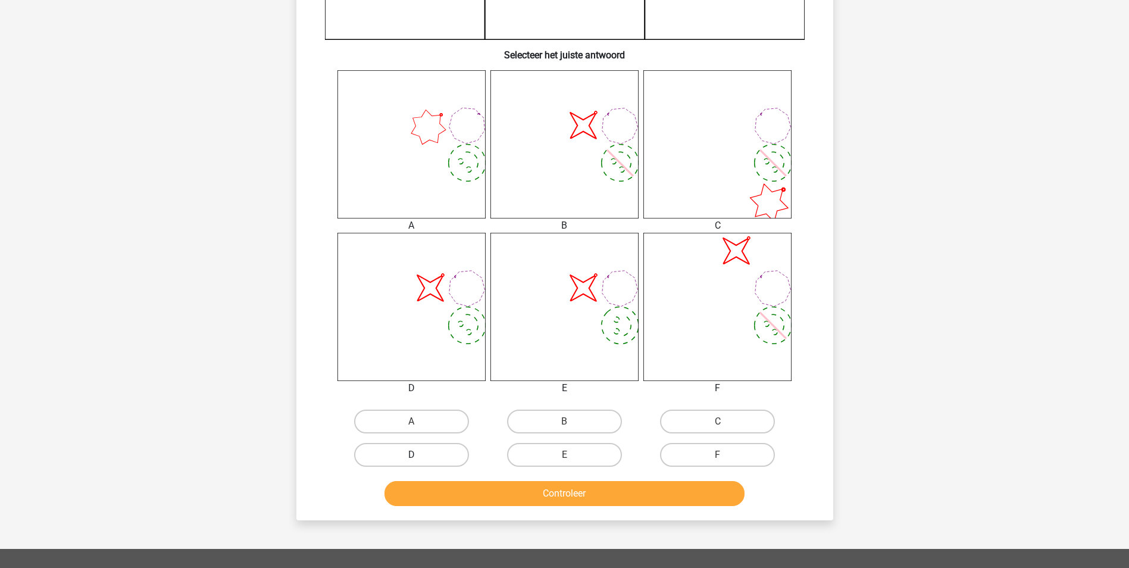
scroll to position [417, 0]
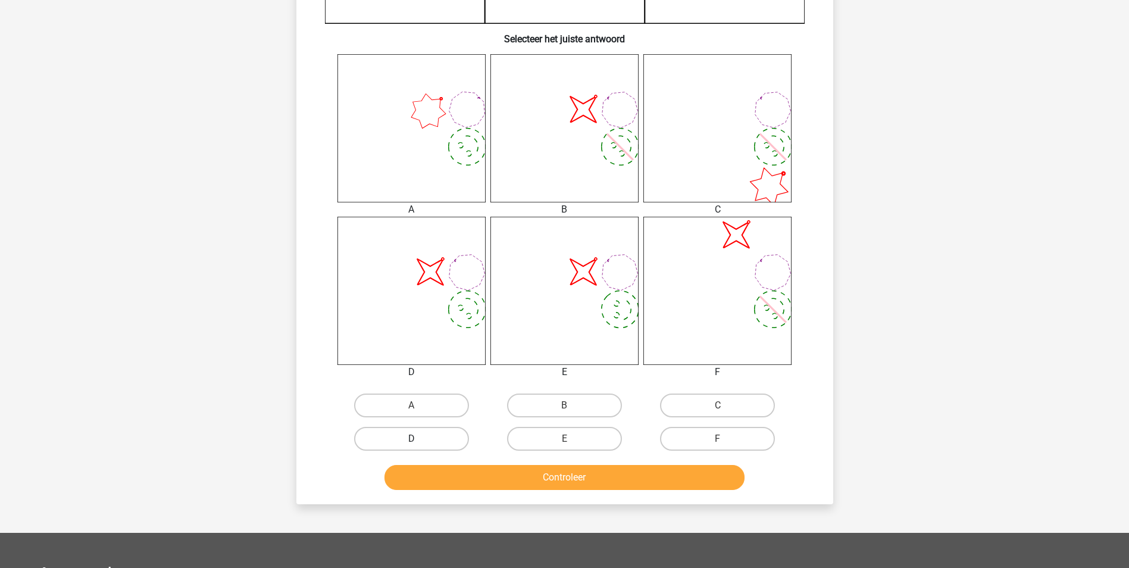
click at [439, 442] on label "D" at bounding box center [411, 439] width 115 height 24
click at [419, 442] on input "D" at bounding box center [415, 443] width 8 height 8
radio input "true"
click at [495, 473] on button "Controleer" at bounding box center [565, 477] width 360 height 25
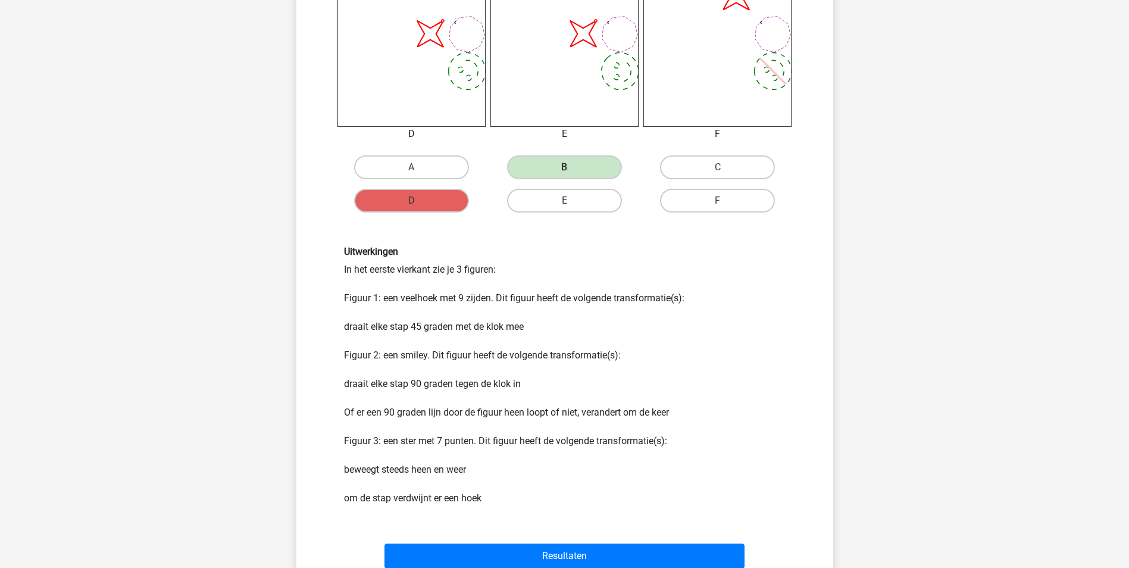
scroll to position [774, 0]
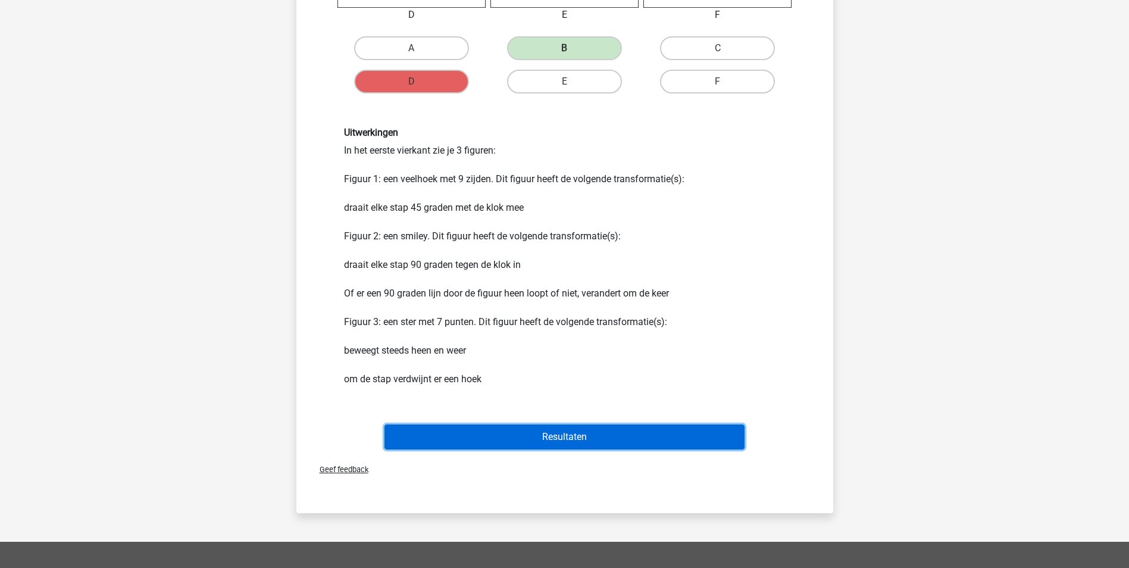
click at [530, 433] on button "Resultaten" at bounding box center [565, 436] width 360 height 25
